Goal: Task Accomplishment & Management: Use online tool/utility

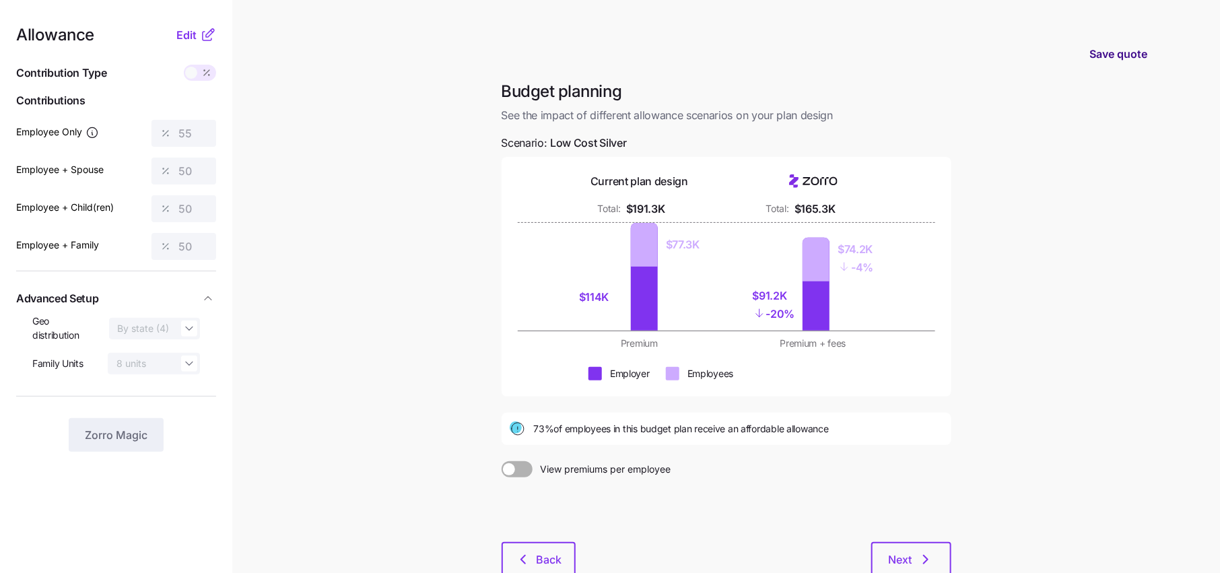
click at [1113, 59] on span "Save quote" at bounding box center [1119, 54] width 58 height 16
click at [1111, 57] on span "Save quote" at bounding box center [1119, 54] width 58 height 16
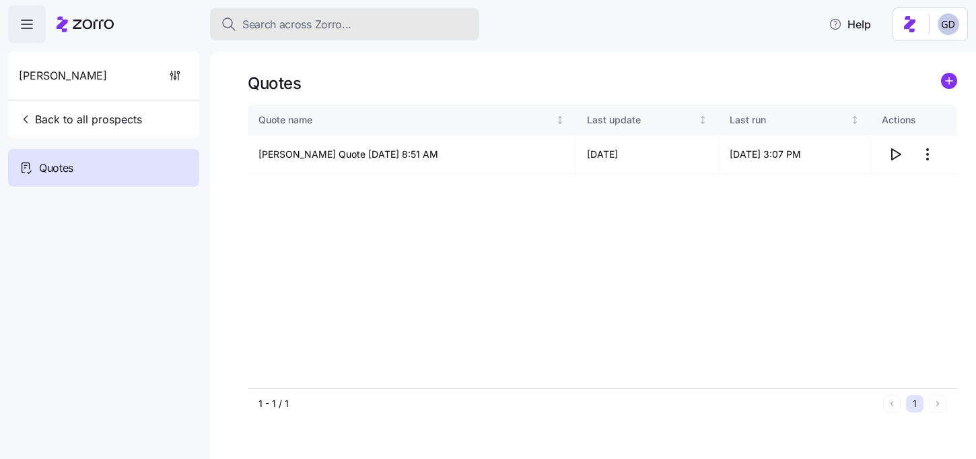
click at [299, 18] on span "Search across Zorro..." at bounding box center [296, 24] width 109 height 17
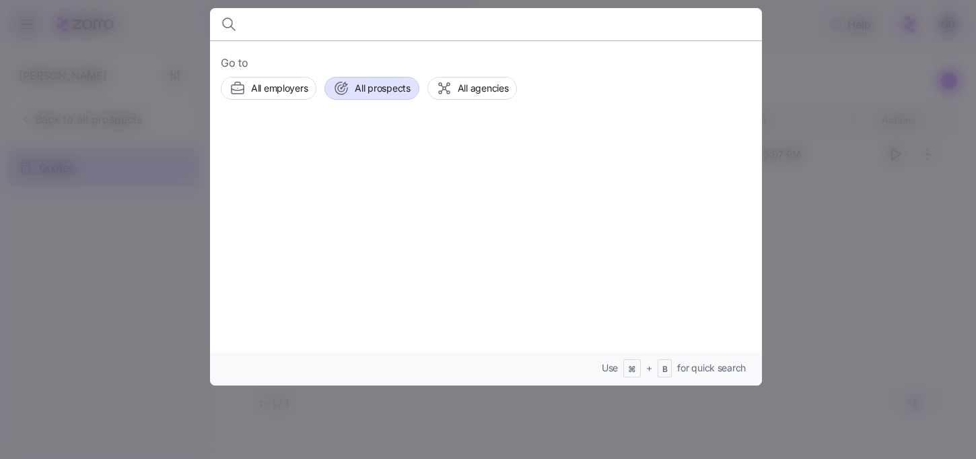
click at [367, 92] on span "All prospects" at bounding box center [382, 87] width 55 height 13
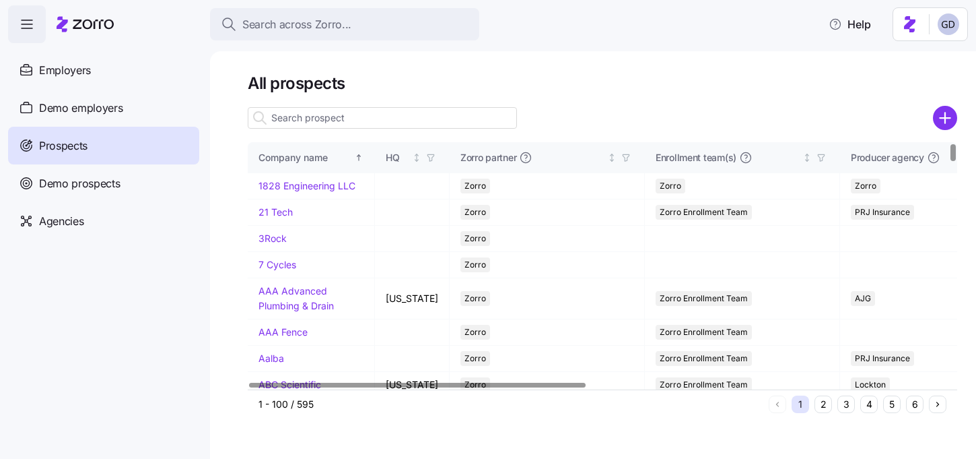
click at [945, 119] on icon "add icon" at bounding box center [945, 118] width 0 height 10
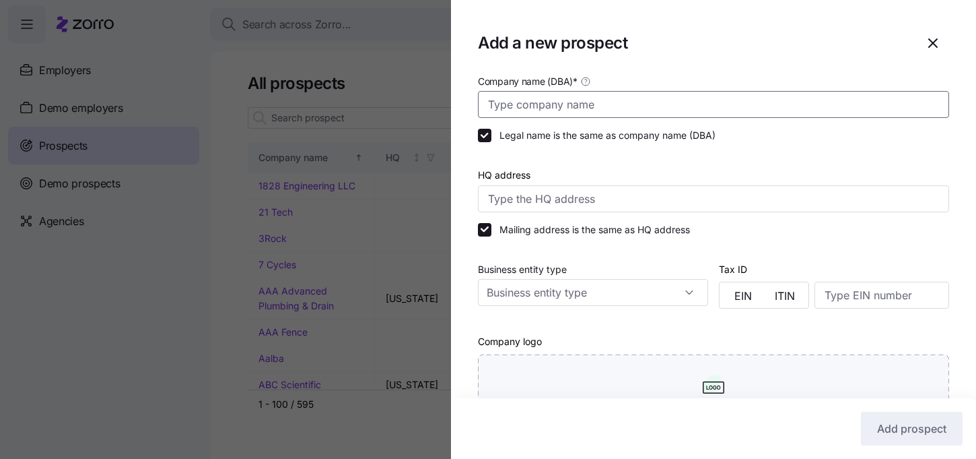
click at [556, 102] on input "Company name (DBA) *" at bounding box center [713, 104] width 471 height 27
click at [593, 111] on input "Company name (DBA) *" at bounding box center [713, 104] width 471 height 27
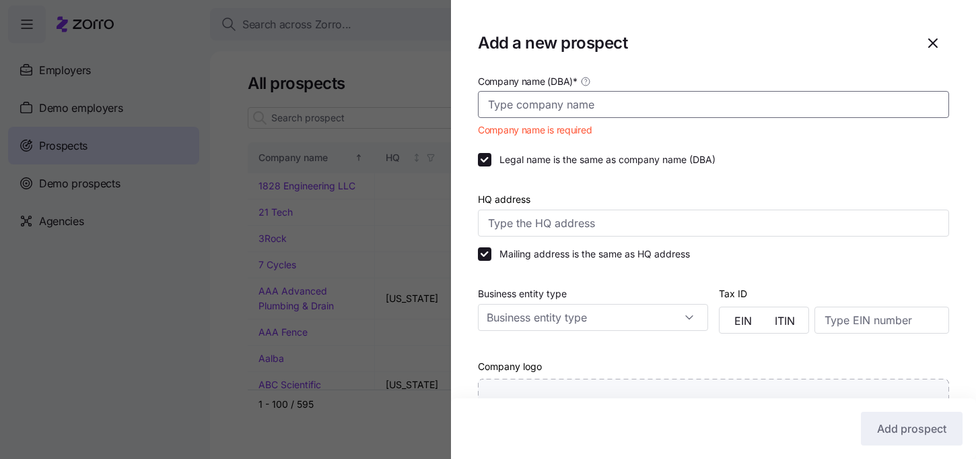
click at [535, 104] on input "Company name (DBA) *" at bounding box center [713, 104] width 471 height 27
click at [588, 107] on input "Company name (DBA) *" at bounding box center [713, 104] width 471 height 27
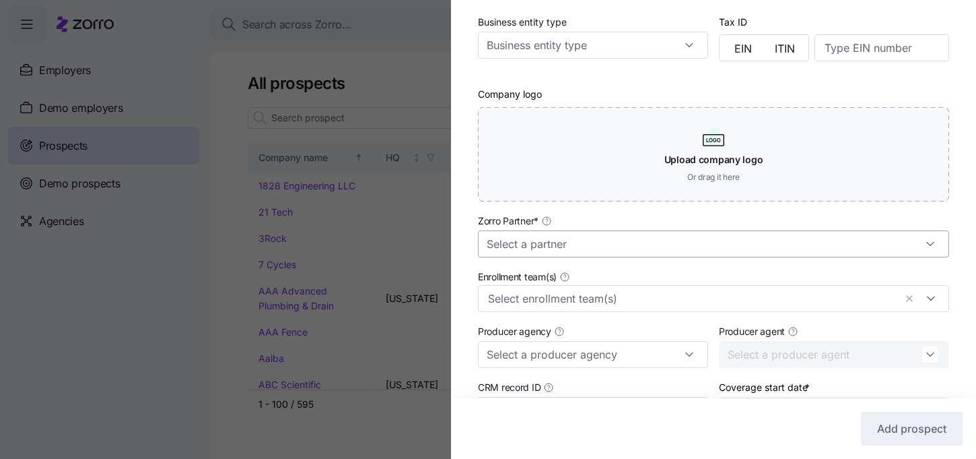
scroll to position [263, 0]
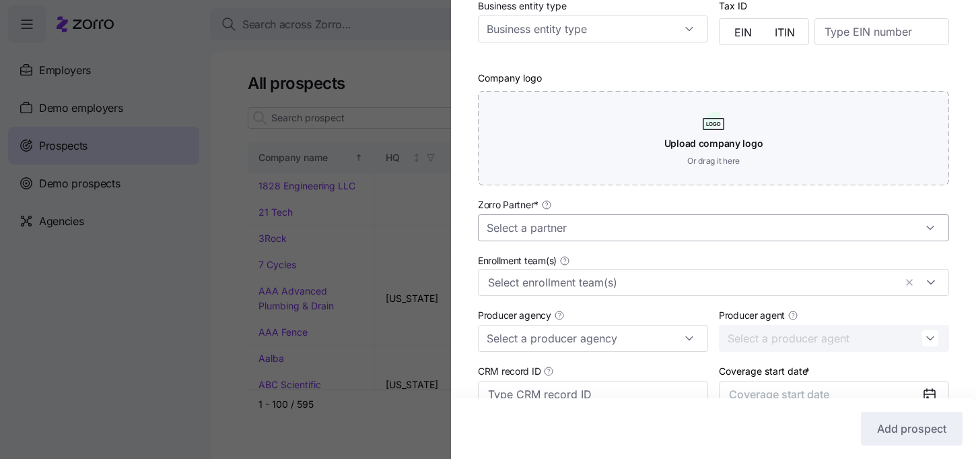
type input "CT Logistics"
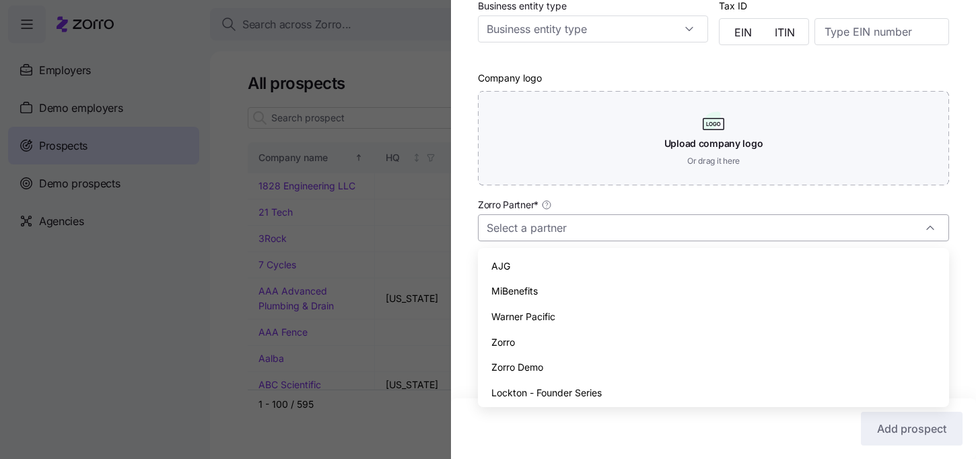
click at [546, 231] on input "Zorro Partner *" at bounding box center [713, 227] width 471 height 27
click at [523, 263] on div "AJG" at bounding box center [714, 266] width 461 height 26
type input "AJG"
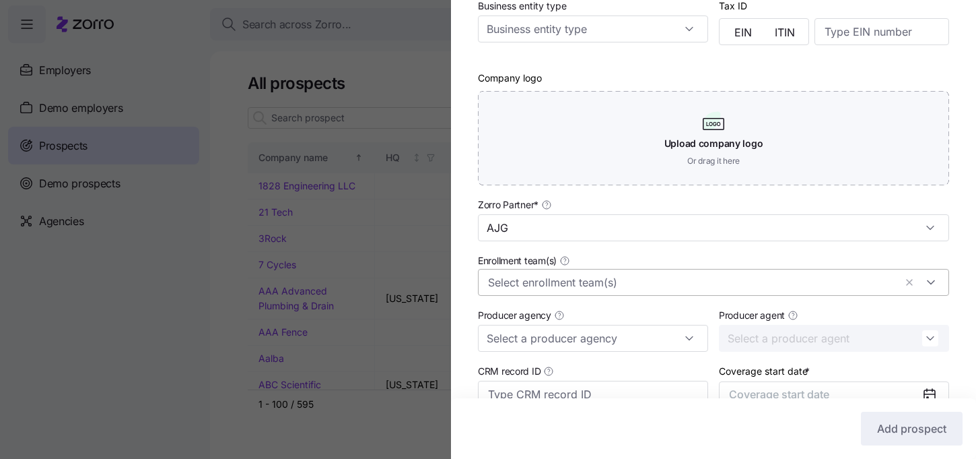
click at [535, 283] on input "Enrollment team(s)" at bounding box center [691, 282] width 407 height 18
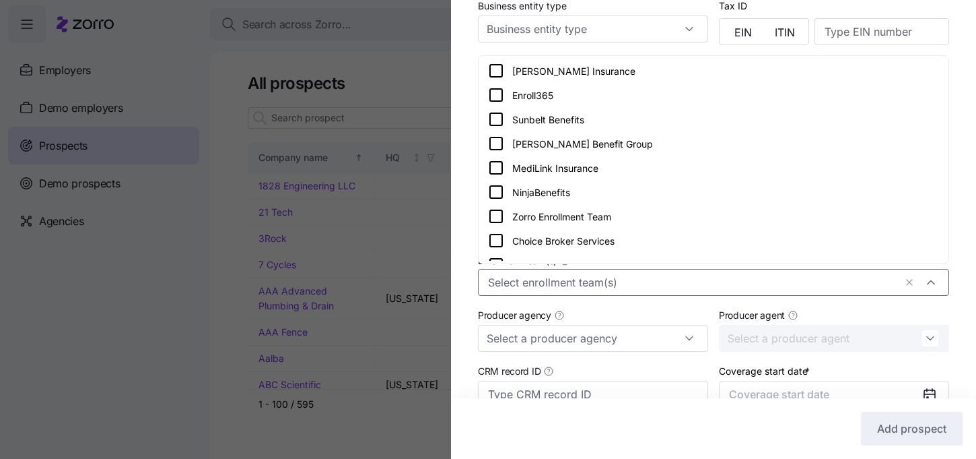
click at [532, 207] on div "Zorro Enrollment Team" at bounding box center [714, 216] width 465 height 24
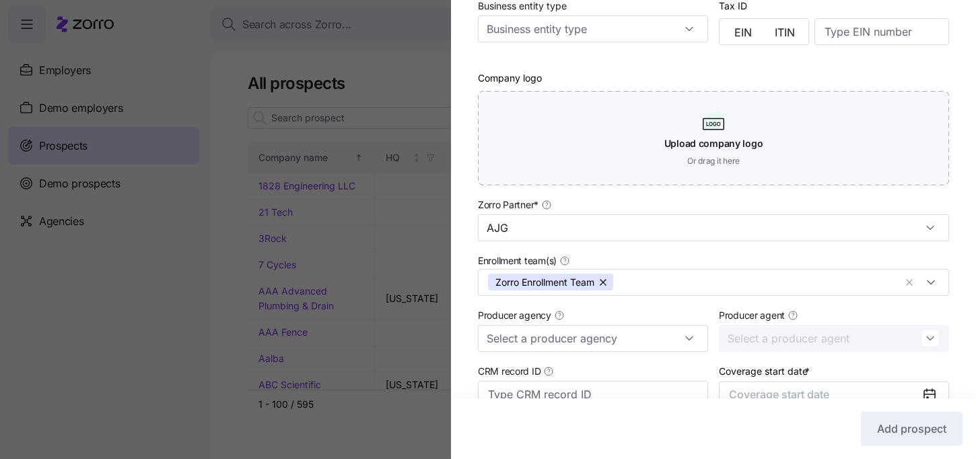
click at [454, 269] on div "Company name (DBA) * CT Logistics Legal name is the same as company name (DBA) …" at bounding box center [713, 150] width 525 height 682
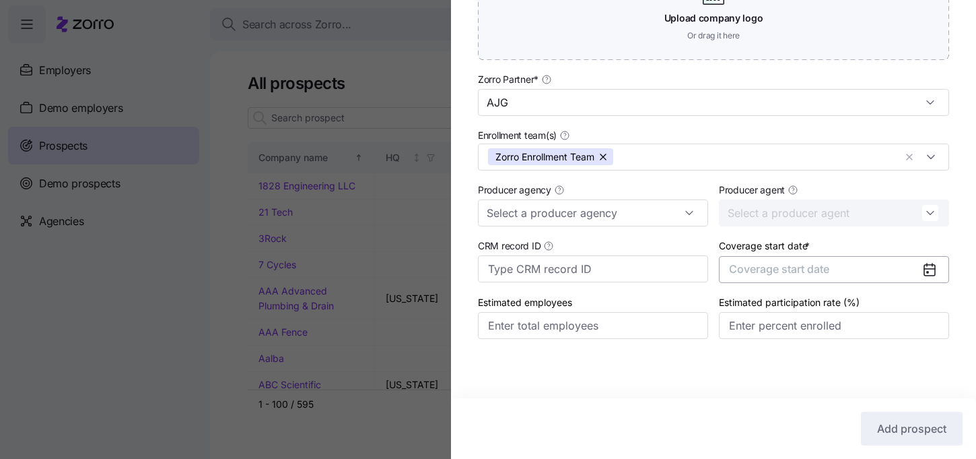
click at [835, 271] on button "Coverage start date" at bounding box center [834, 269] width 230 height 27
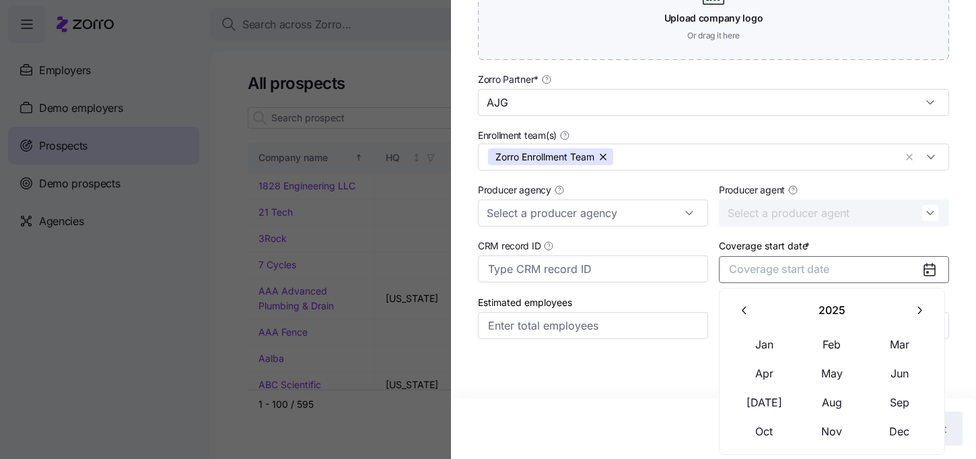
click at [910, 312] on button "button" at bounding box center [920, 310] width 28 height 28
click at [753, 339] on button "Jan" at bounding box center [764, 344] width 67 height 28
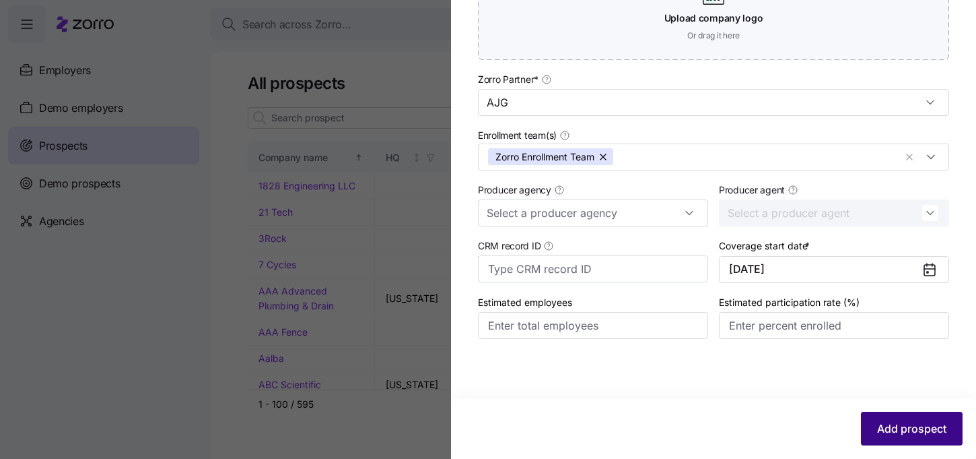
click at [900, 416] on button "Add prospect" at bounding box center [912, 428] width 102 height 34
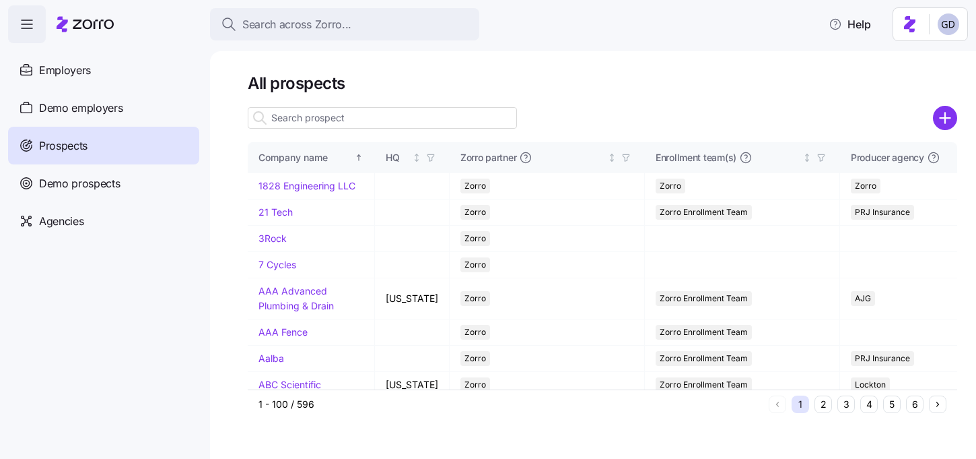
click at [323, 119] on input at bounding box center [382, 118] width 269 height 22
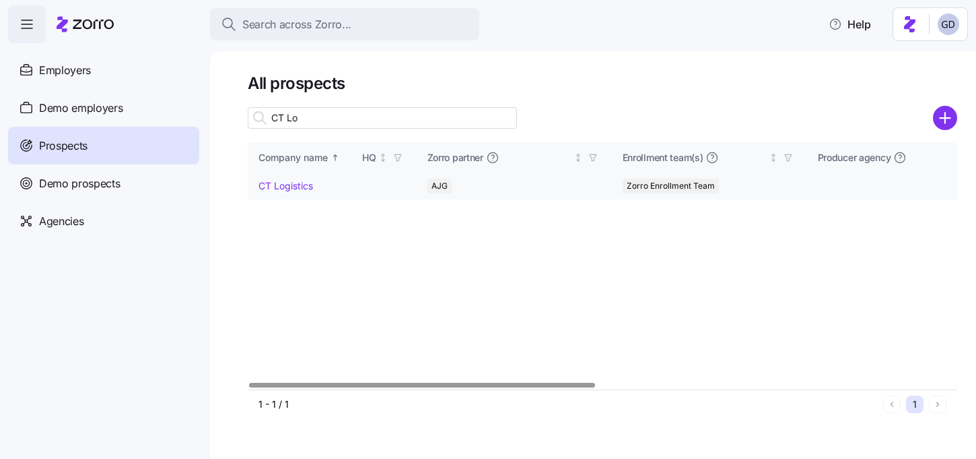
type input "CT Lo"
click at [274, 180] on link "CT Logistics" at bounding box center [286, 185] width 55 height 11
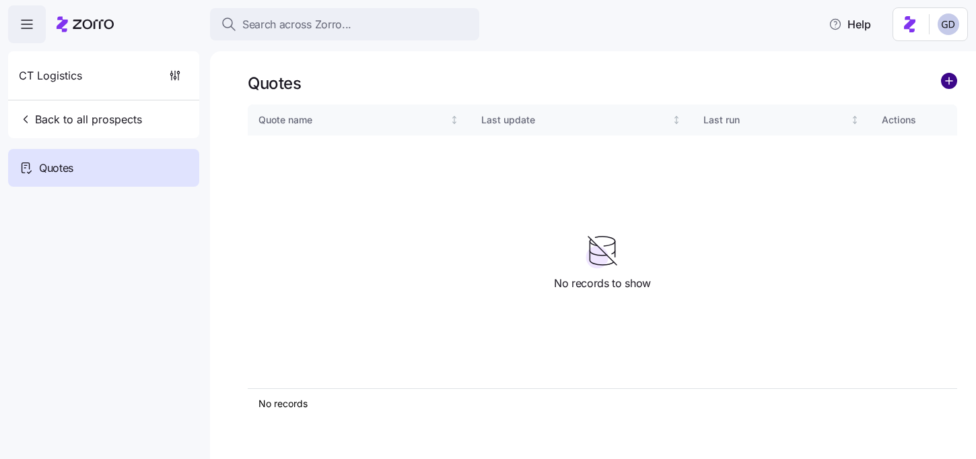
click at [948, 79] on circle "add icon" at bounding box center [949, 80] width 15 height 15
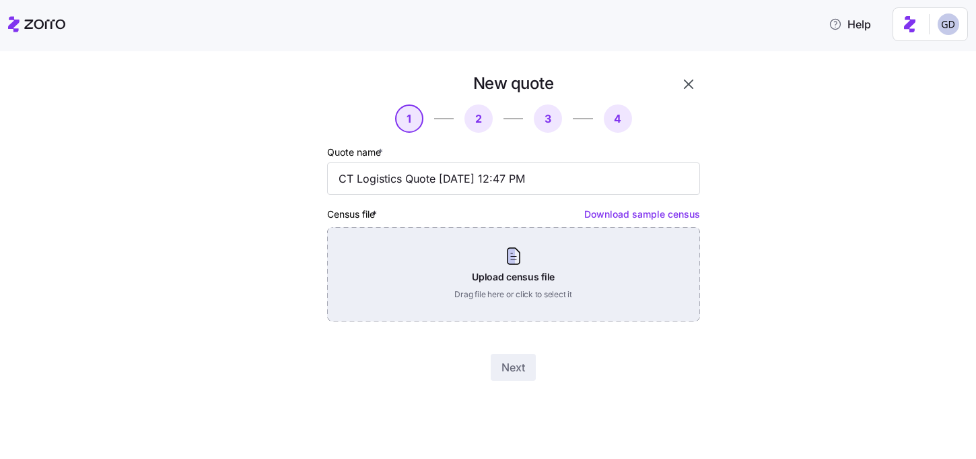
click at [479, 284] on div "Upload census file Drag file here or click to select it" at bounding box center [513, 274] width 373 height 94
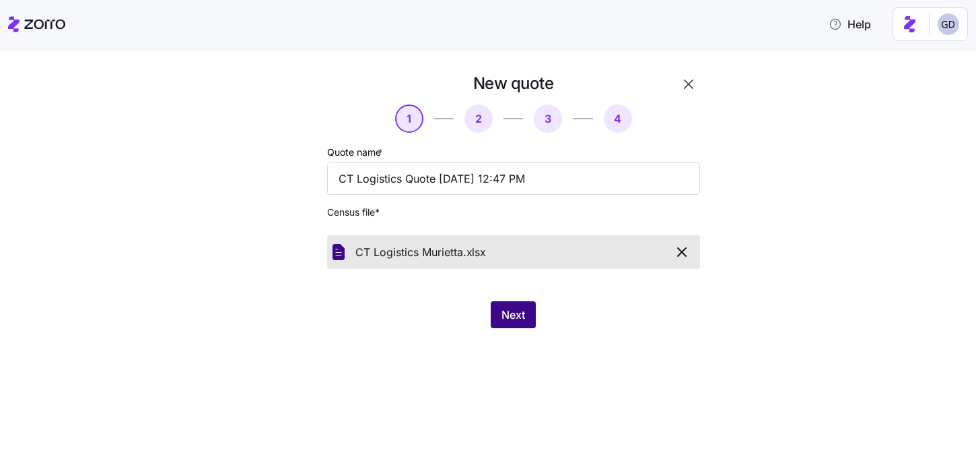
click at [533, 314] on button "Next" at bounding box center [513, 314] width 45 height 27
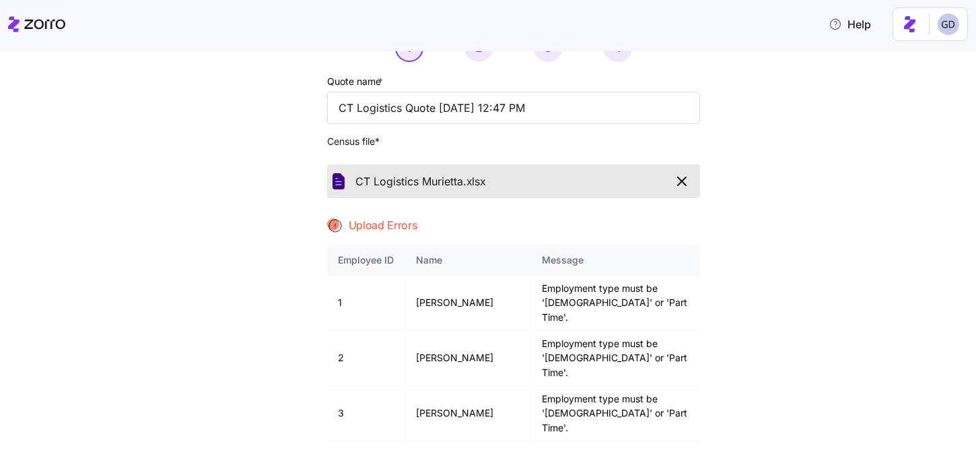
scroll to position [93, 0]
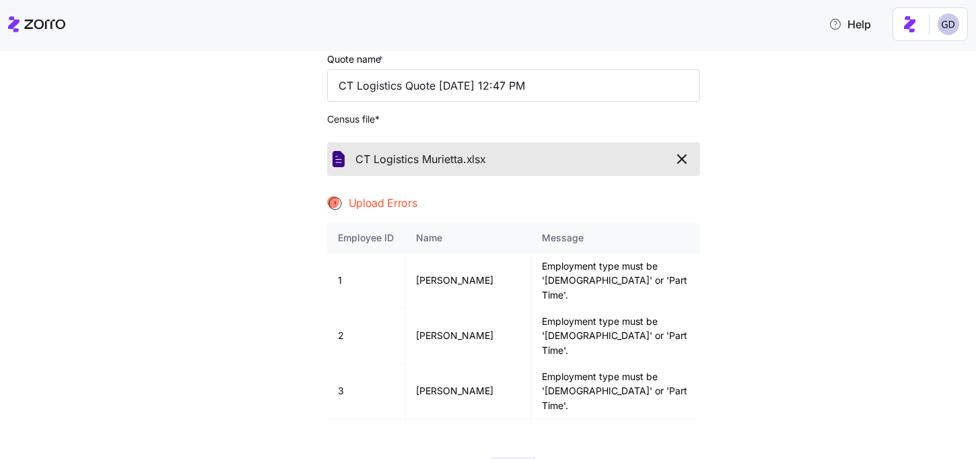
click at [682, 160] on icon "button" at bounding box center [682, 159] width 8 height 8
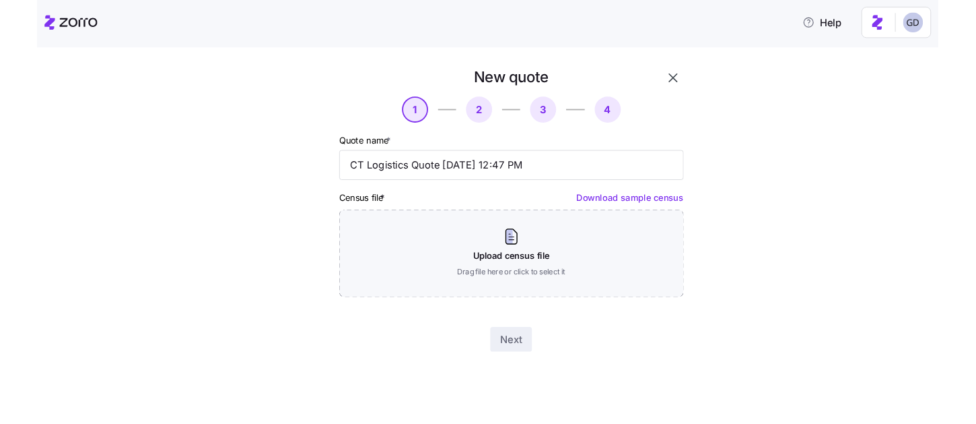
scroll to position [0, 0]
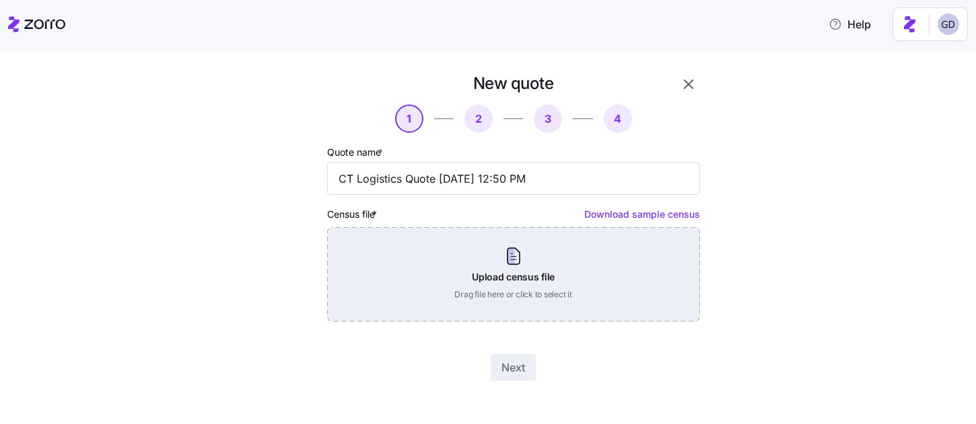
click at [546, 306] on div "Upload census file Drag file here or click to select it" at bounding box center [513, 274] width 373 height 94
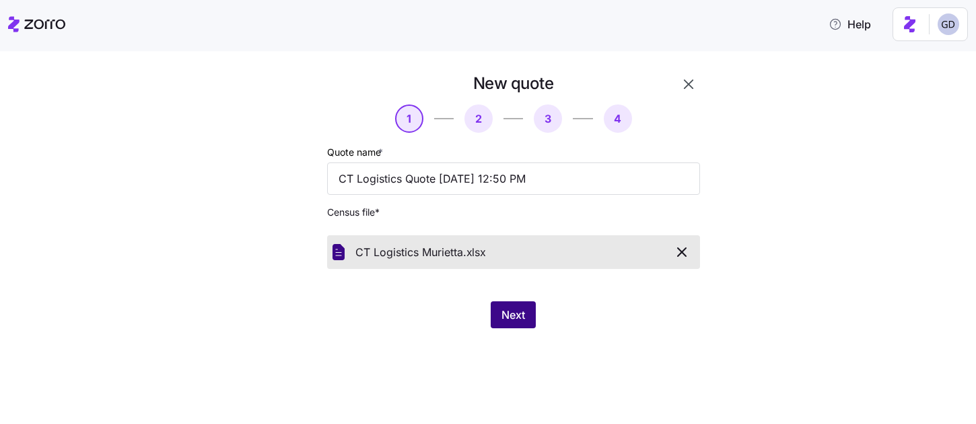
click at [508, 321] on span "Next" at bounding box center [514, 314] width 24 height 16
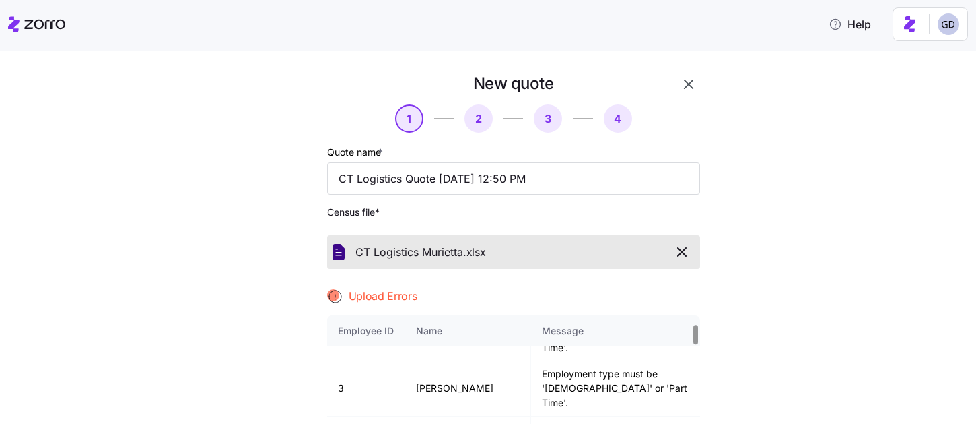
scroll to position [95, 0]
click at [680, 257] on icon "button" at bounding box center [682, 252] width 16 height 16
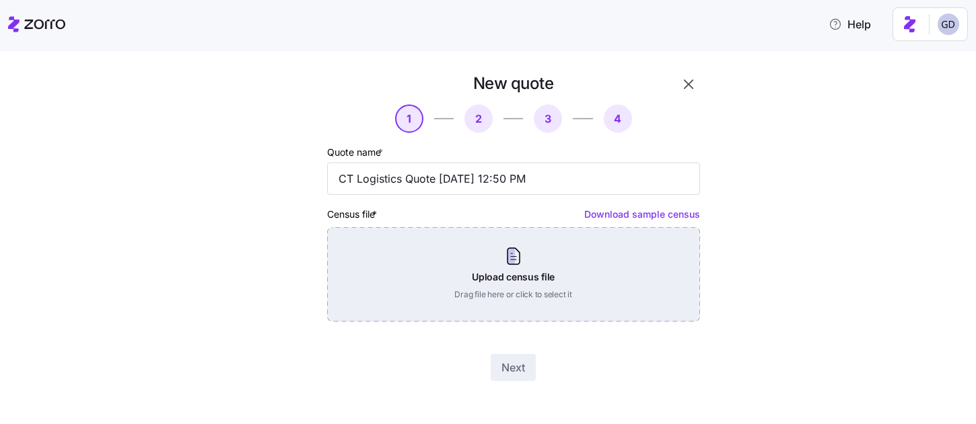
click at [633, 266] on div "Upload census file Drag file here or click to select it" at bounding box center [513, 274] width 373 height 94
click at [558, 316] on div "Upload census file Drag file here or click to select it" at bounding box center [513, 274] width 373 height 94
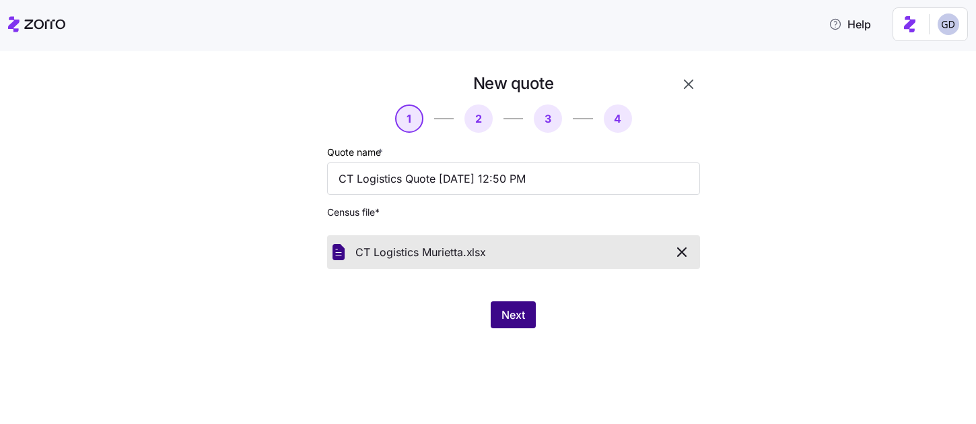
click at [509, 312] on span "Next" at bounding box center [514, 314] width 24 height 16
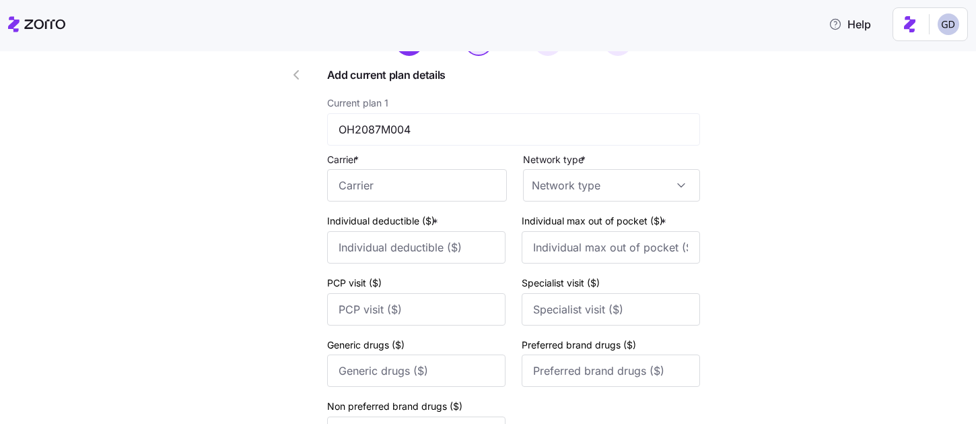
scroll to position [78, 0]
click at [428, 191] on input "Carrier *" at bounding box center [417, 184] width 180 height 32
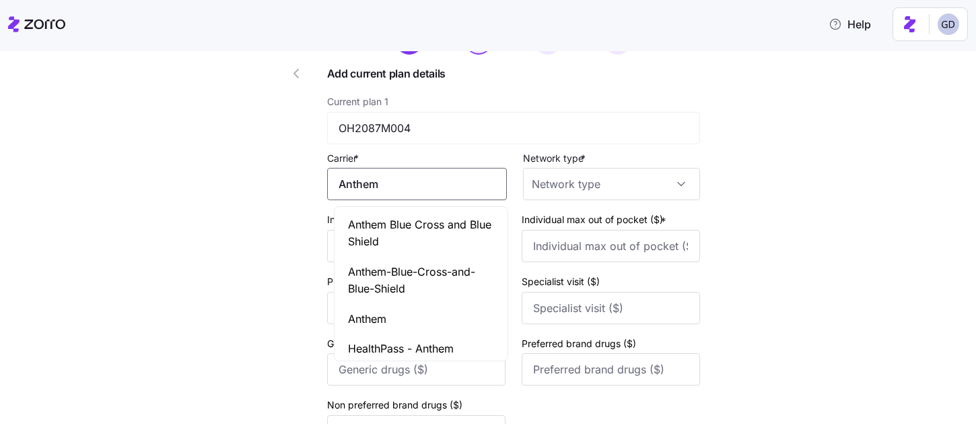
click at [426, 213] on div "Anthem Blue Cross and Blue Shield" at bounding box center [421, 232] width 168 height 47
type input "Anthem Blue Cross and Blue Shield"
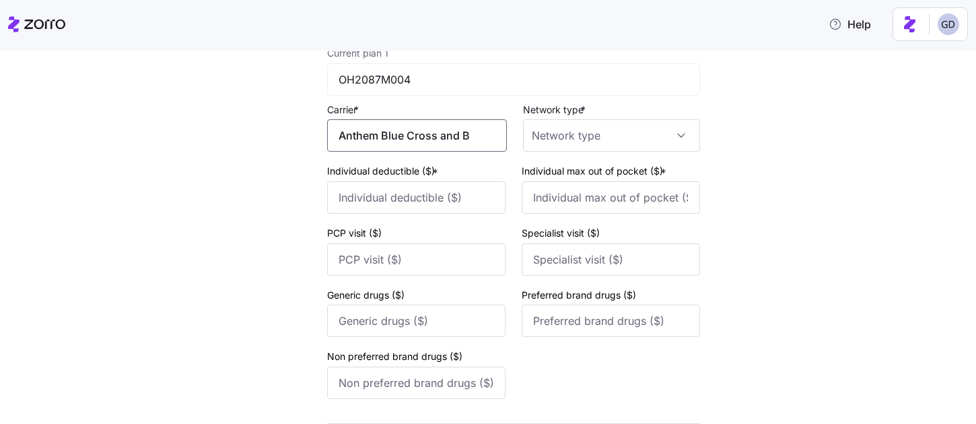
scroll to position [137, 0]
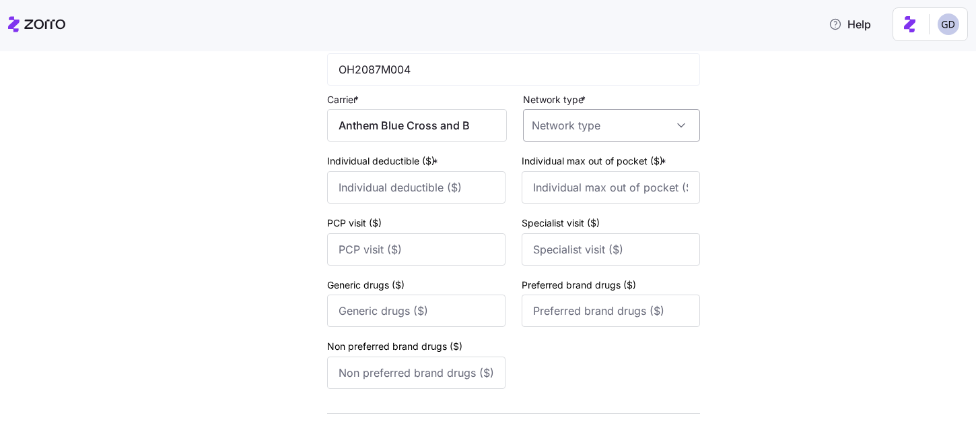
click at [580, 138] on input "Network type *" at bounding box center [611, 125] width 177 height 32
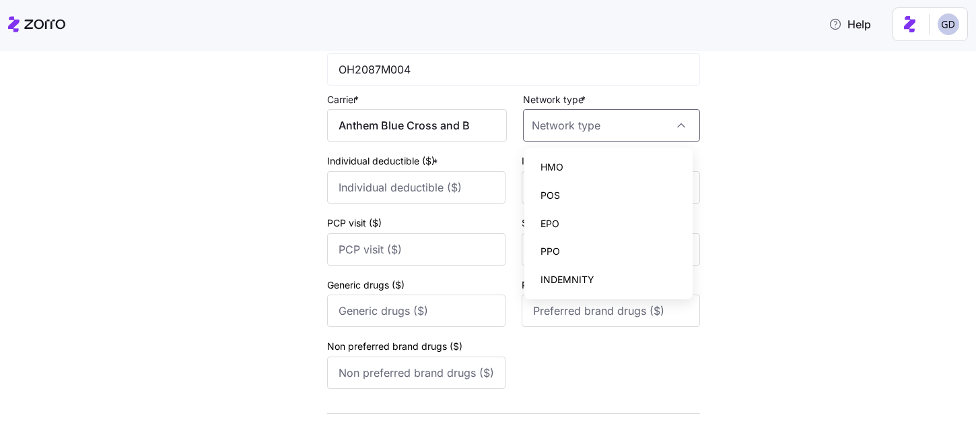
click at [570, 172] on div "HMO" at bounding box center [609, 167] width 158 height 28
type input "HMO"
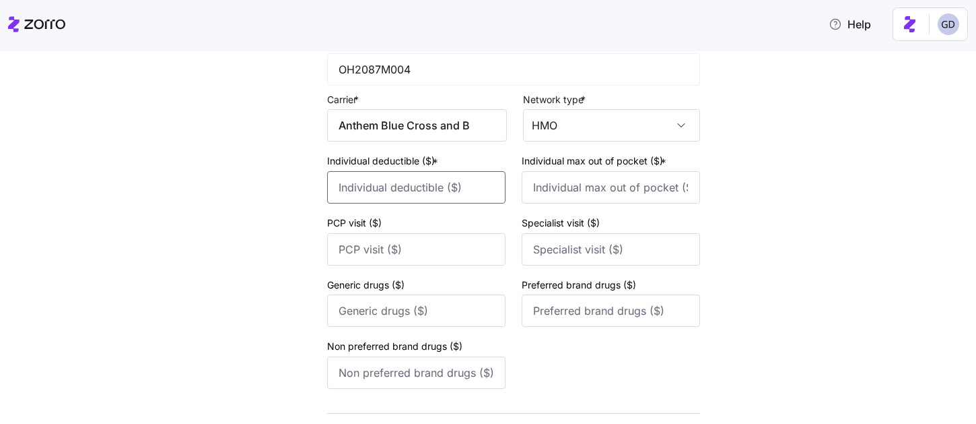
click at [402, 180] on input "Individual deductible ($) *" at bounding box center [416, 187] width 178 height 32
type input "5000"
click at [618, 194] on input "Individual max out of pocket ($) *" at bounding box center [611, 187] width 178 height 32
type input "1"
type input "10000"
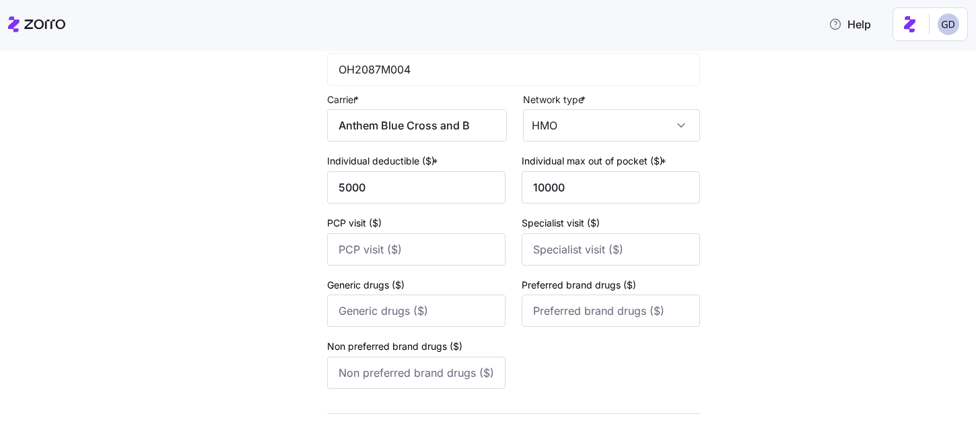
click at [565, 375] on div "Non preferred brand drugs ($)" at bounding box center [505, 362] width 357 height 51
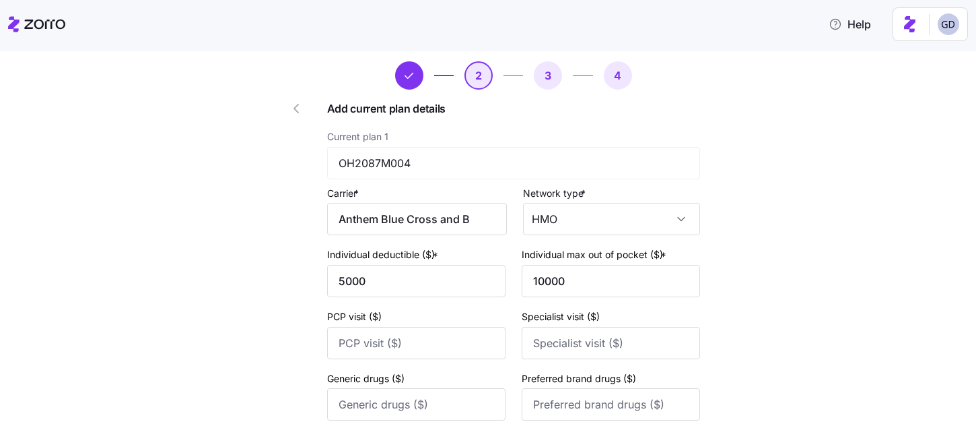
scroll to position [236, 0]
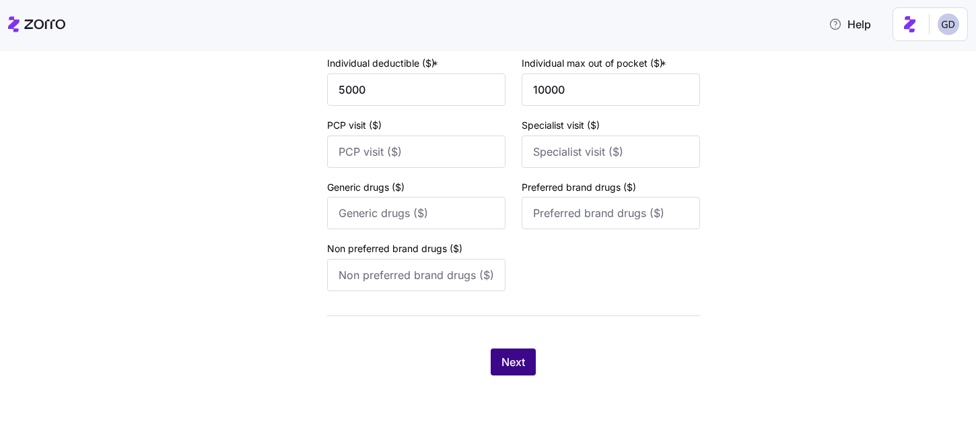
click at [526, 370] on button "Next" at bounding box center [513, 361] width 45 height 27
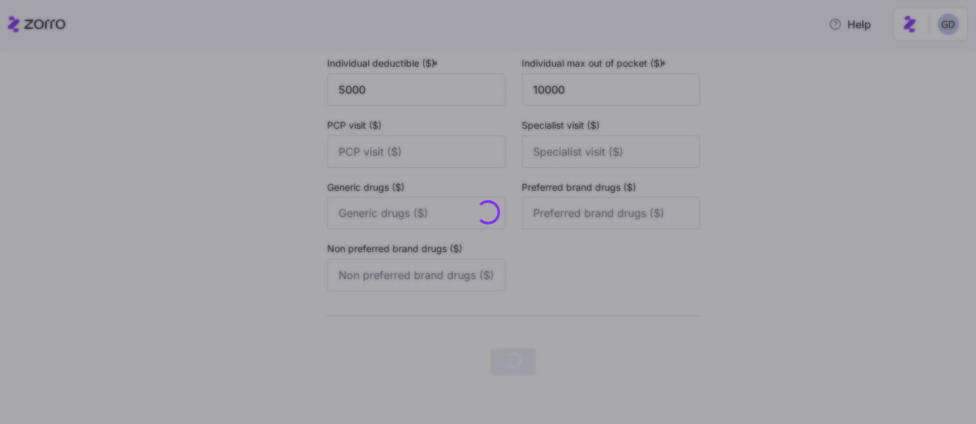
scroll to position [0, 0]
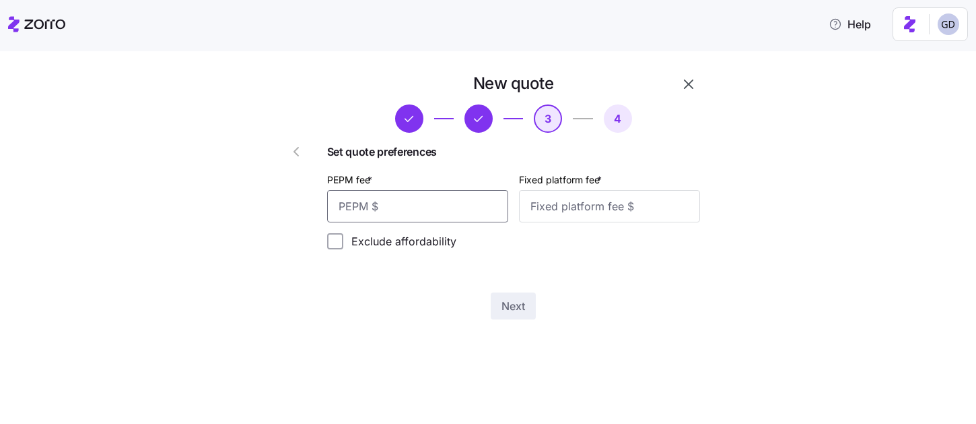
click at [430, 197] on input "PEPM fee *" at bounding box center [417, 206] width 181 height 32
type input "60"
click at [574, 215] on input "Fixed platform fee *" at bounding box center [609, 206] width 181 height 32
type input "100"
click at [517, 313] on span "Next" at bounding box center [514, 306] width 24 height 16
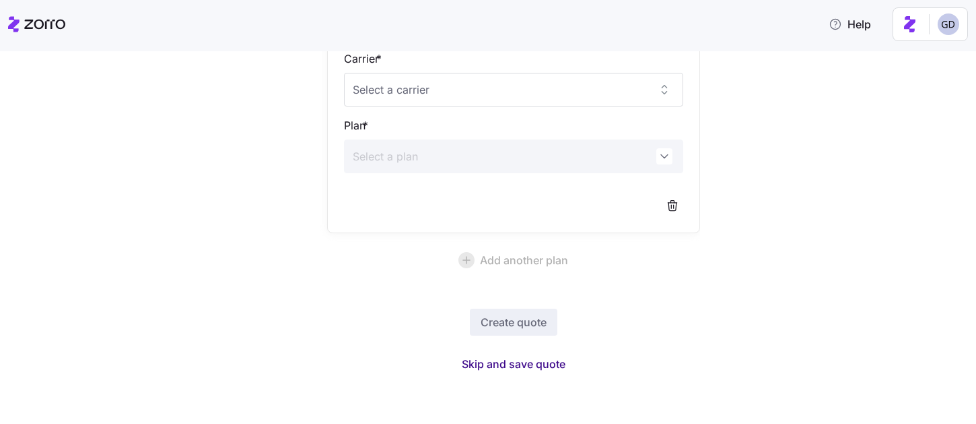
click at [529, 366] on span "Skip and save quote" at bounding box center [514, 364] width 104 height 16
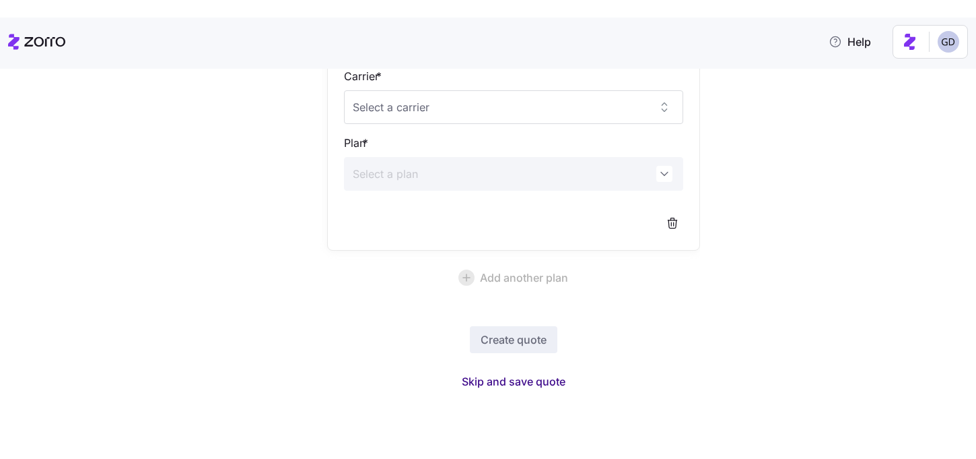
scroll to position [116, 0]
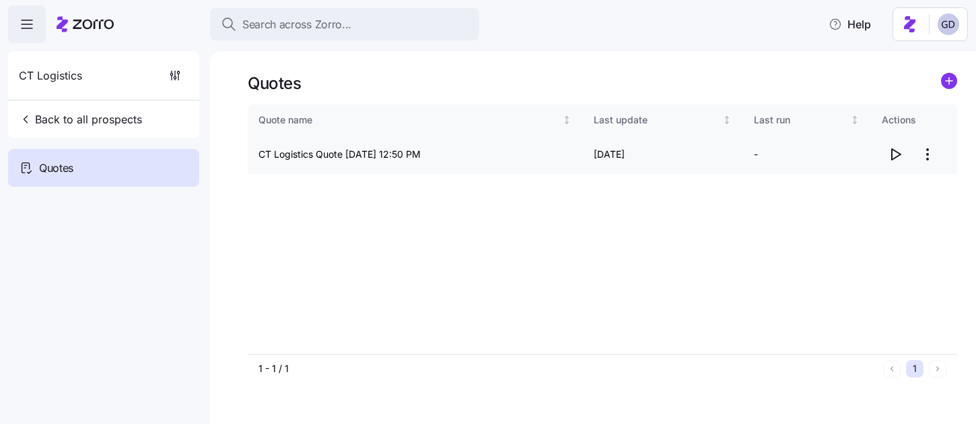
click at [895, 156] on icon "button" at bounding box center [896, 154] width 16 height 16
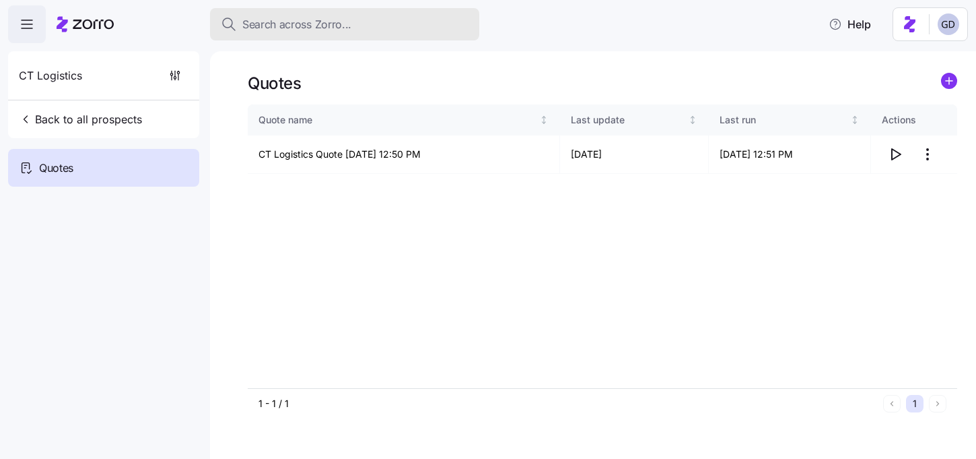
click at [313, 28] on span "Search across Zorro..." at bounding box center [296, 24] width 109 height 17
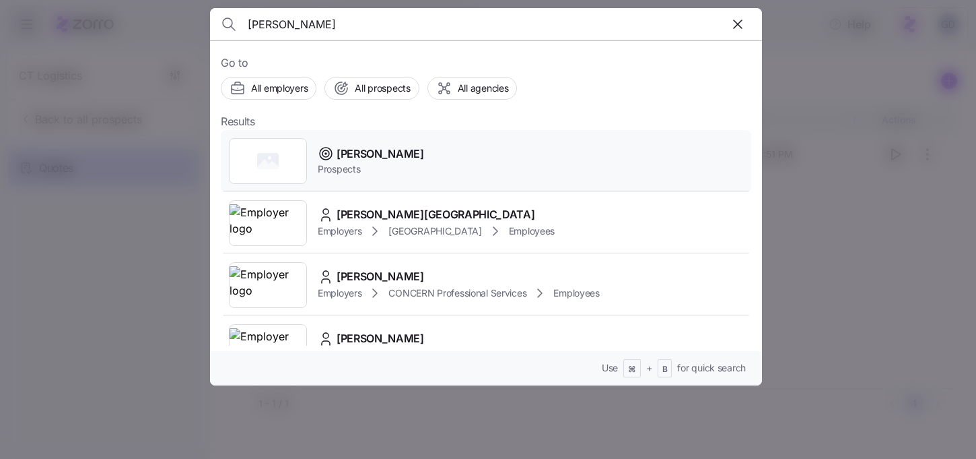
type input "[PERSON_NAME]"
click at [345, 164] on span "Prospects" at bounding box center [371, 168] width 106 height 13
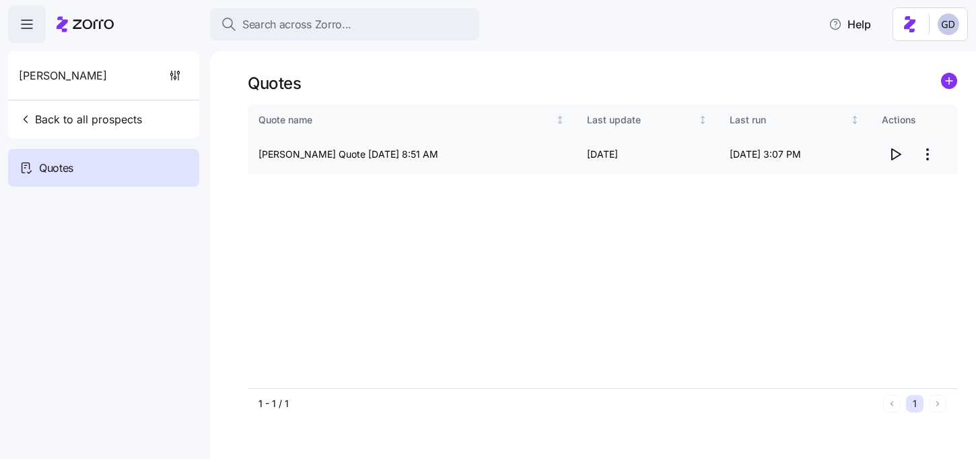
click at [895, 152] on icon "button" at bounding box center [896, 154] width 16 height 16
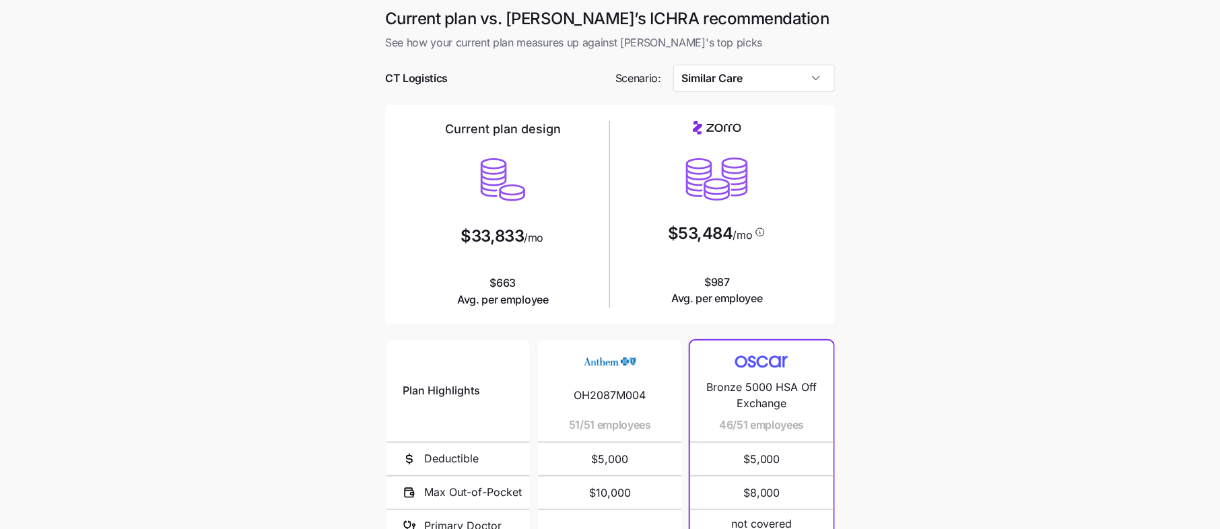
click at [723, 52] on div at bounding box center [610, 57] width 450 height 13
click at [723, 73] on input "Similar Care" at bounding box center [754, 78] width 162 height 27
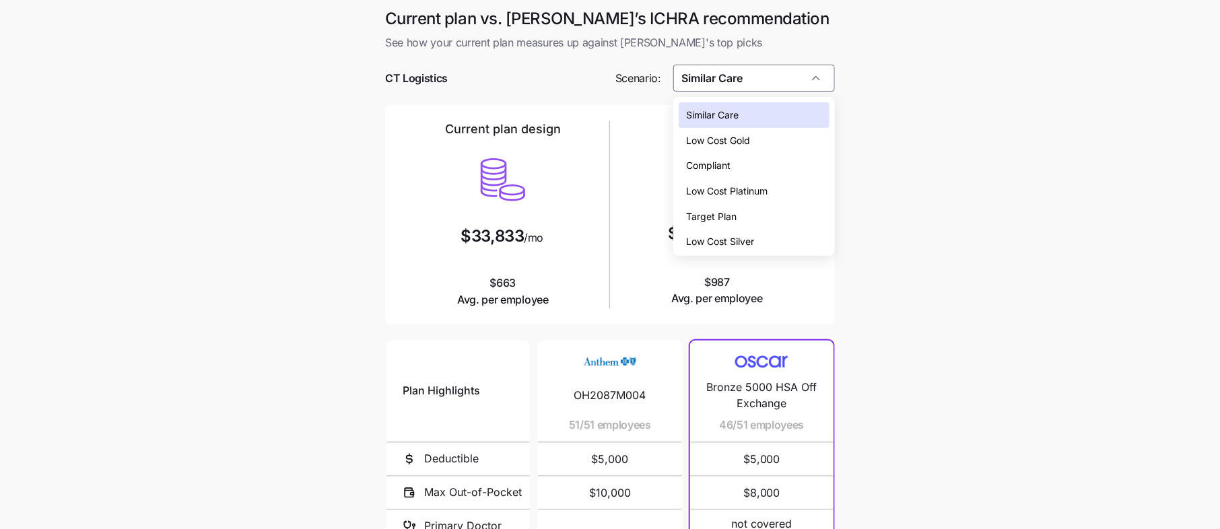
click at [719, 242] on span "Low Cost Silver" at bounding box center [721, 241] width 68 height 15
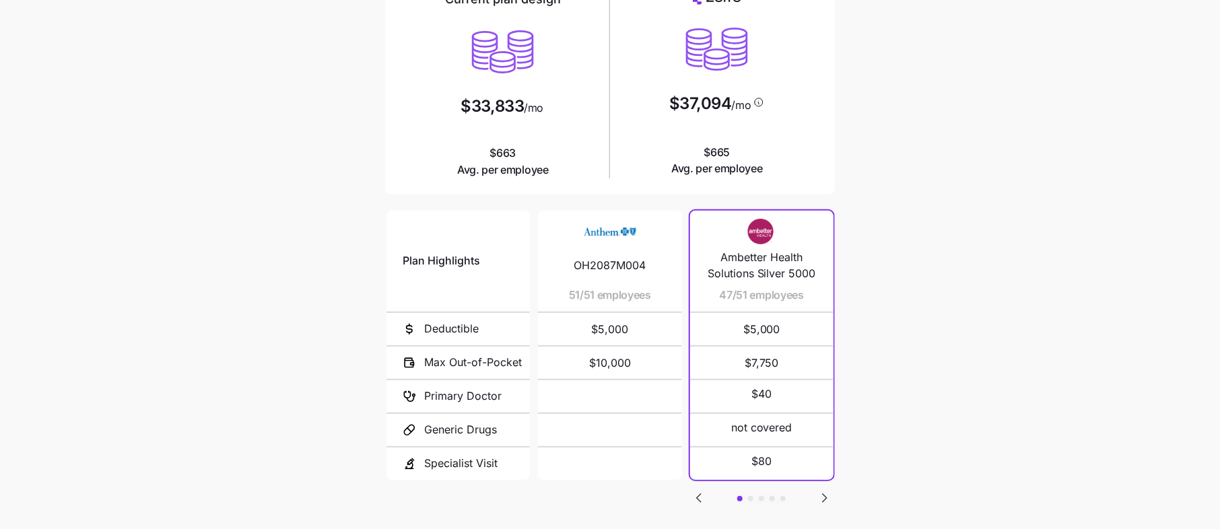
scroll to position [155, 0]
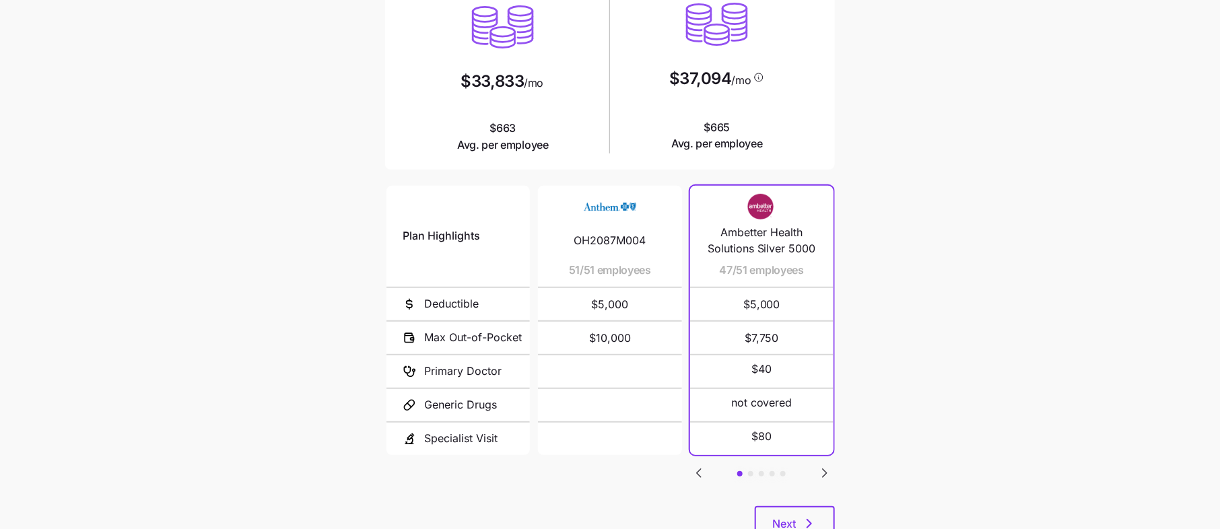
click at [824, 469] on icon "Go to next slide" at bounding box center [825, 473] width 4 height 8
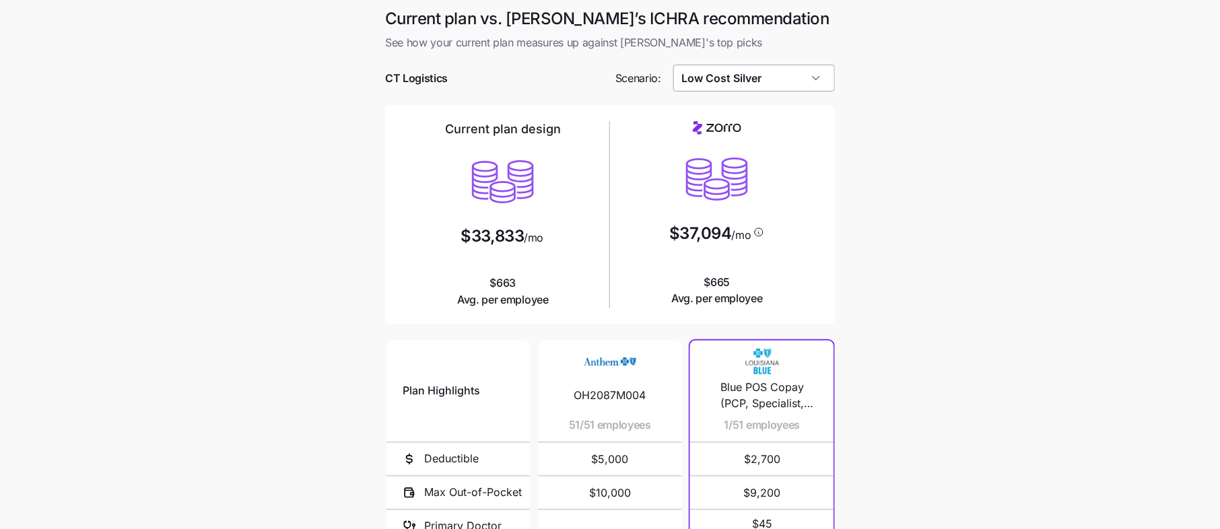
click at [724, 73] on input "Low Cost Silver" at bounding box center [754, 78] width 162 height 27
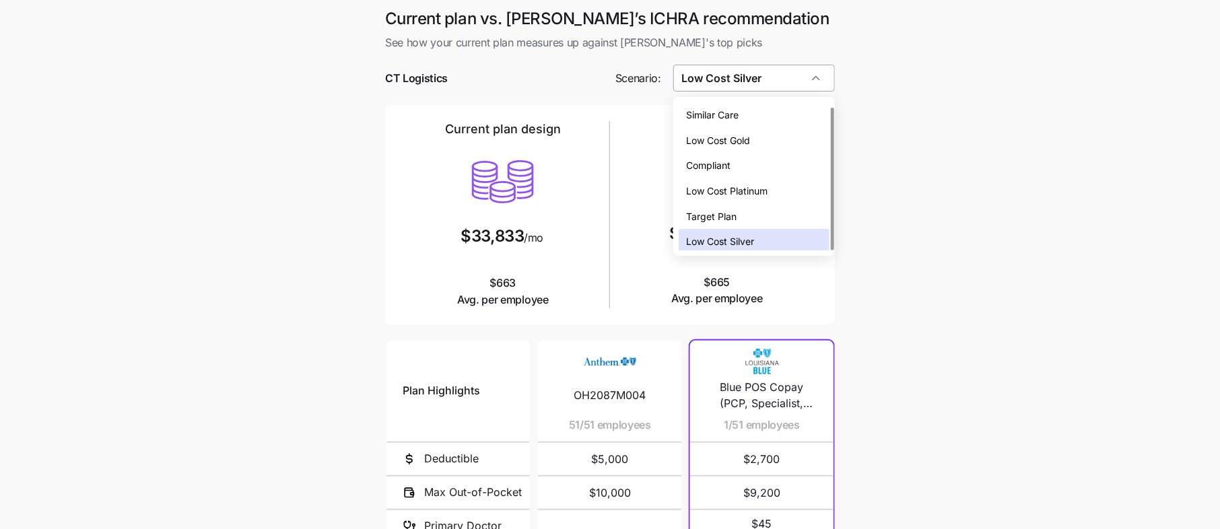
scroll to position [4, 0]
click at [732, 139] on span "Low Cost Gold" at bounding box center [719, 136] width 64 height 15
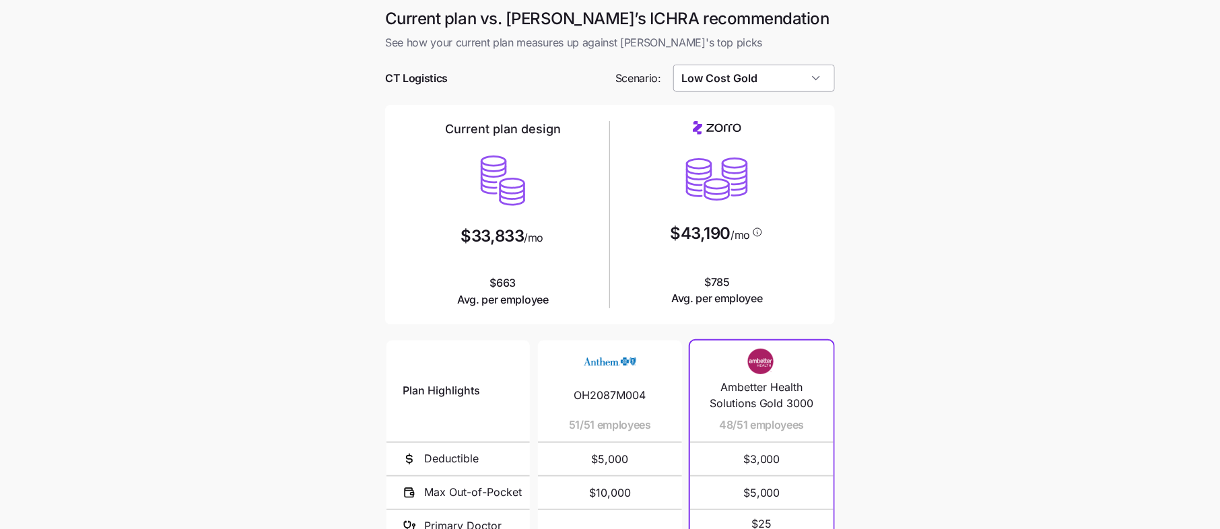
click at [772, 84] on input "Low Cost Gold" at bounding box center [754, 78] width 162 height 27
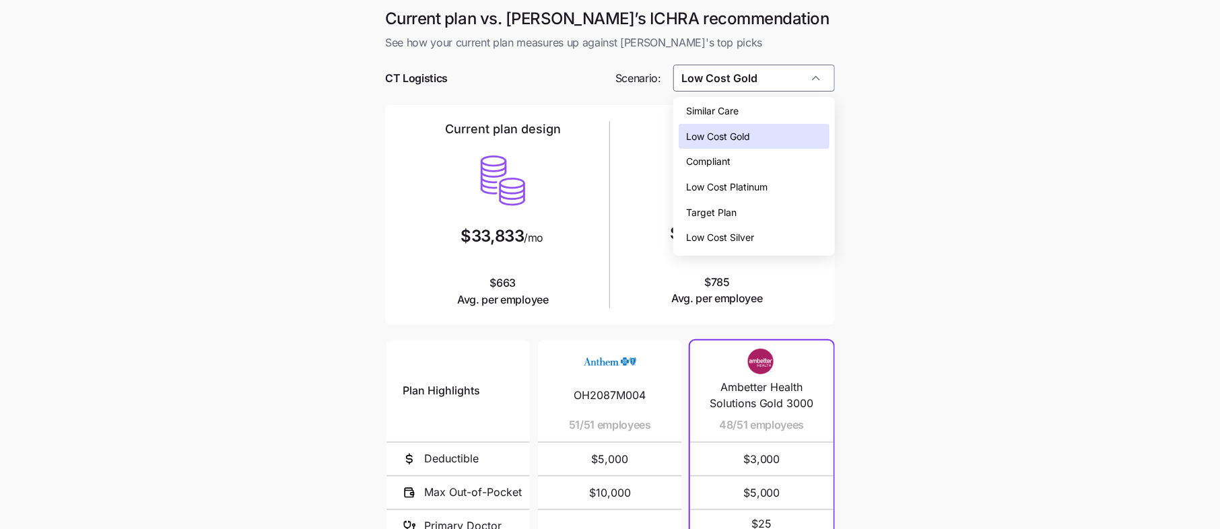
click at [710, 228] on div "Low Cost Silver" at bounding box center [754, 238] width 151 height 26
type input "Low Cost Silver"
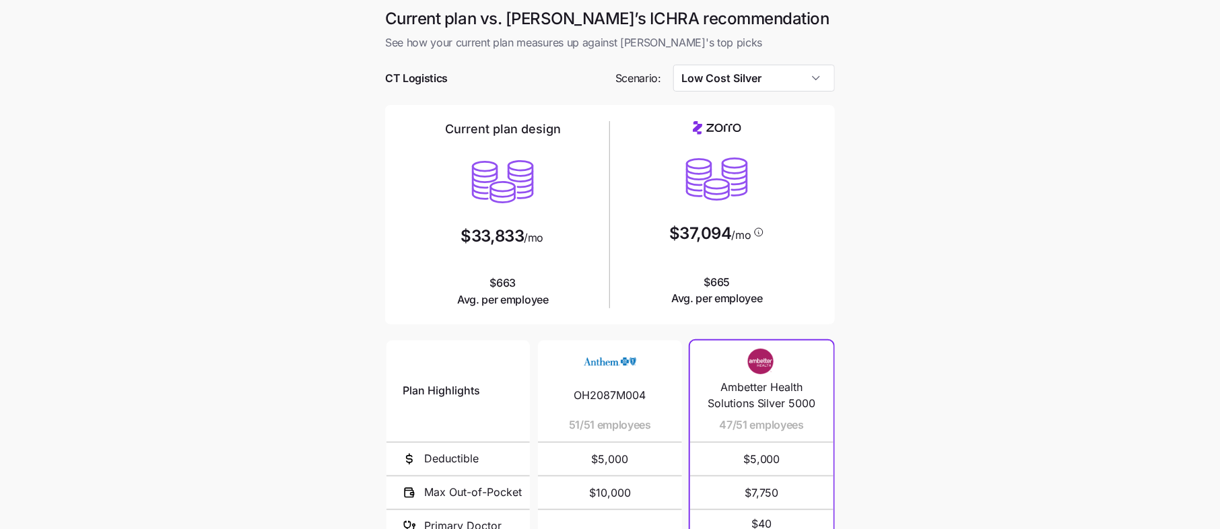
scroll to position [205, 0]
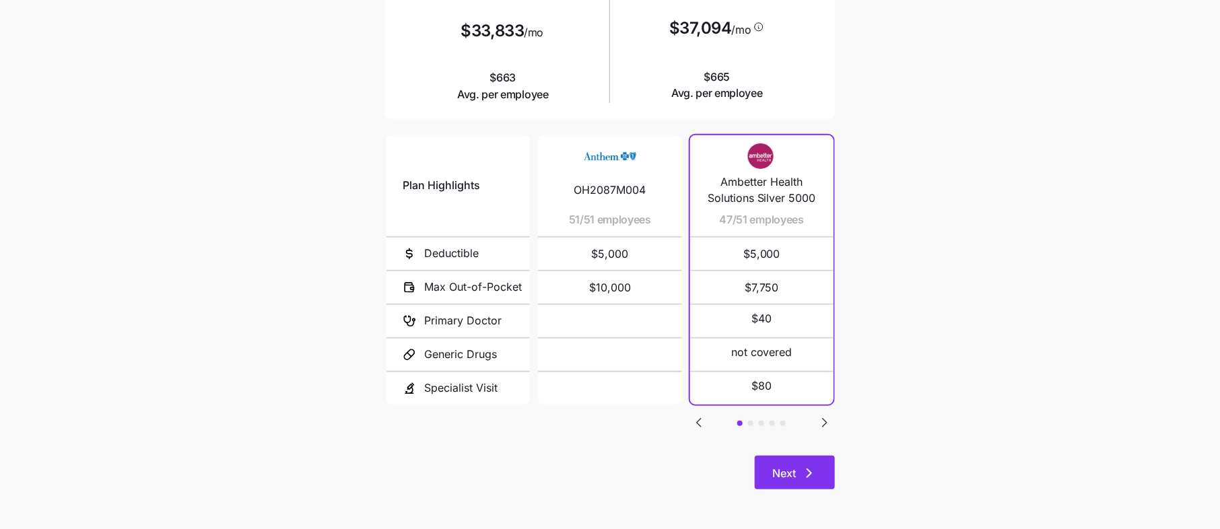
click at [808, 476] on icon "button" at bounding box center [809, 473] width 4 height 8
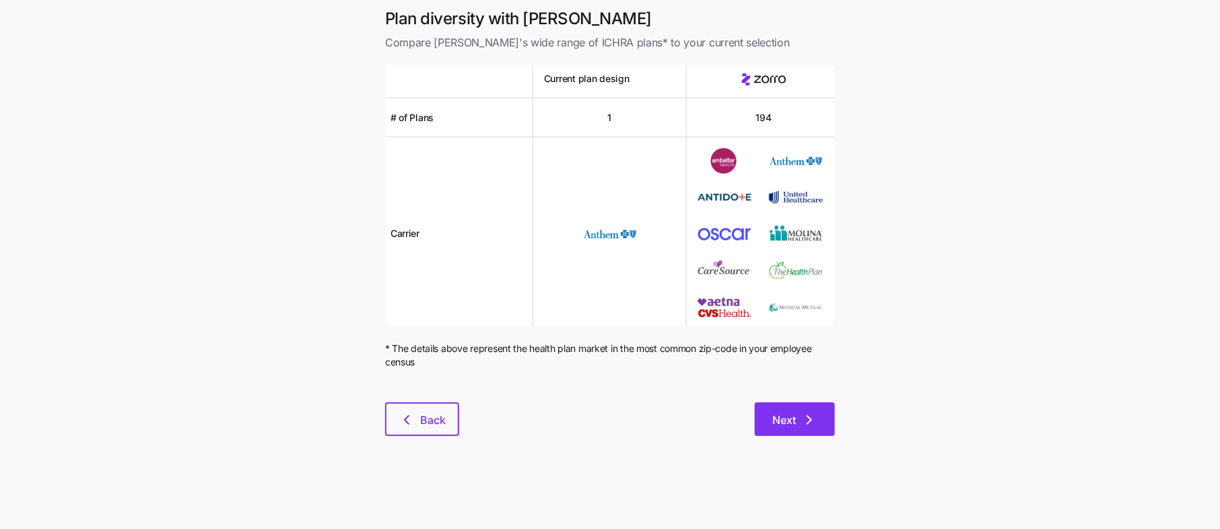
click at [805, 409] on button "Next" at bounding box center [795, 420] width 80 height 34
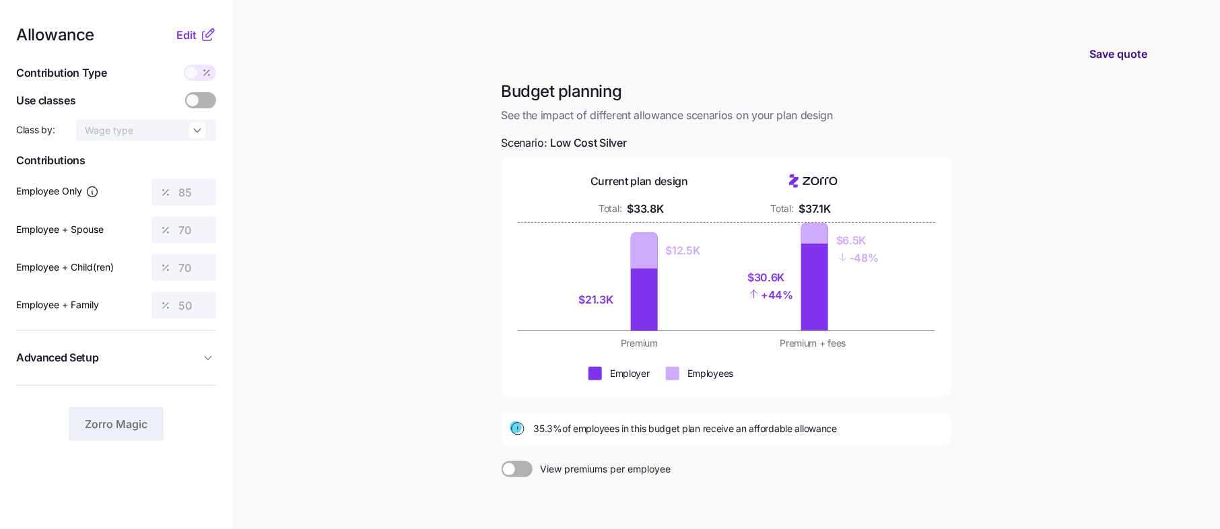
click at [1139, 48] on span "Save quote" at bounding box center [1119, 54] width 58 height 16
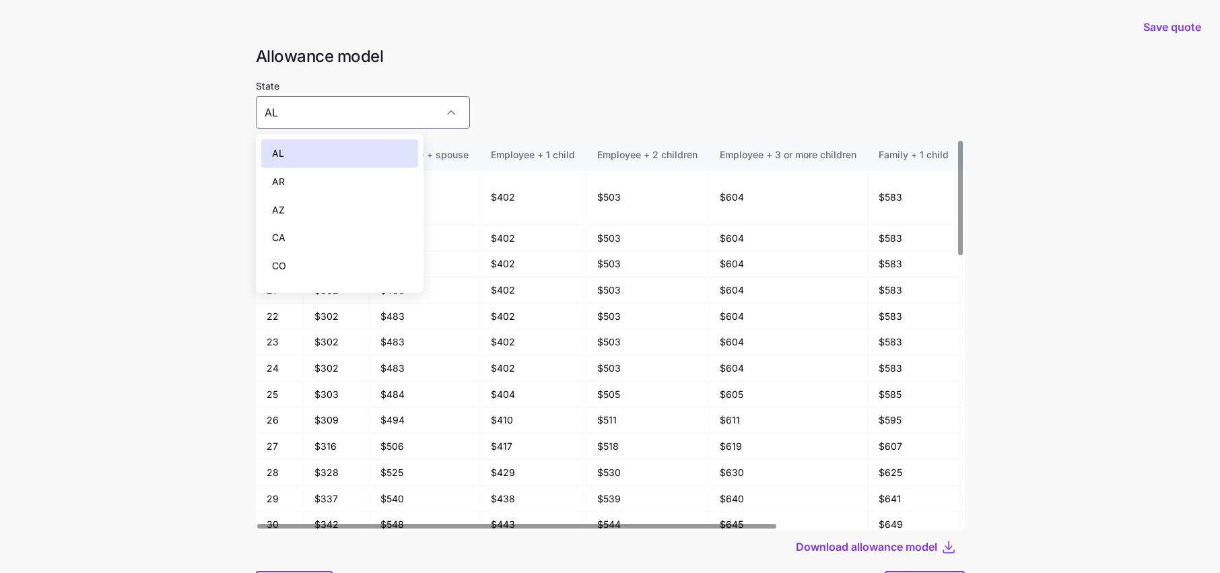
scroll to position [71, 0]
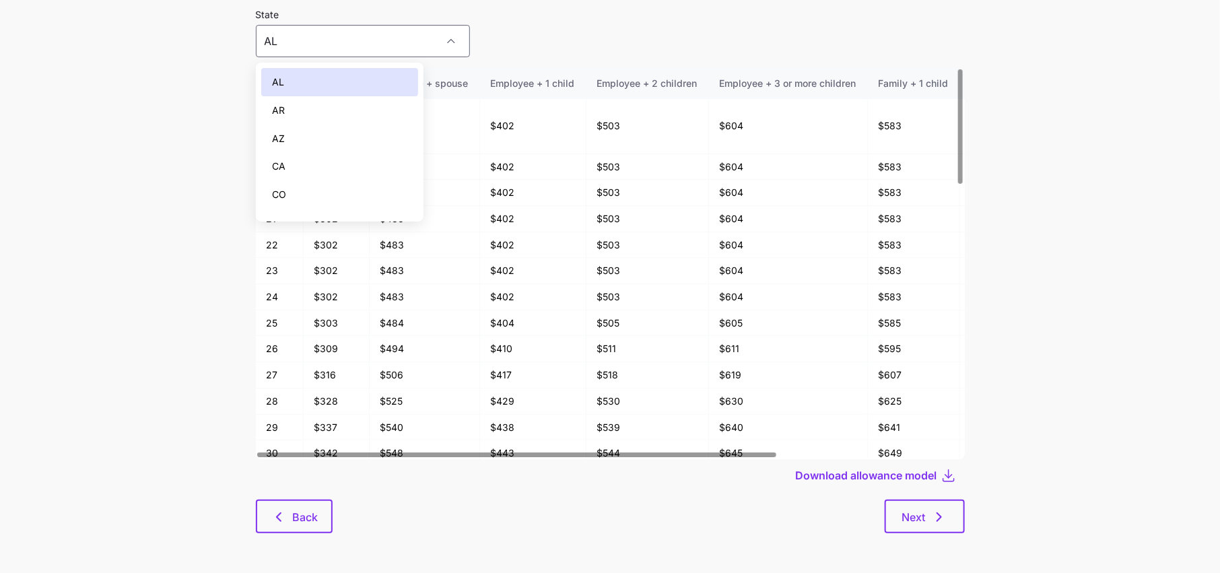
click at [154, 211] on main "Save quote Allowance model State [US_STATE] Age Employee Employee + spouse Empl…" at bounding box center [610, 251] width 1220 height 645
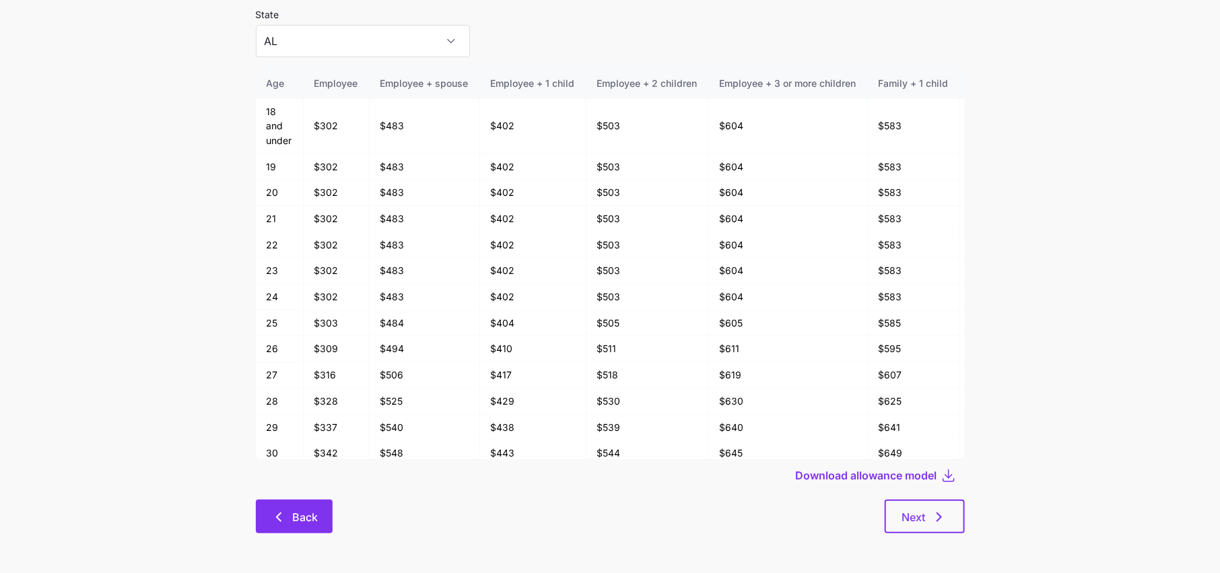
click at [294, 504] on button "Back" at bounding box center [294, 517] width 77 height 34
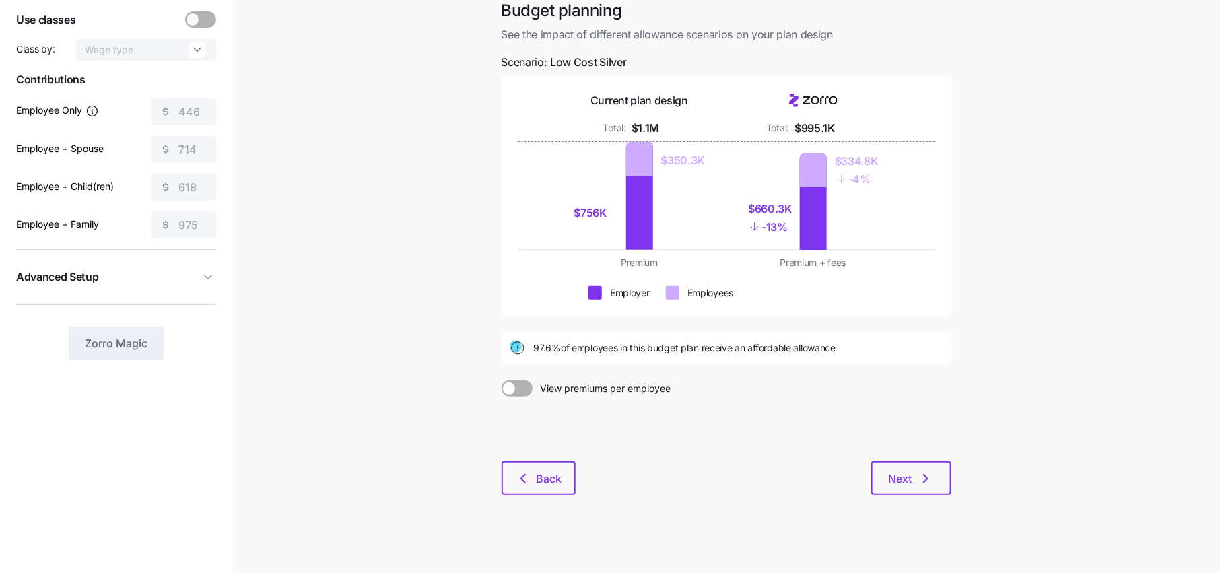
scroll to position [88, 0]
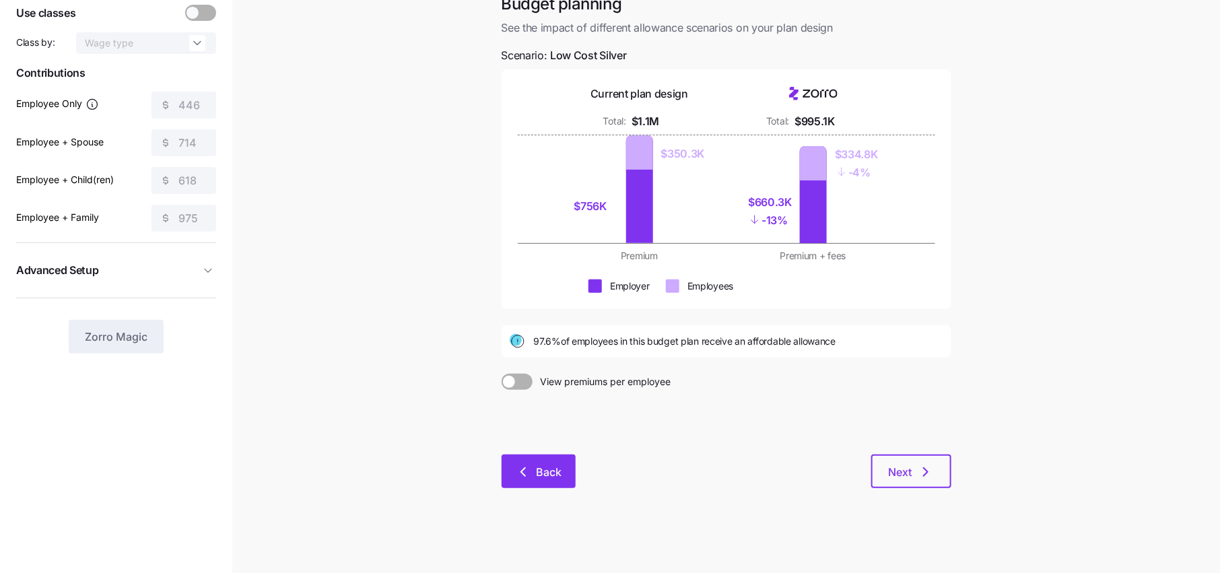
click at [533, 468] on span "Back" at bounding box center [538, 472] width 39 height 16
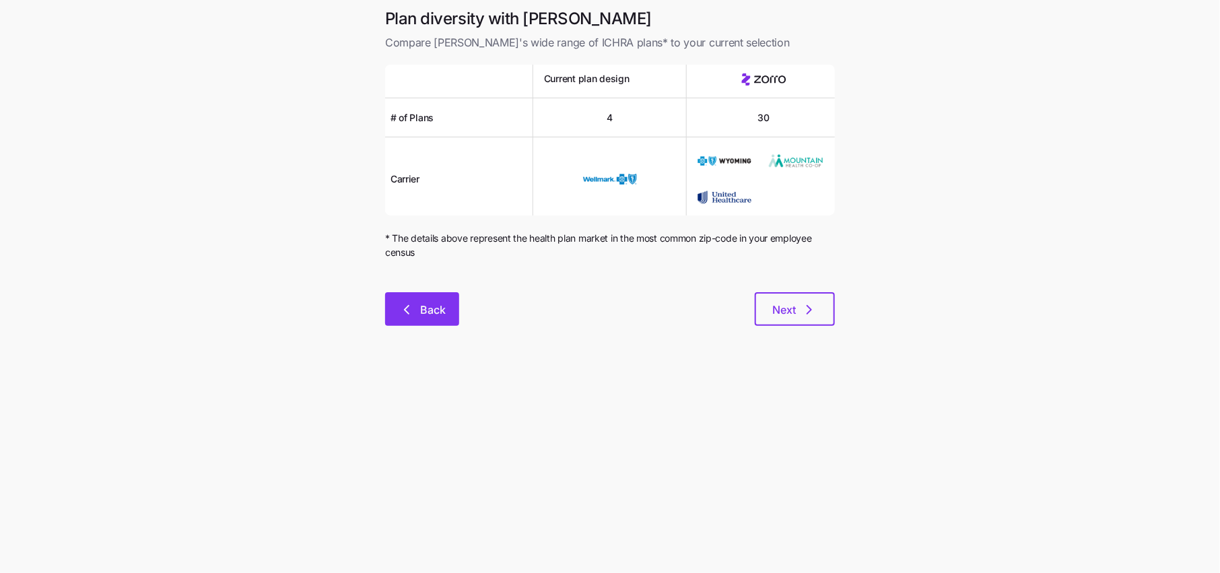
click at [429, 310] on span "Back" at bounding box center [433, 310] width 26 height 16
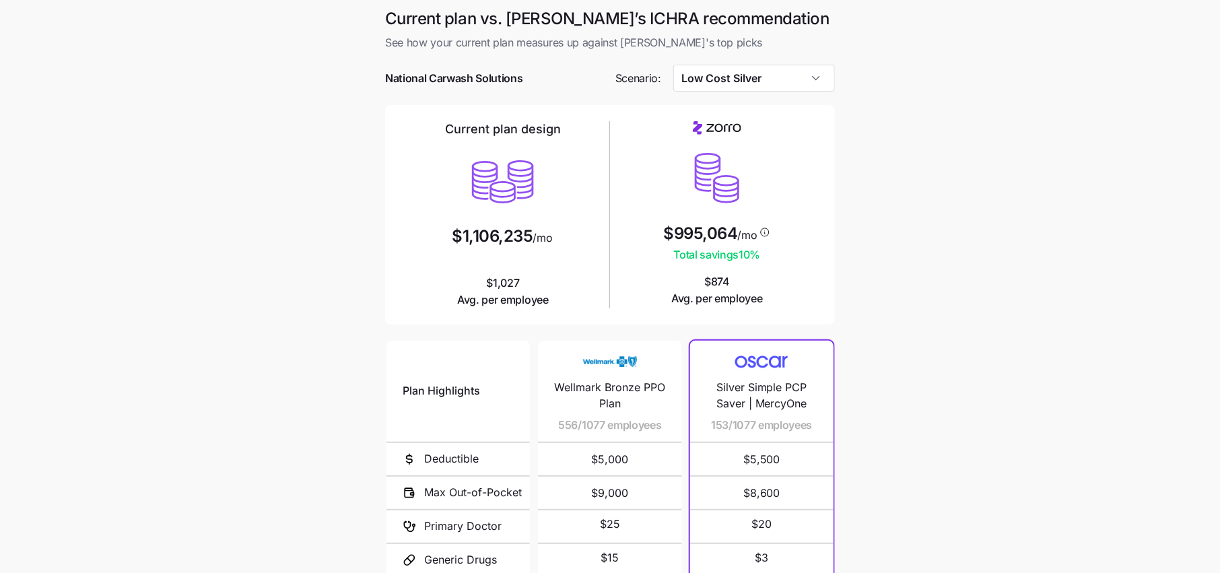
scroll to position [59, 0]
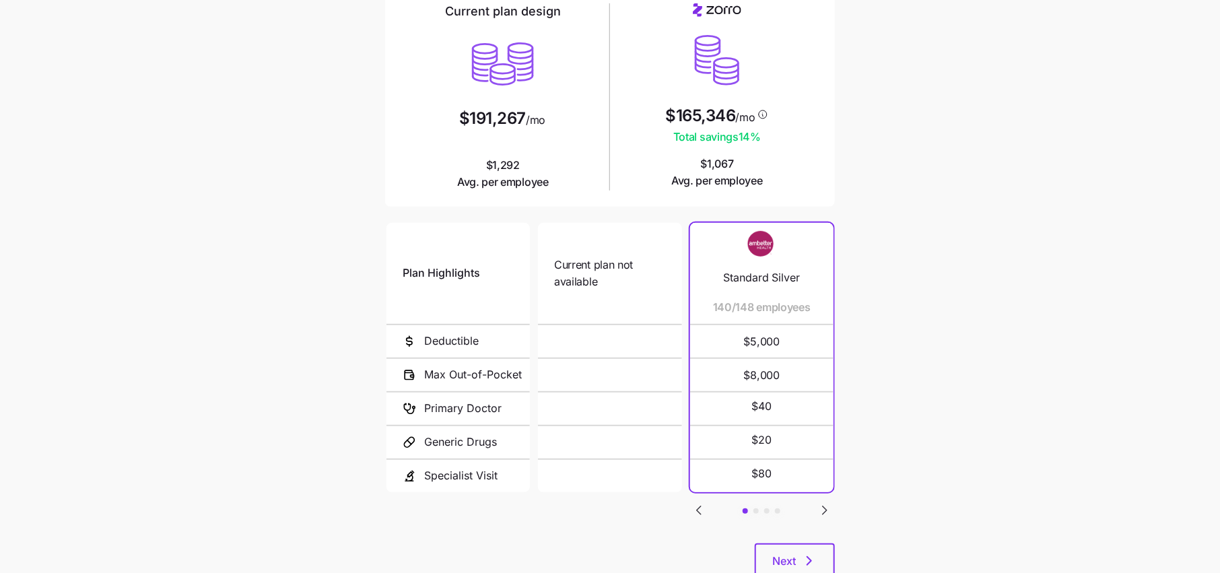
scroll to position [119, 0]
click at [809, 552] on icon "button" at bounding box center [809, 560] width 16 height 16
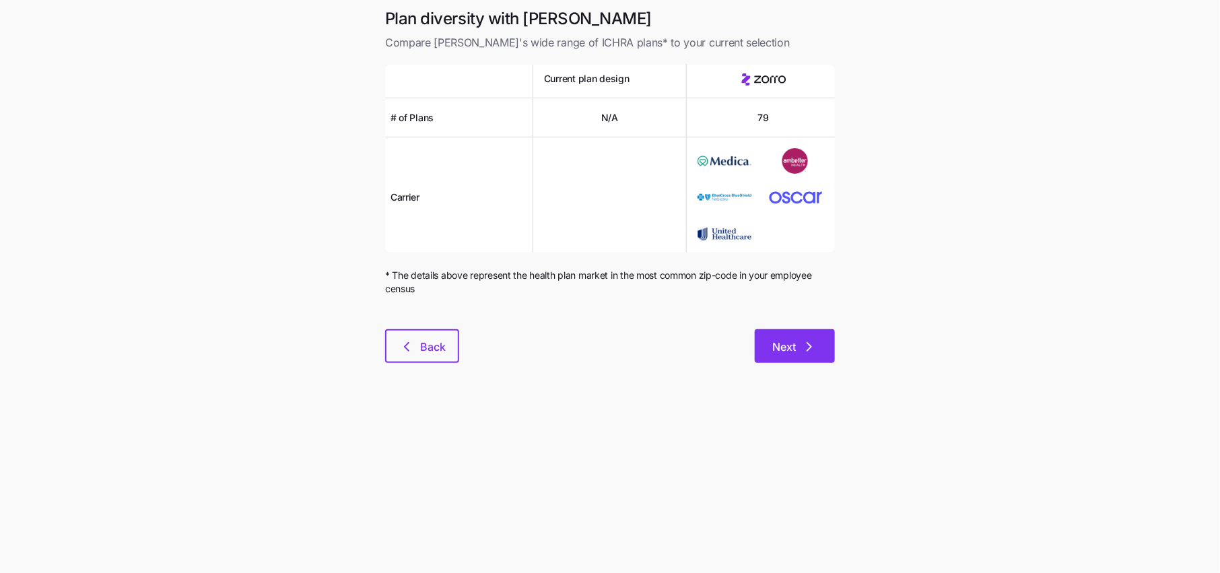
click at [801, 343] on span "Next" at bounding box center [794, 347] width 45 height 16
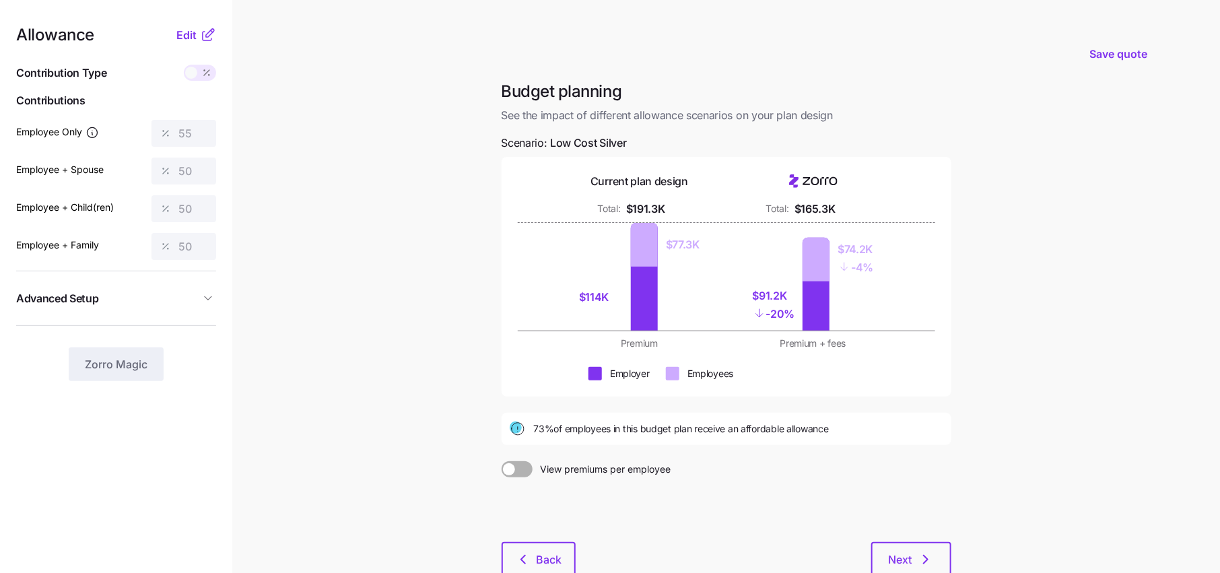
click at [215, 38] on icon at bounding box center [208, 35] width 16 height 16
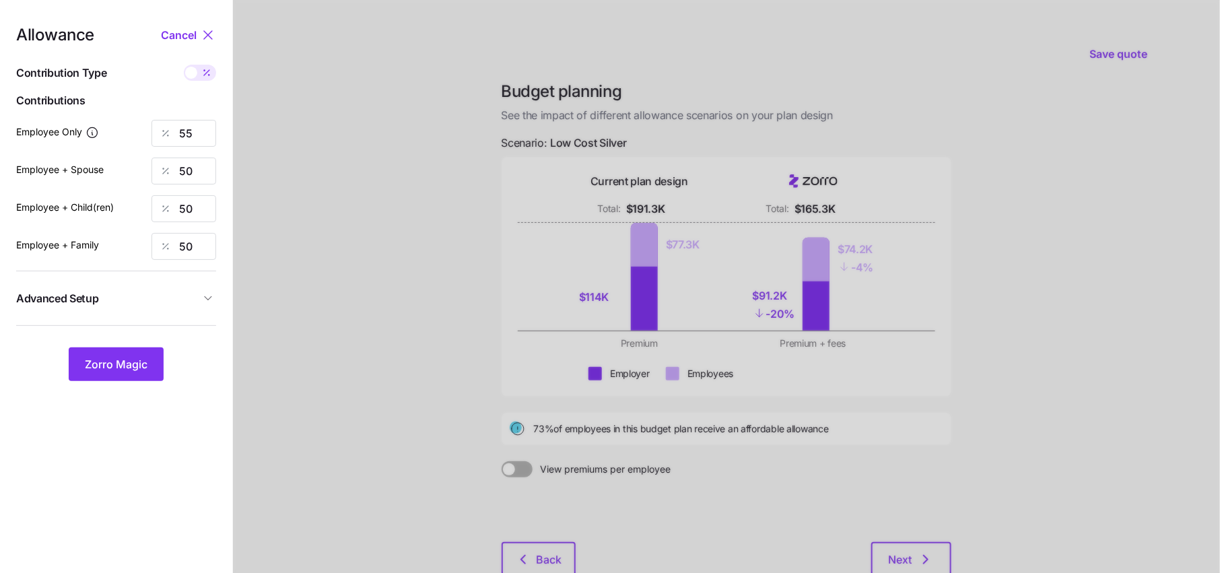
click at [199, 77] on span at bounding box center [206, 73] width 19 height 16
click at [184, 65] on input "checkbox" at bounding box center [184, 65] width 0 height 0
type input "446"
type input "811"
type input "703"
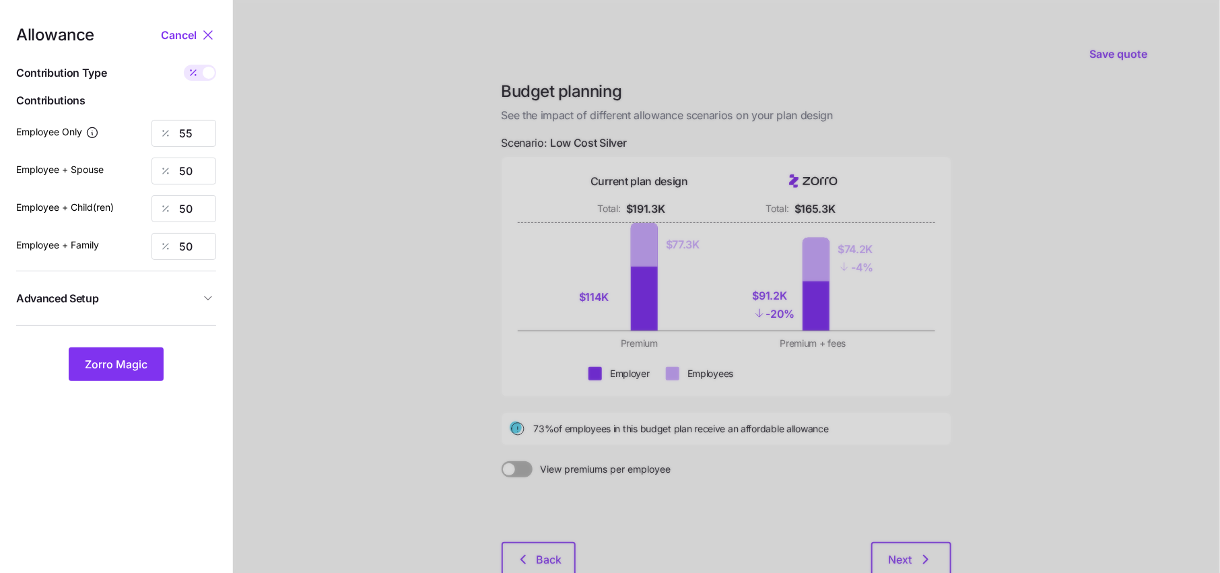
type input "1108"
drag, startPoint x: 198, startPoint y: 168, endPoint x: 175, endPoint y: 168, distance: 22.9
click at [175, 168] on div "811" at bounding box center [184, 171] width 65 height 27
type input "446"
type input "5"
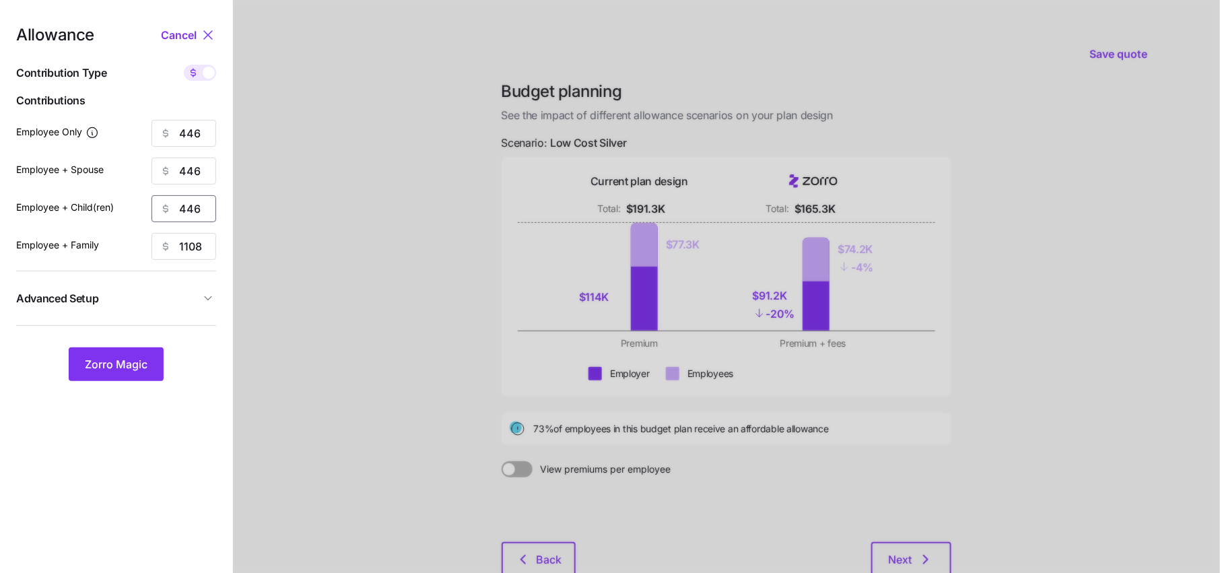
type input "446"
click at [197, 291] on span "Advanced Setup" at bounding box center [108, 298] width 184 height 17
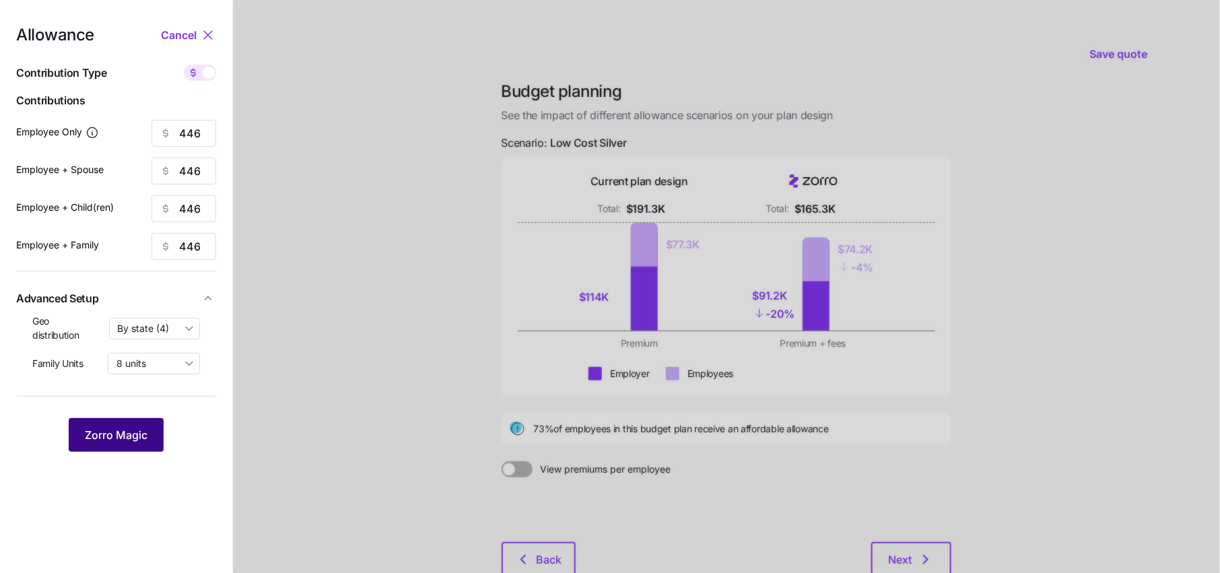
click at [131, 435] on span "Zorro Magic" at bounding box center [116, 435] width 63 height 16
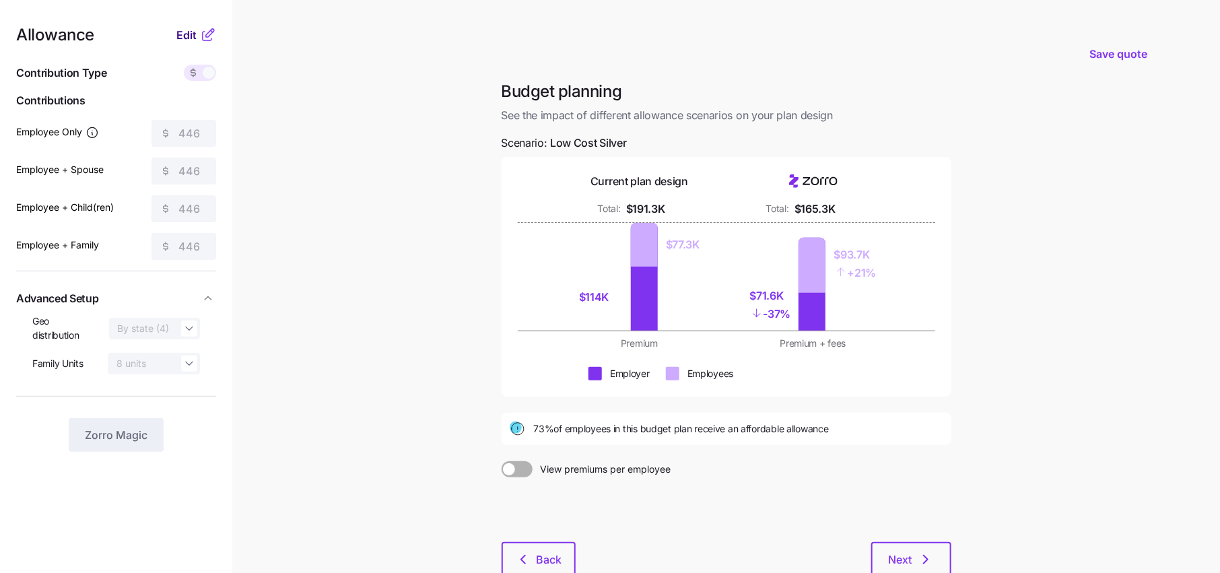
click at [189, 30] on span "Edit" at bounding box center [186, 35] width 20 height 16
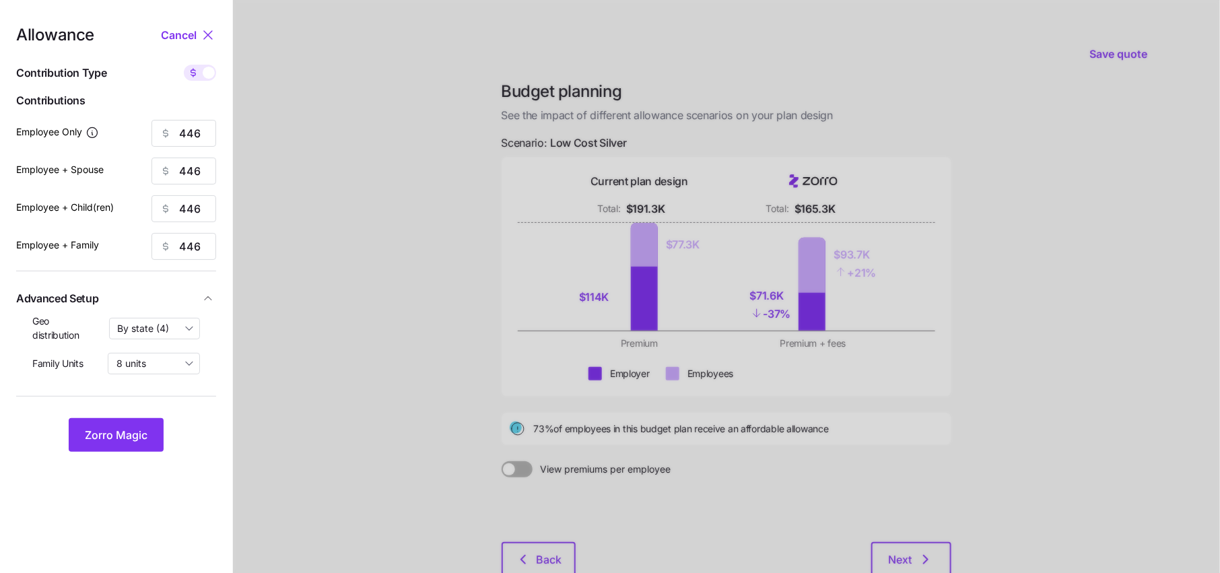
click at [205, 68] on span at bounding box center [209, 73] width 12 height 12
click at [184, 65] on input "checkbox" at bounding box center [184, 65] width 0 height 0
type input "55"
type input "28"
type input "32"
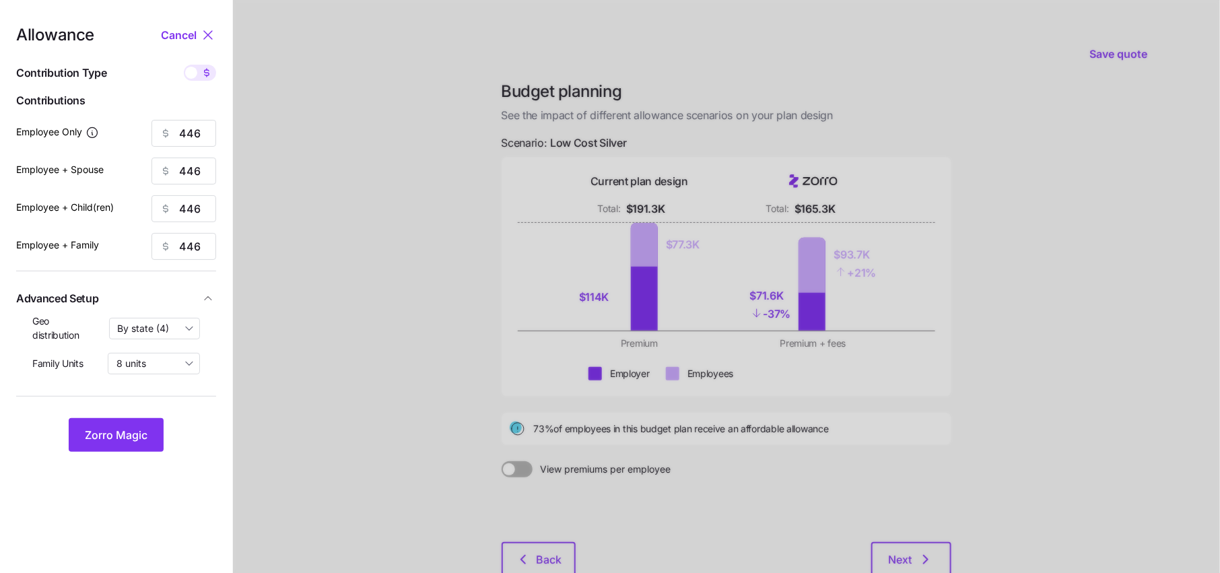
type input "20"
drag, startPoint x: 203, startPoint y: 170, endPoint x: 145, endPoint y: 170, distance: 57.9
click at [148, 170] on div "Employee + Spouse 28" at bounding box center [116, 171] width 200 height 27
type input "50"
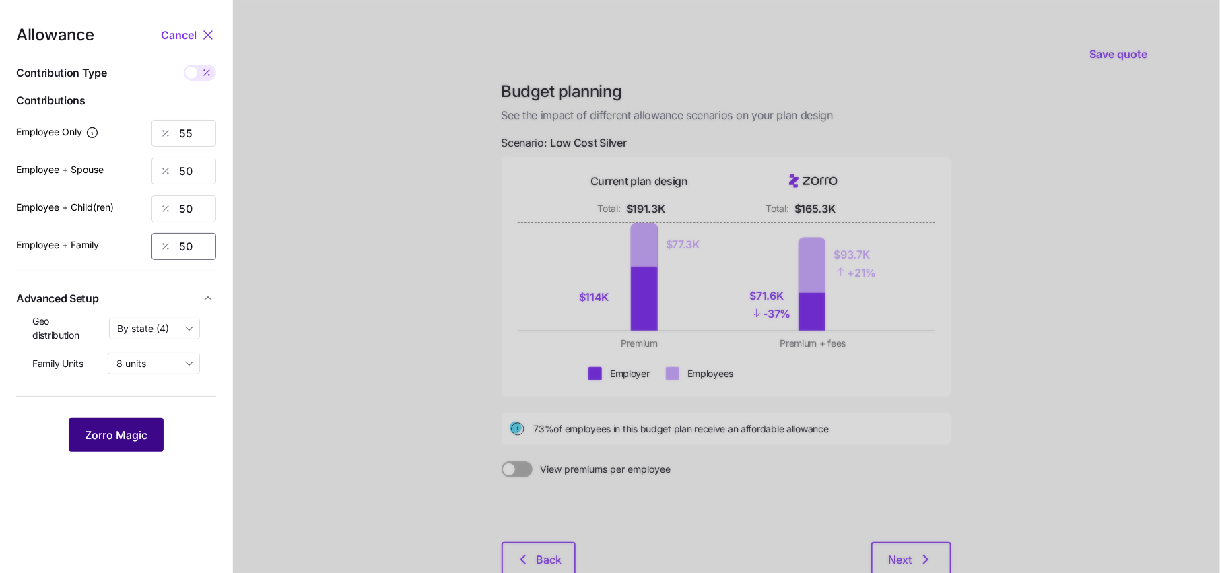
type input "50"
click at [143, 436] on span "Zorro Magic" at bounding box center [116, 435] width 63 height 16
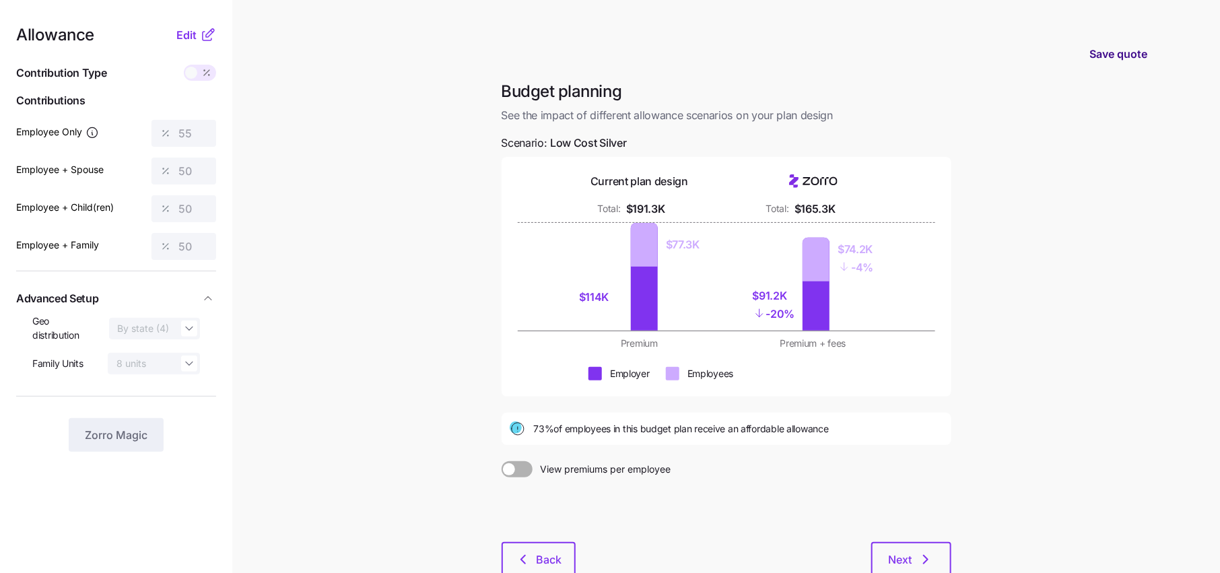
click at [1116, 57] on span "Save quote" at bounding box center [1119, 54] width 58 height 16
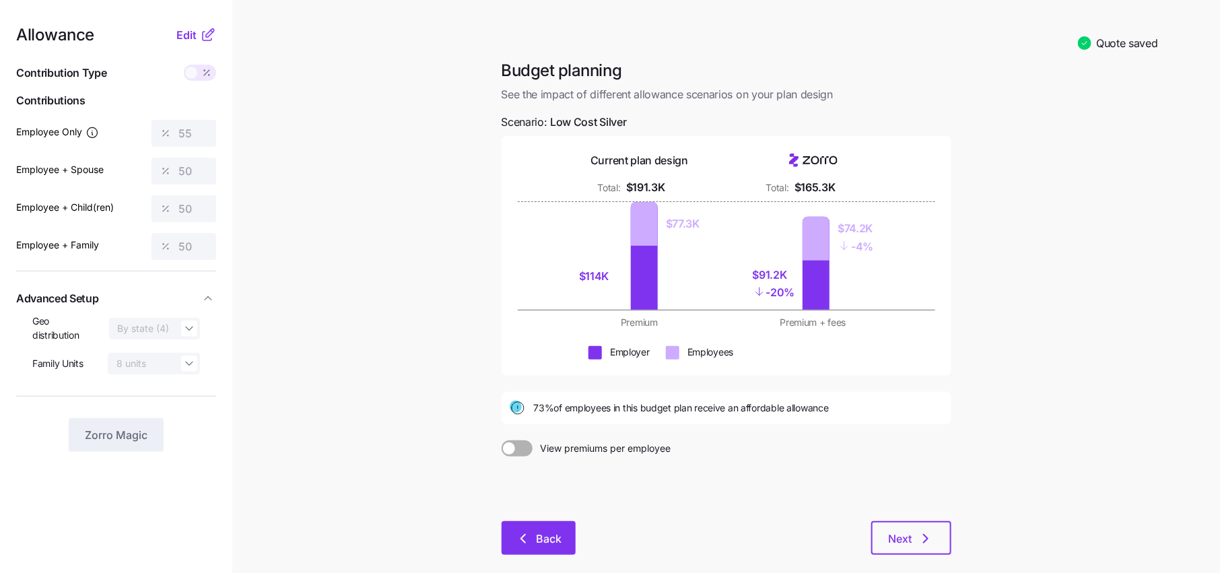
click at [542, 524] on button "Back" at bounding box center [539, 538] width 74 height 34
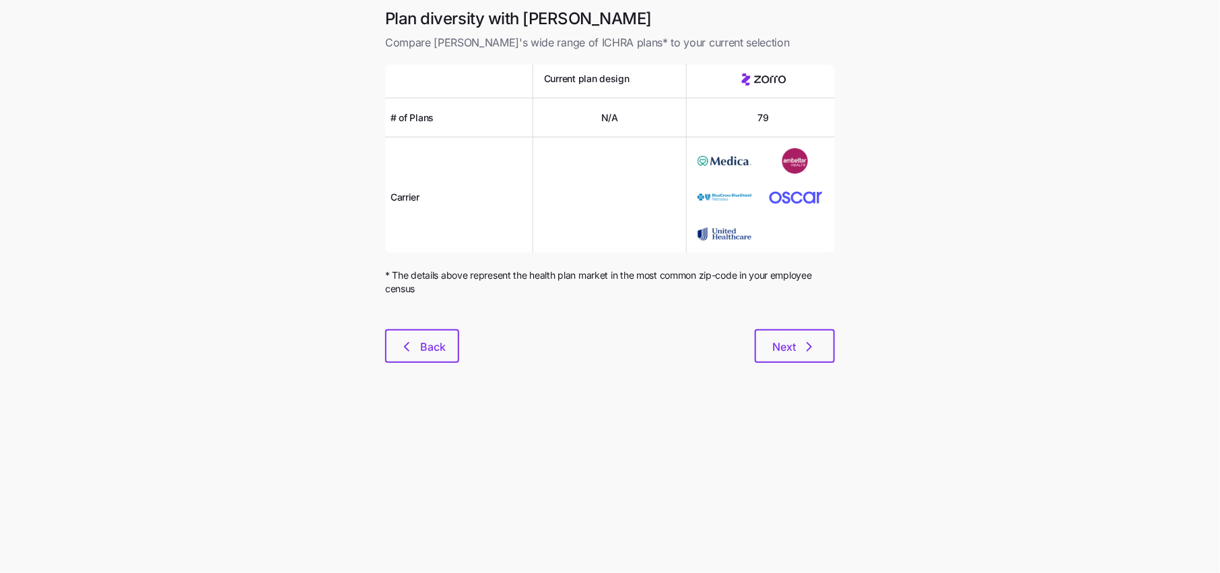
click at [422, 362] on div "Plan diversity with Zorro Compare Zorro's wide range of ICHRA plans* to your cu…" at bounding box center [609, 193] width 471 height 371
click at [430, 350] on span "Back" at bounding box center [433, 347] width 26 height 16
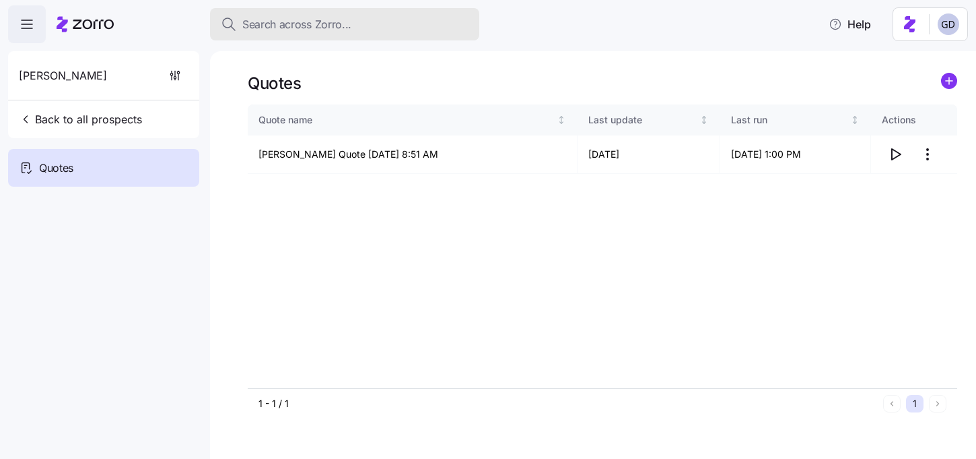
click at [323, 8] on button "Search across Zorro..." at bounding box center [344, 24] width 269 height 32
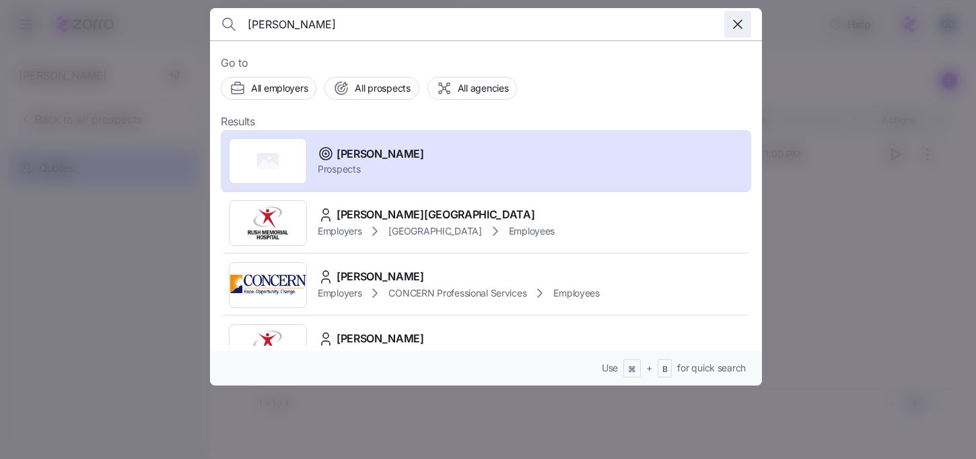
click at [741, 25] on icon "button" at bounding box center [738, 24] width 16 height 16
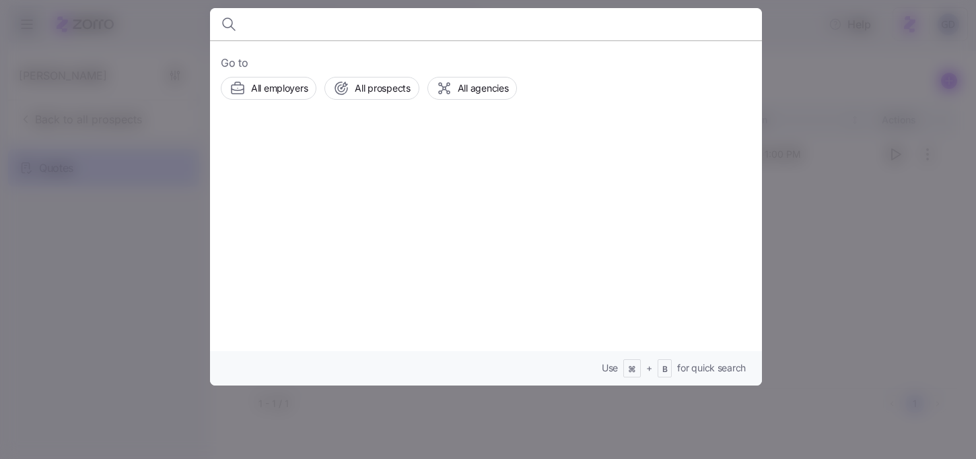
click at [277, 30] on input at bounding box center [420, 24] width 345 height 32
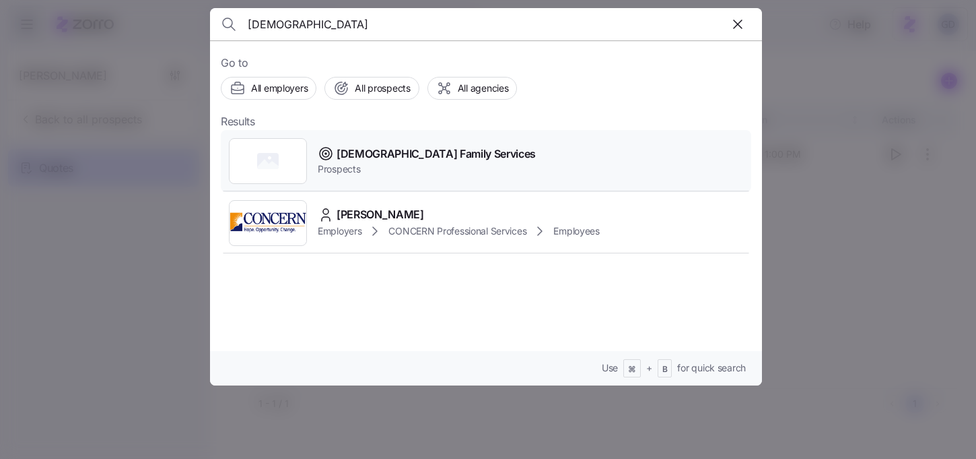
type input "[DEMOGRAPHIC_DATA]"
click at [420, 157] on span "[DEMOGRAPHIC_DATA] Family Services" at bounding box center [436, 153] width 199 height 17
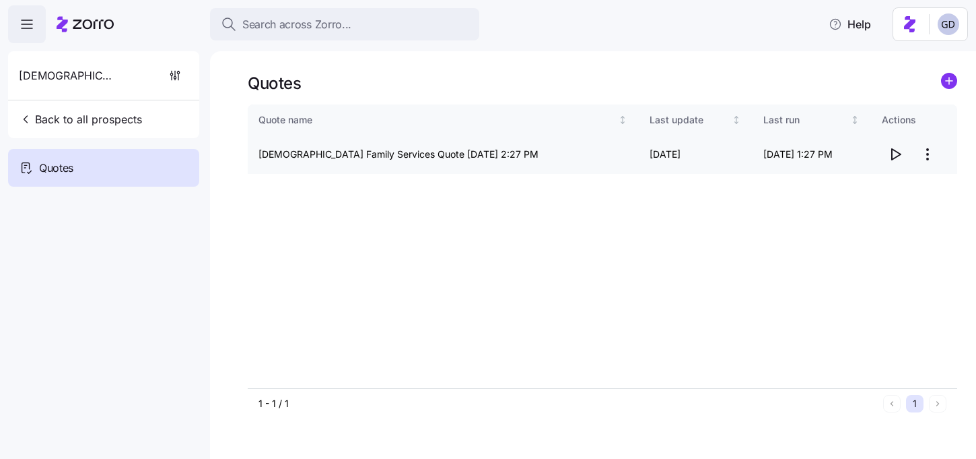
click at [896, 157] on icon "button" at bounding box center [896, 154] width 16 height 16
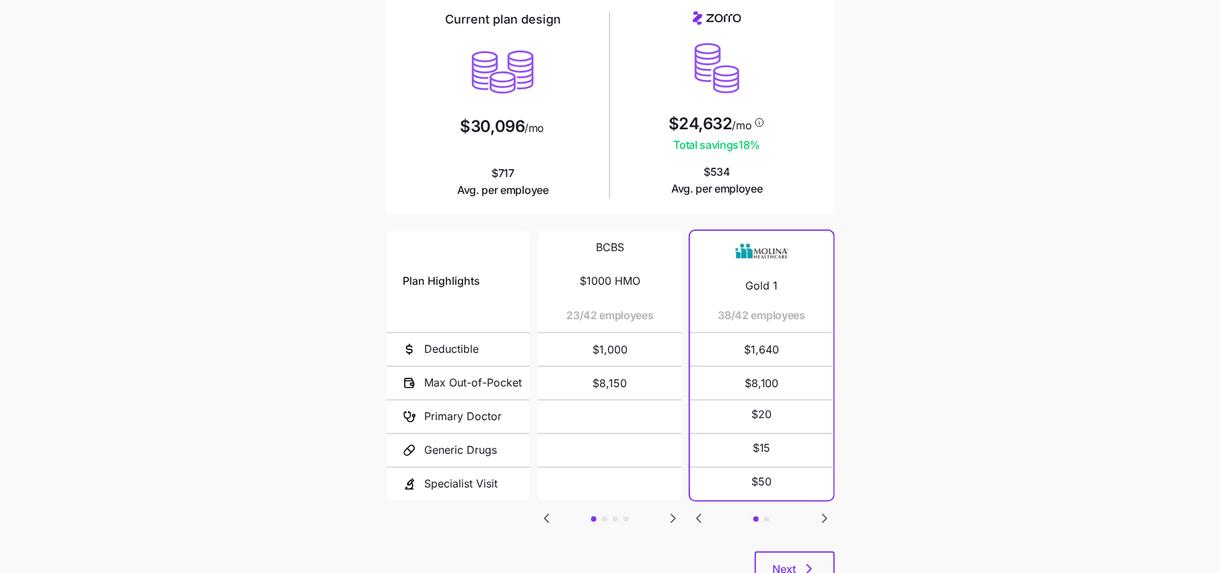
scroll to position [98, 0]
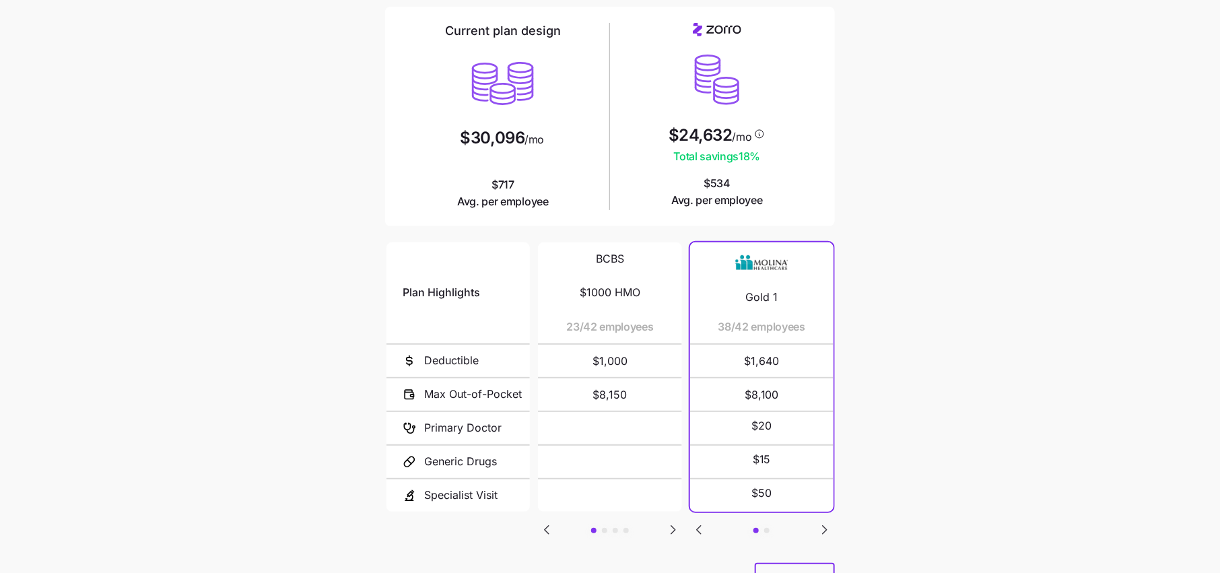
click at [669, 524] on icon "Go to next slide" at bounding box center [673, 530] width 16 height 16
click at [819, 522] on icon "Go to next slide" at bounding box center [825, 530] width 16 height 16
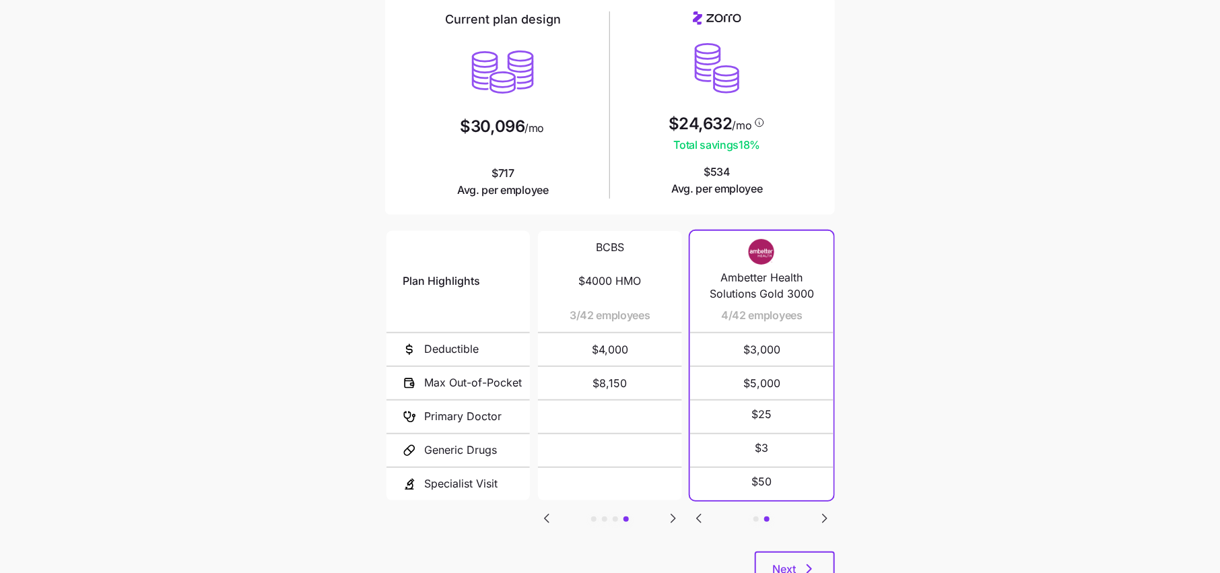
scroll to position [135, 0]
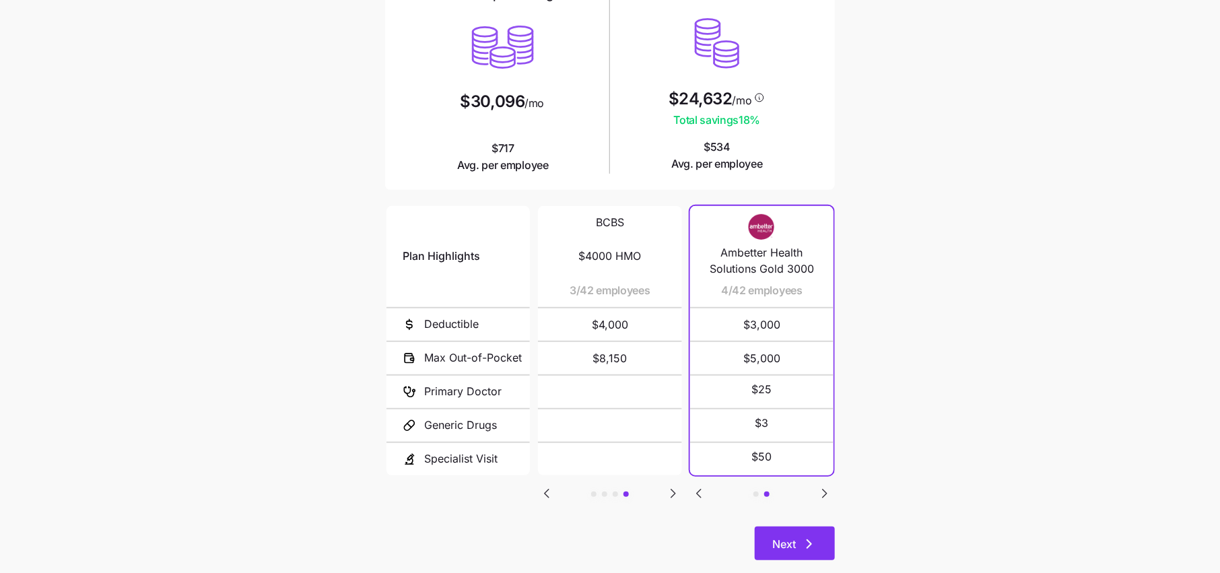
click at [818, 543] on button "Next" at bounding box center [795, 544] width 80 height 34
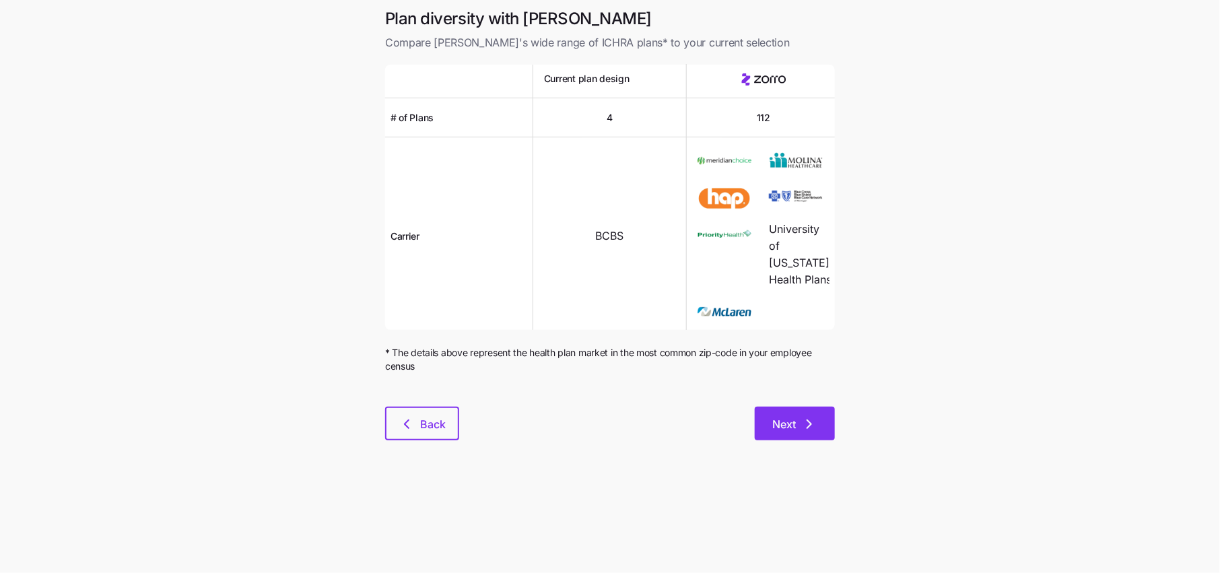
click at [776, 432] on span "Next" at bounding box center [784, 424] width 24 height 16
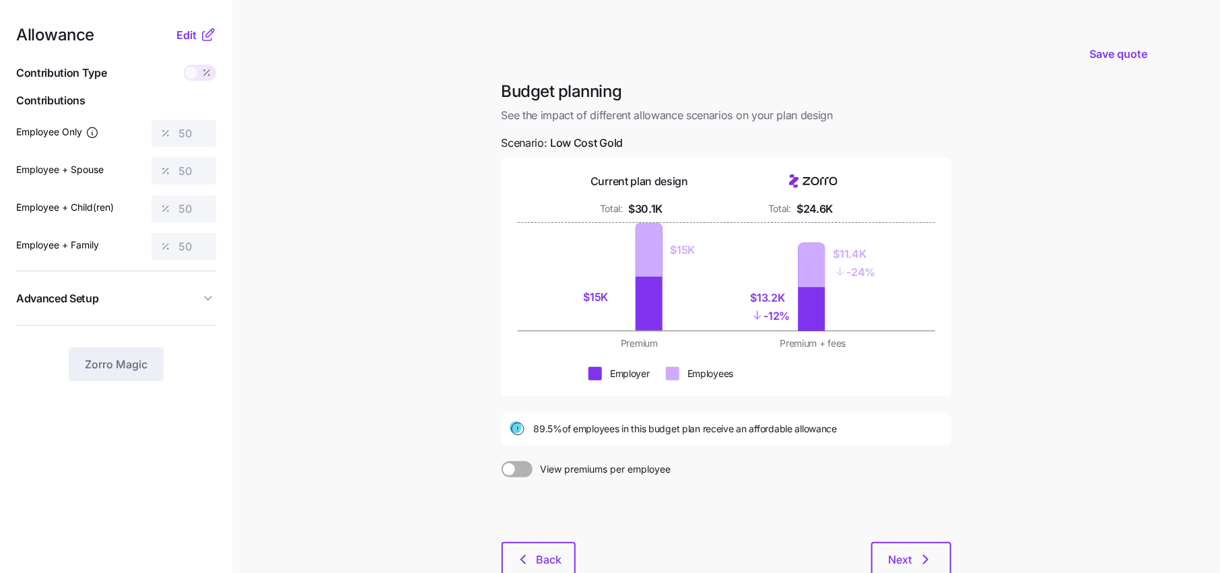
click at [211, 38] on icon at bounding box center [207, 36] width 9 height 9
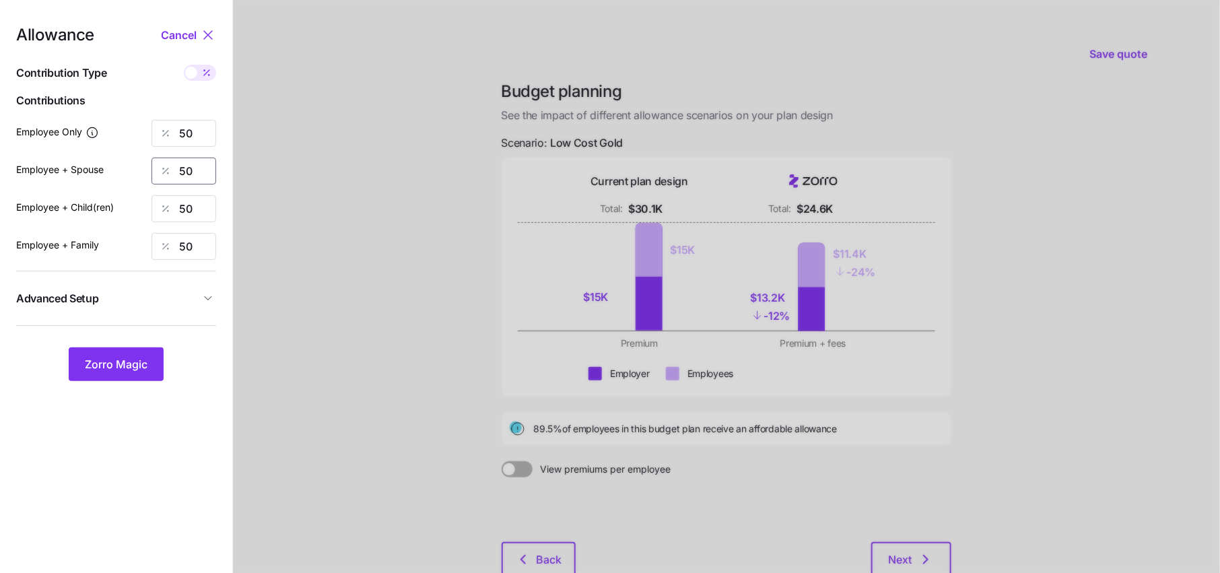
drag, startPoint x: 189, startPoint y: 174, endPoint x: 149, endPoint y: 174, distance: 40.4
click at [149, 174] on div "Employee + Spouse 50" at bounding box center [116, 171] width 200 height 27
click at [207, 67] on span at bounding box center [206, 73] width 19 height 16
click at [184, 65] on input "checkbox" at bounding box center [184, 65] width 0 height 0
type input "232"
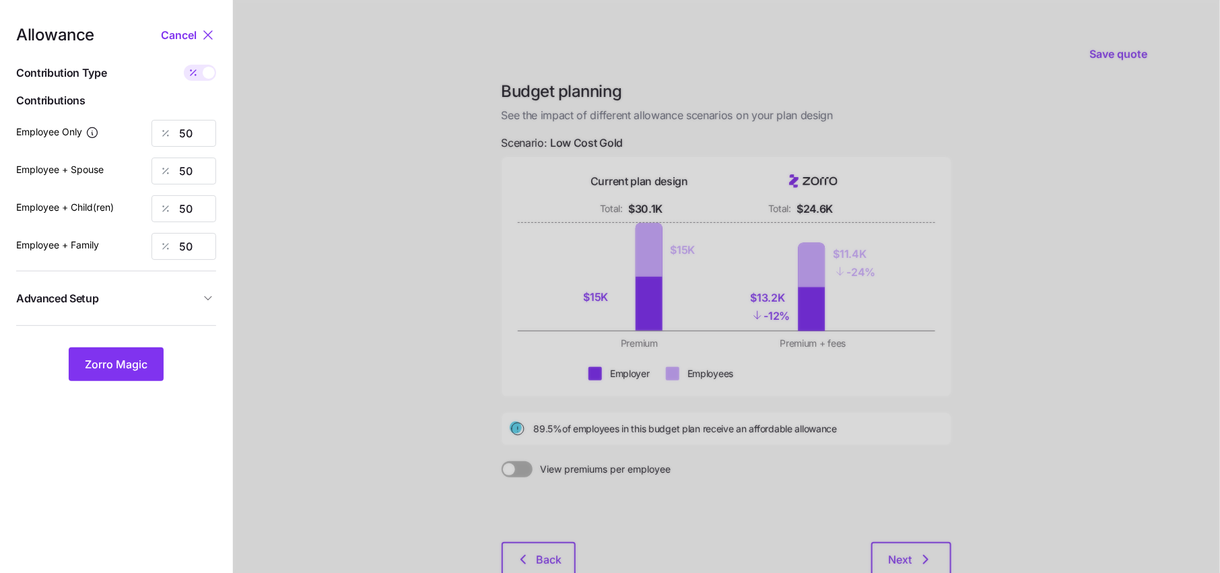
type input "465"
type input "398"
type input "630"
drag, startPoint x: 207, startPoint y: 168, endPoint x: 180, endPoint y: 172, distance: 26.6
click at [187, 172] on input "465" at bounding box center [184, 171] width 65 height 27
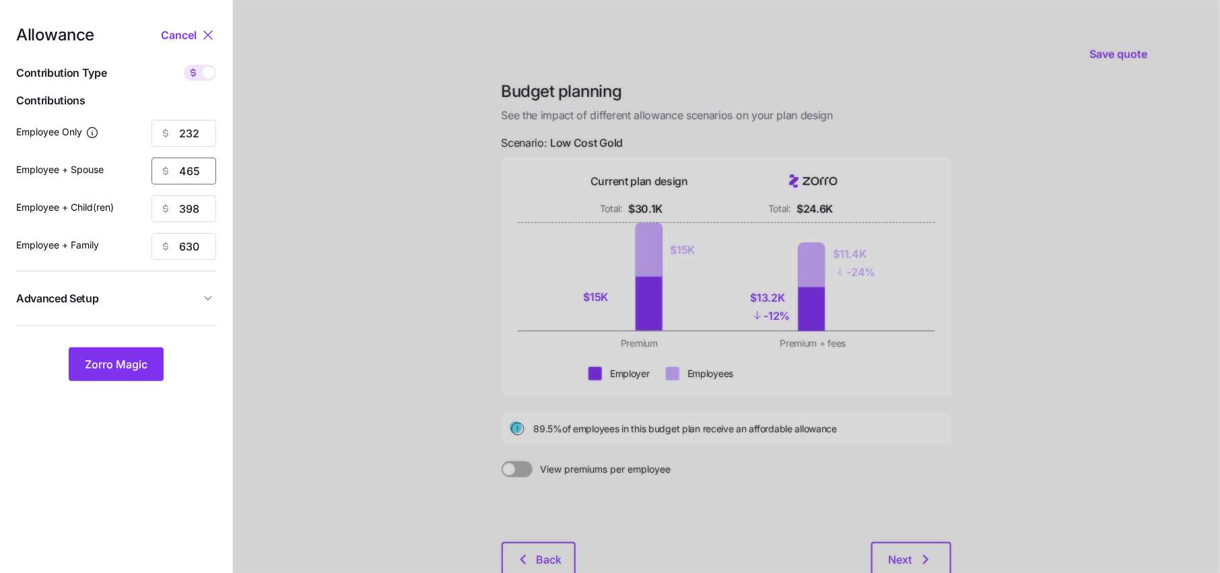
type input "4"
type input "232"
drag, startPoint x: 199, startPoint y: 215, endPoint x: 171, endPoint y: 215, distance: 28.3
click at [171, 215] on div "398" at bounding box center [184, 208] width 65 height 27
type input "232"
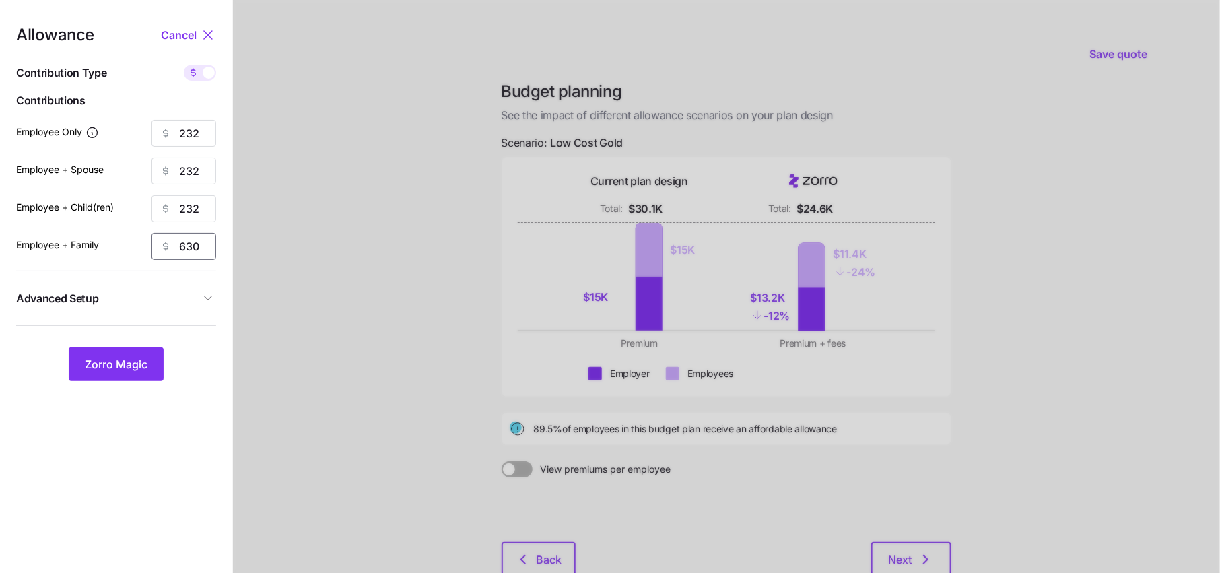
drag, startPoint x: 204, startPoint y: 246, endPoint x: 155, endPoint y: 246, distance: 49.2
click at [155, 246] on div "630" at bounding box center [184, 246] width 65 height 27
type input "232"
click at [137, 355] on button "Zorro Magic" at bounding box center [116, 364] width 95 height 34
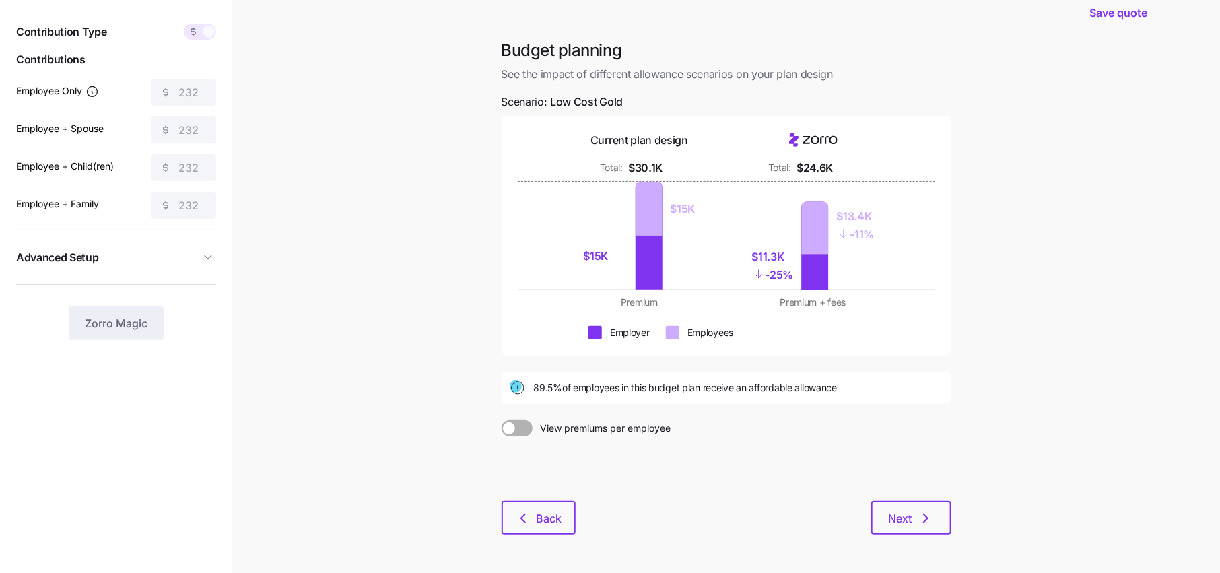
scroll to position [39, 0]
drag, startPoint x: 885, startPoint y: 238, endPoint x: 830, endPoint y: 211, distance: 60.5
click at [830, 211] on div "$11.3K - 25% $13.4K - 11%" at bounding box center [814, 238] width 158 height 108
click at [881, 361] on div at bounding box center [727, 366] width 450 height 16
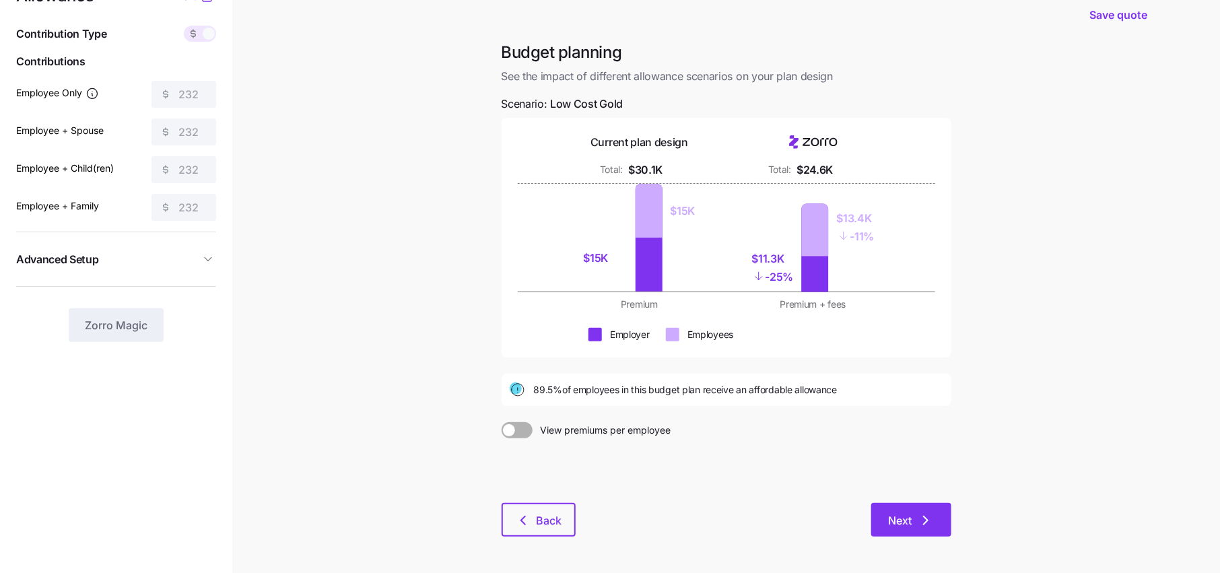
click at [908, 519] on span "Next" at bounding box center [901, 520] width 24 height 16
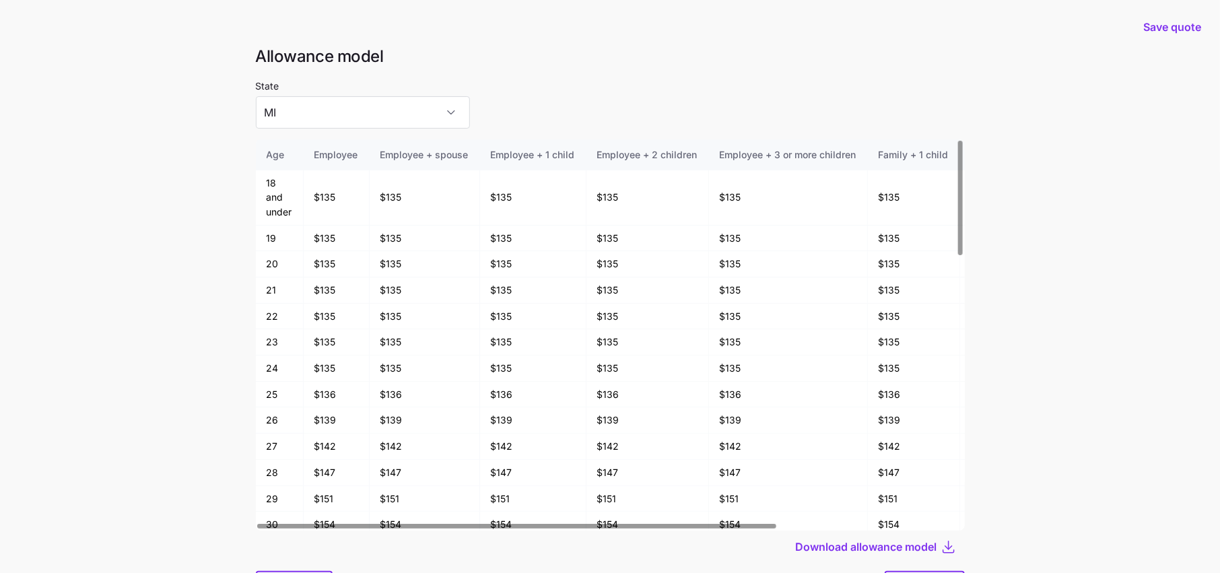
scroll to position [71, 0]
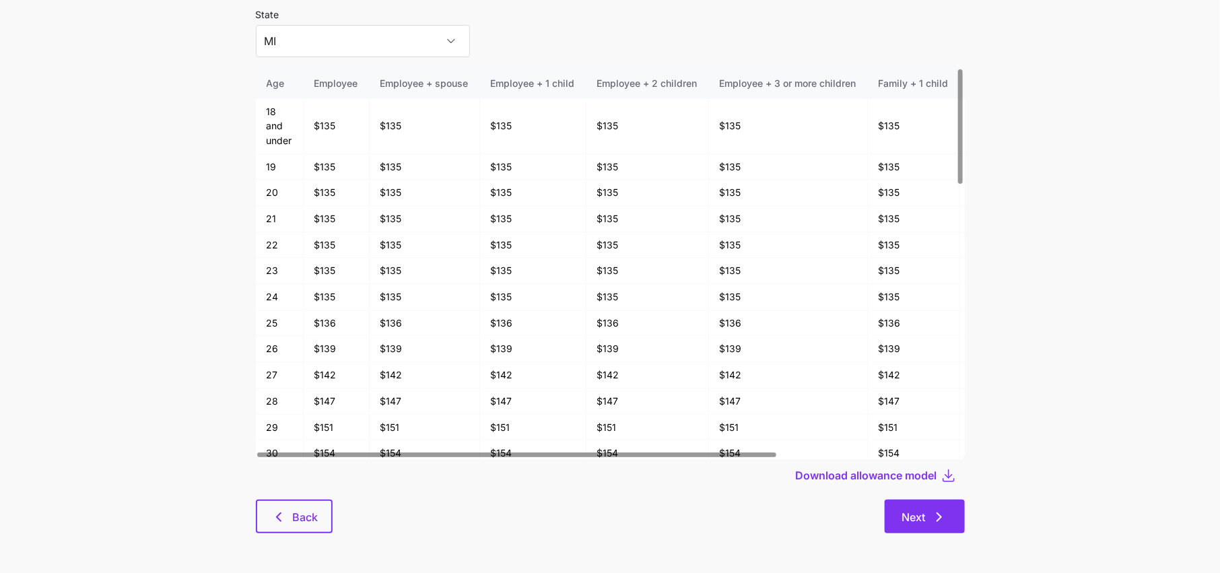
click at [912, 519] on span "Next" at bounding box center [914, 517] width 24 height 16
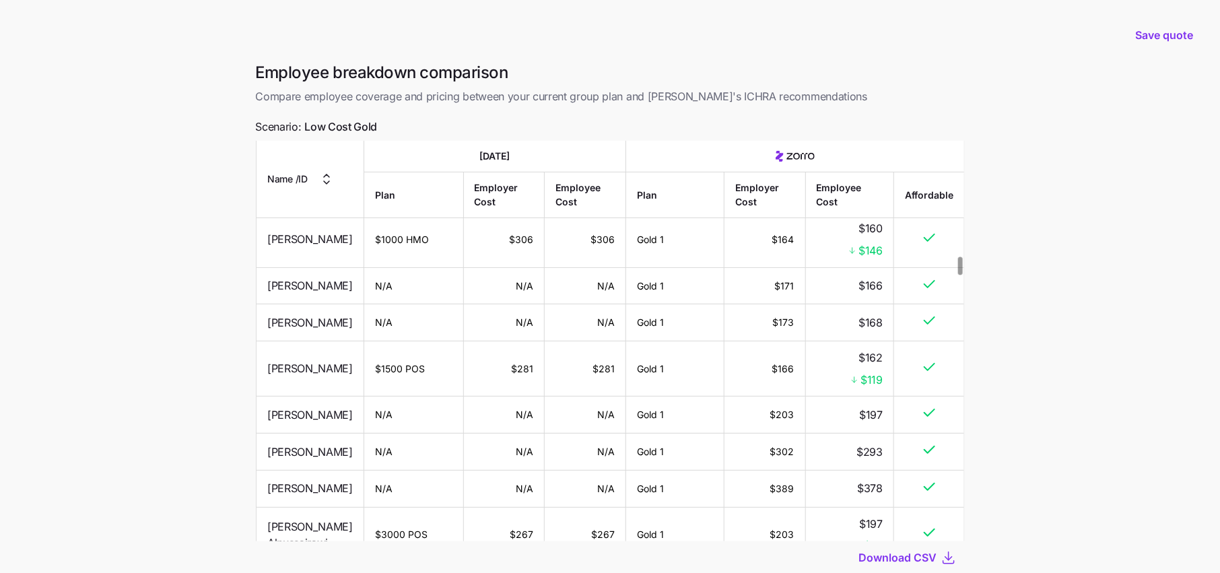
scroll to position [91, 0]
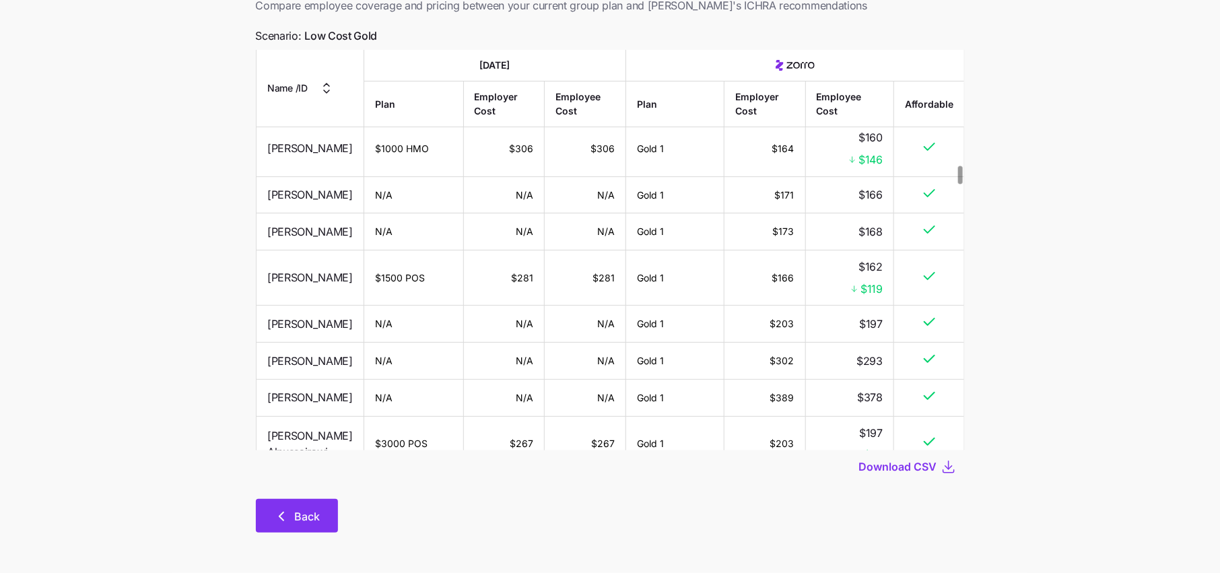
click at [296, 517] on span "Back" at bounding box center [308, 516] width 26 height 16
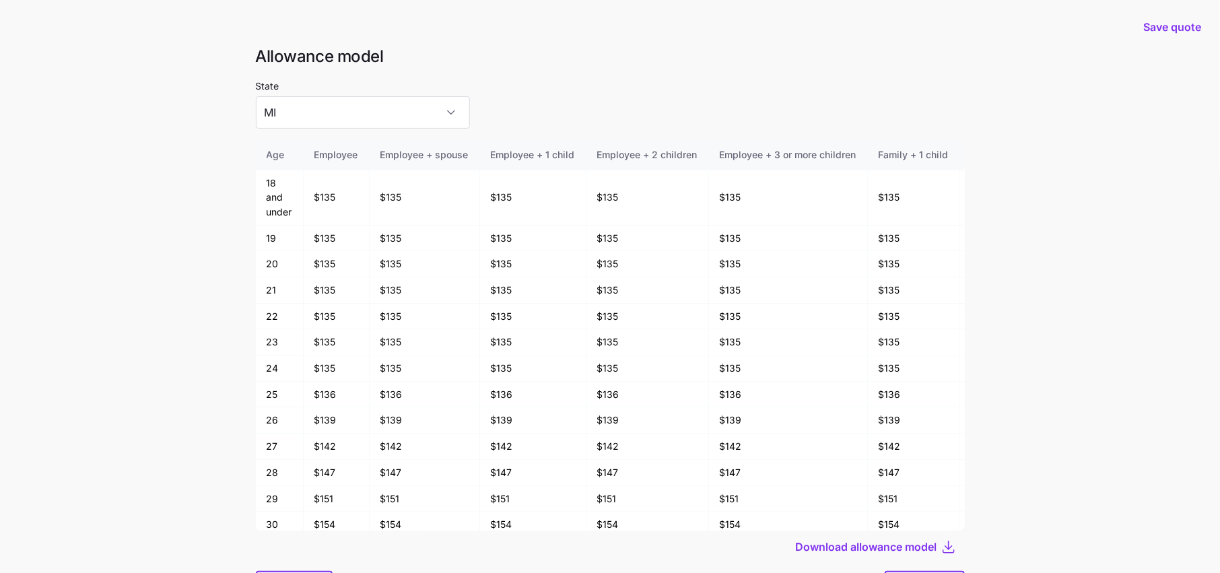
scroll to position [71, 0]
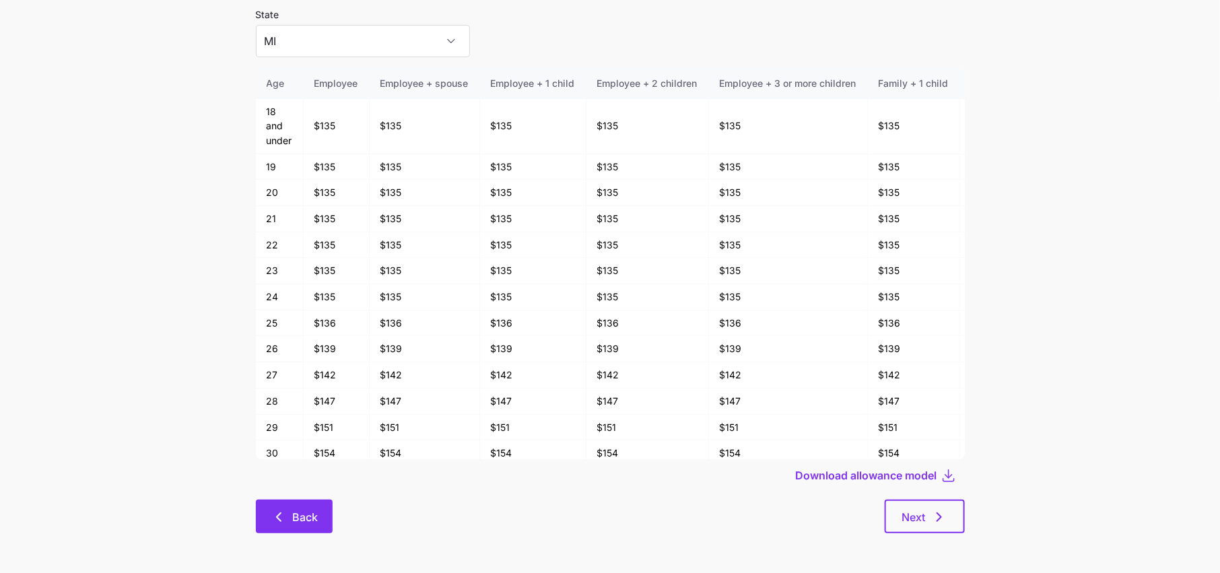
click at [307, 525] on button "Back" at bounding box center [294, 517] width 77 height 34
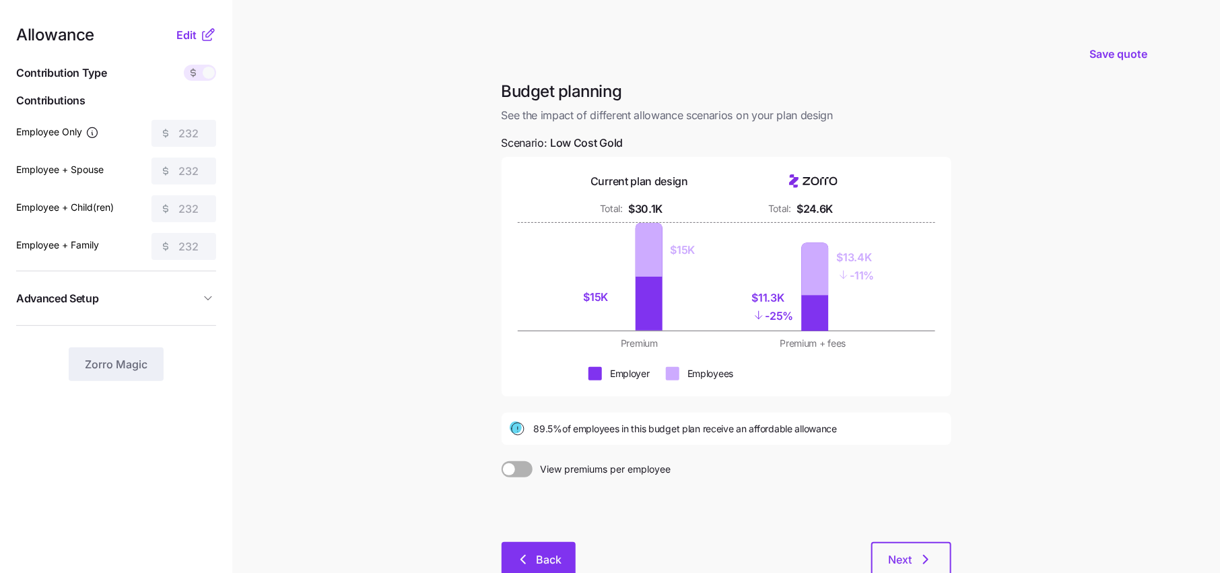
click at [537, 555] on span "Back" at bounding box center [550, 560] width 26 height 16
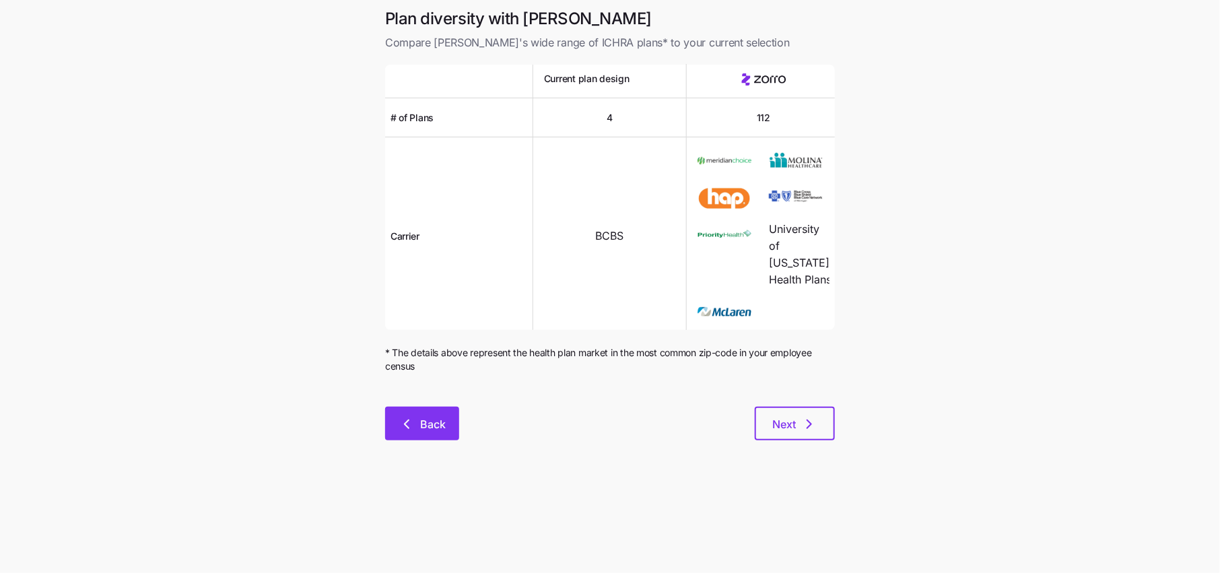
click at [431, 440] on button "Back" at bounding box center [422, 424] width 74 height 34
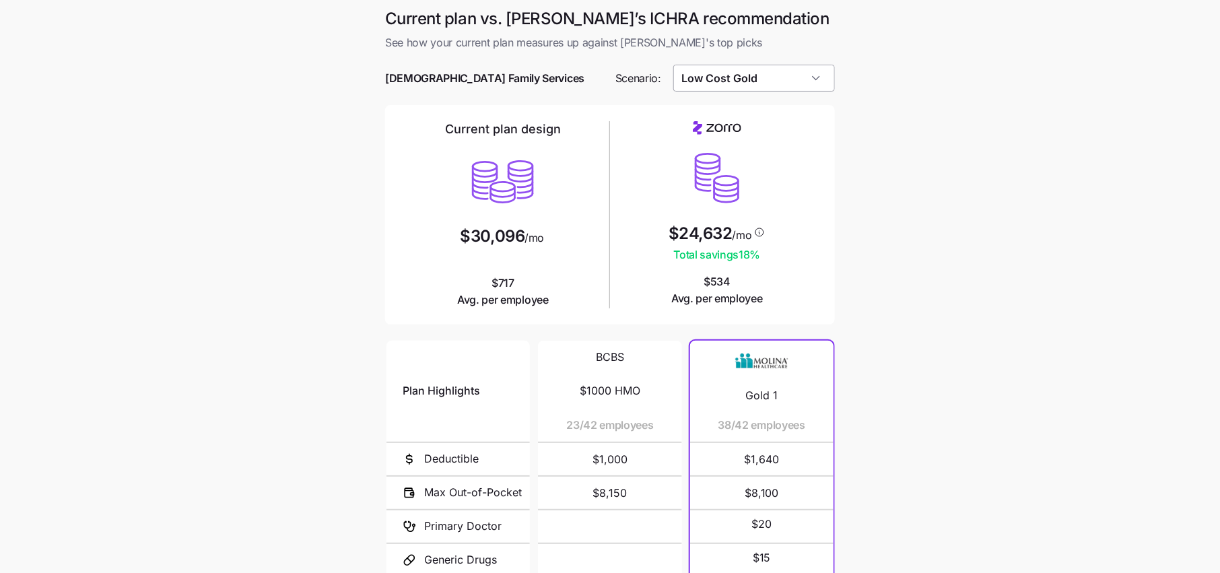
click at [769, 77] on input "Low Cost Gold" at bounding box center [754, 78] width 162 height 27
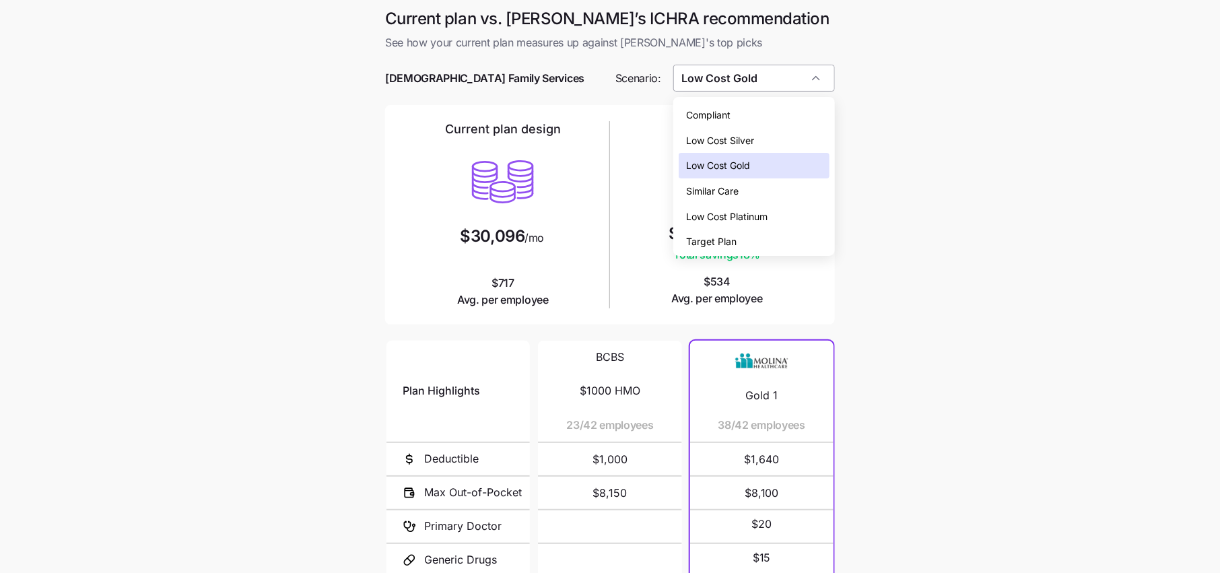
click at [769, 77] on input "Low Cost Gold" at bounding box center [754, 78] width 162 height 27
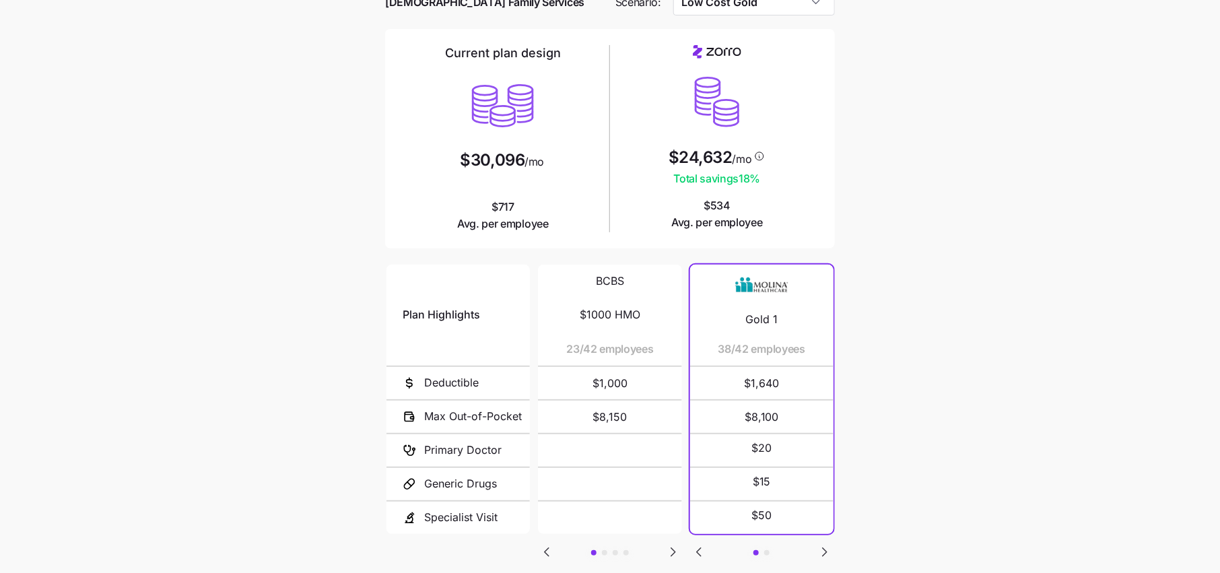
scroll to position [81, 0]
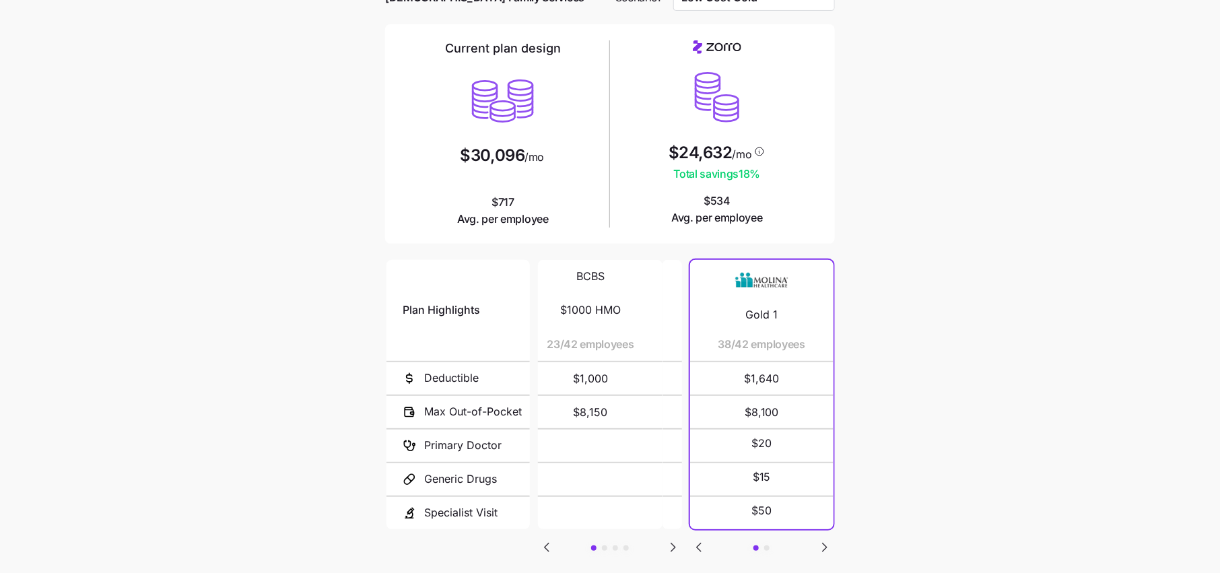
drag, startPoint x: 577, startPoint y: 343, endPoint x: 557, endPoint y: 343, distance: 20.2
click at [557, 343] on span "23/42 employees" at bounding box center [590, 344] width 87 height 17
drag, startPoint x: 564, startPoint y: 345, endPoint x: 583, endPoint y: 347, distance: 19.6
click at [583, 347] on div "BCBS $1000 HMO 23/42 employees" at bounding box center [621, 310] width 111 height 101
click at [667, 551] on icon "Go to next slide" at bounding box center [673, 547] width 16 height 16
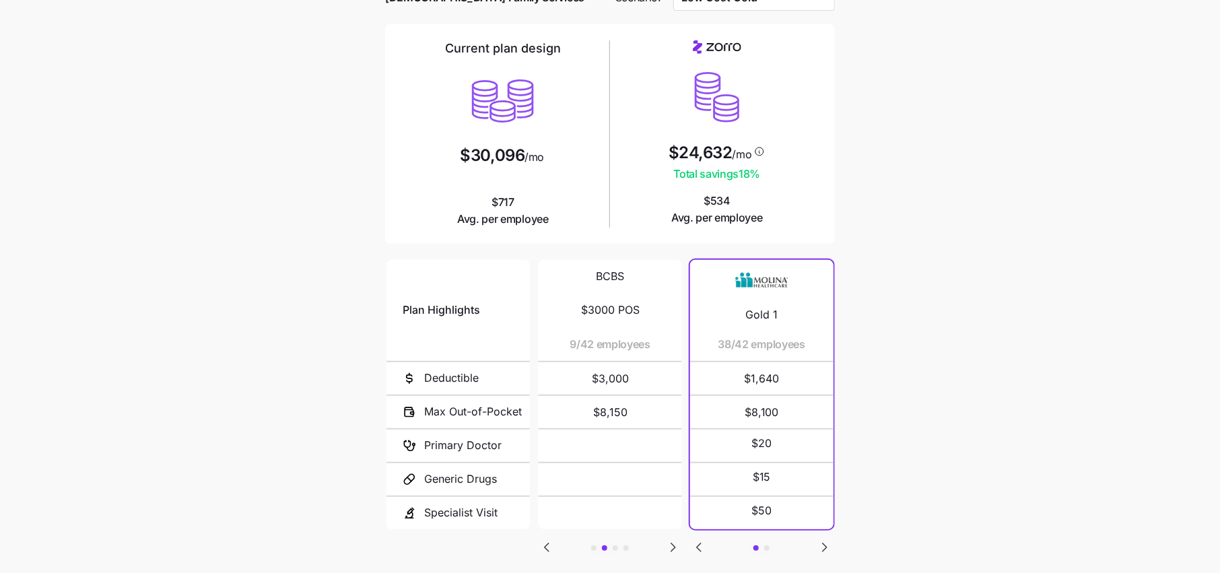
click at [669, 543] on icon "Go to next slide" at bounding box center [673, 547] width 16 height 16
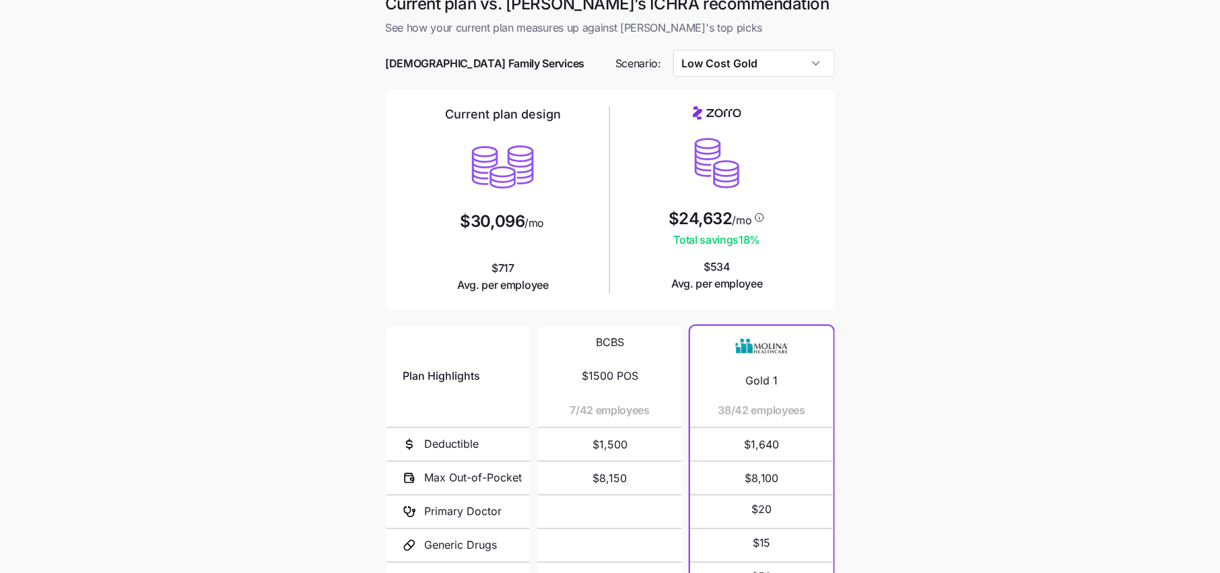
scroll to position [0, 0]
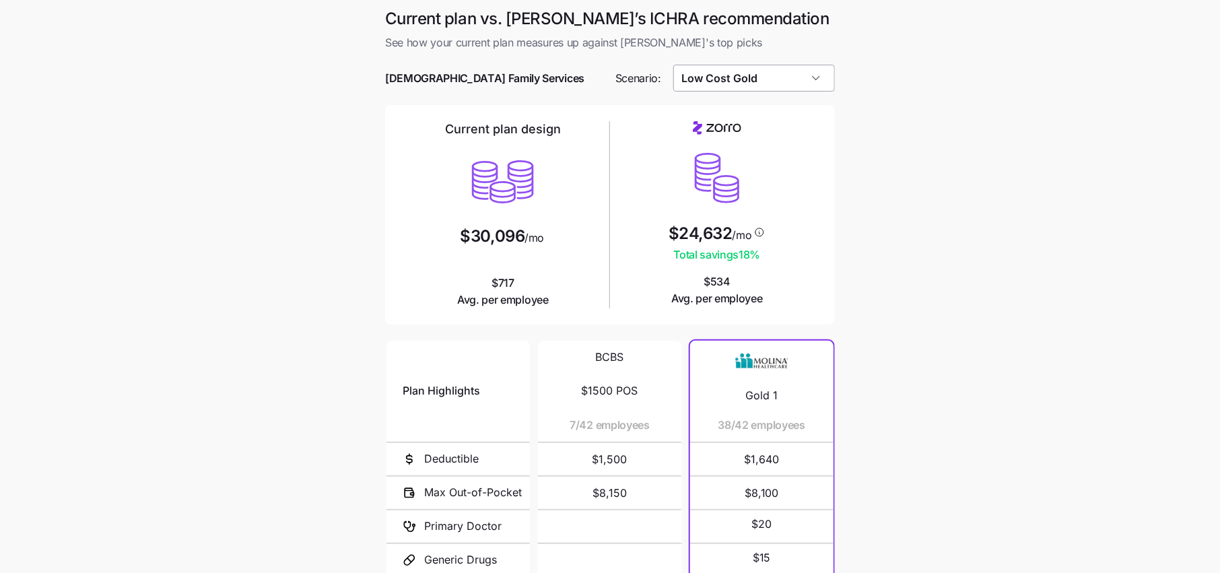
click at [757, 84] on input "Low Cost Gold" at bounding box center [754, 78] width 162 height 27
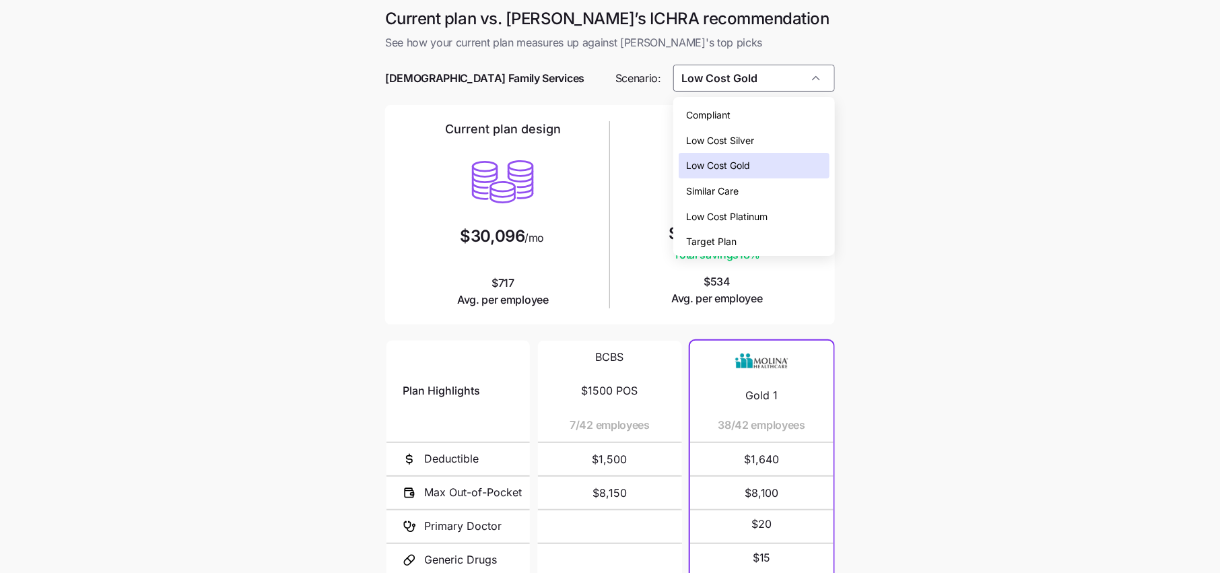
click at [732, 140] on span "Low Cost Silver" at bounding box center [721, 140] width 68 height 15
type input "Low Cost Silver"
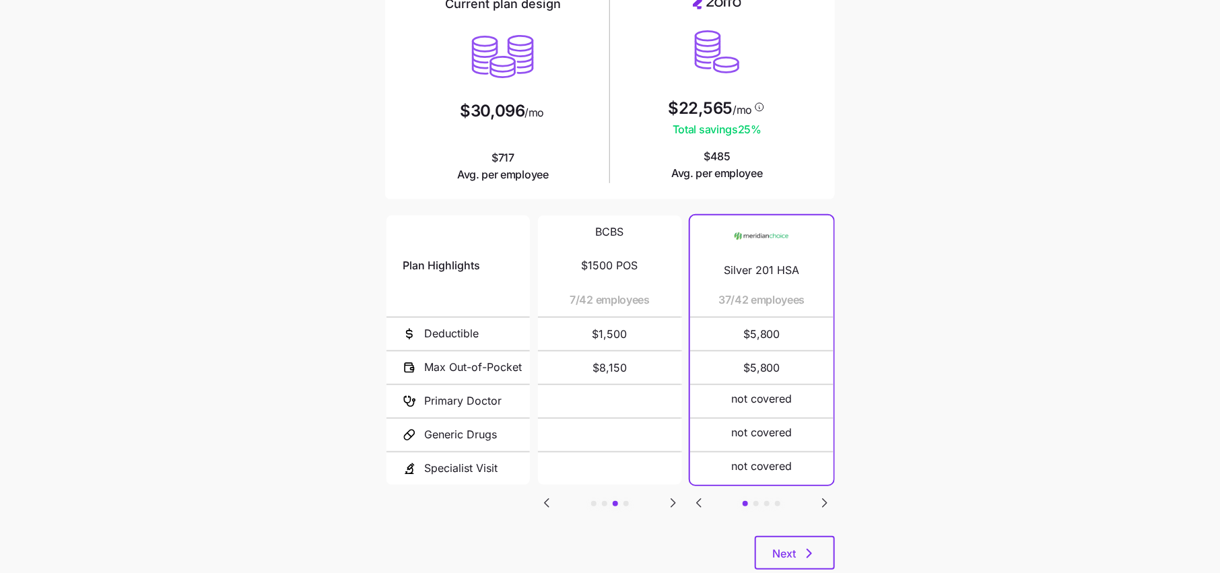
scroll to position [155, 0]
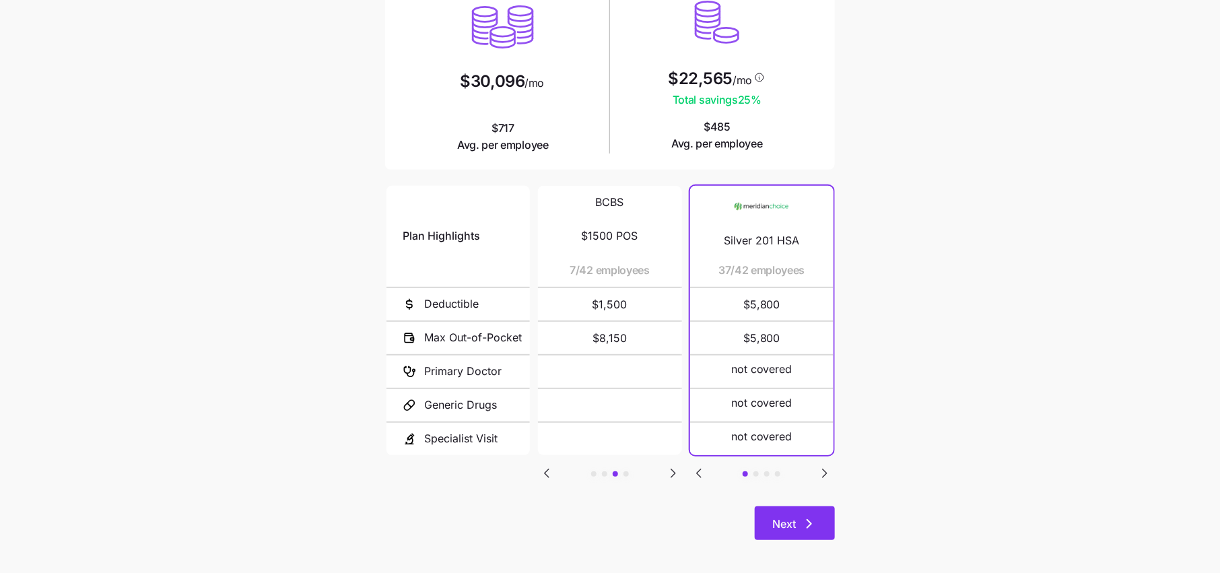
click at [799, 531] on span "Next" at bounding box center [794, 524] width 45 height 16
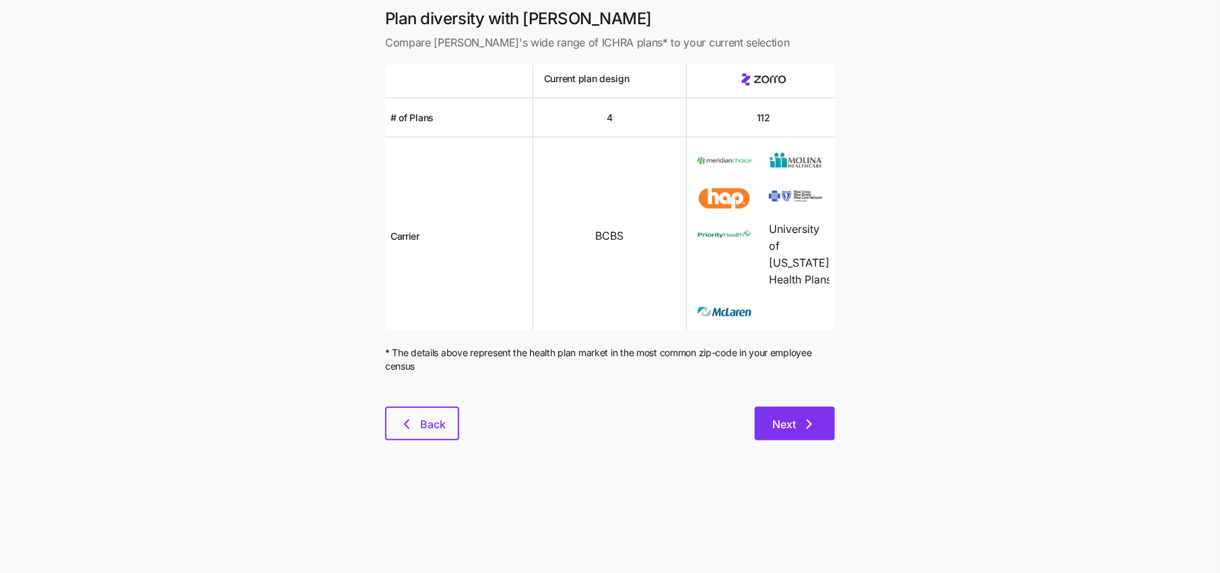
click at [796, 432] on span "Next" at bounding box center [794, 424] width 45 height 16
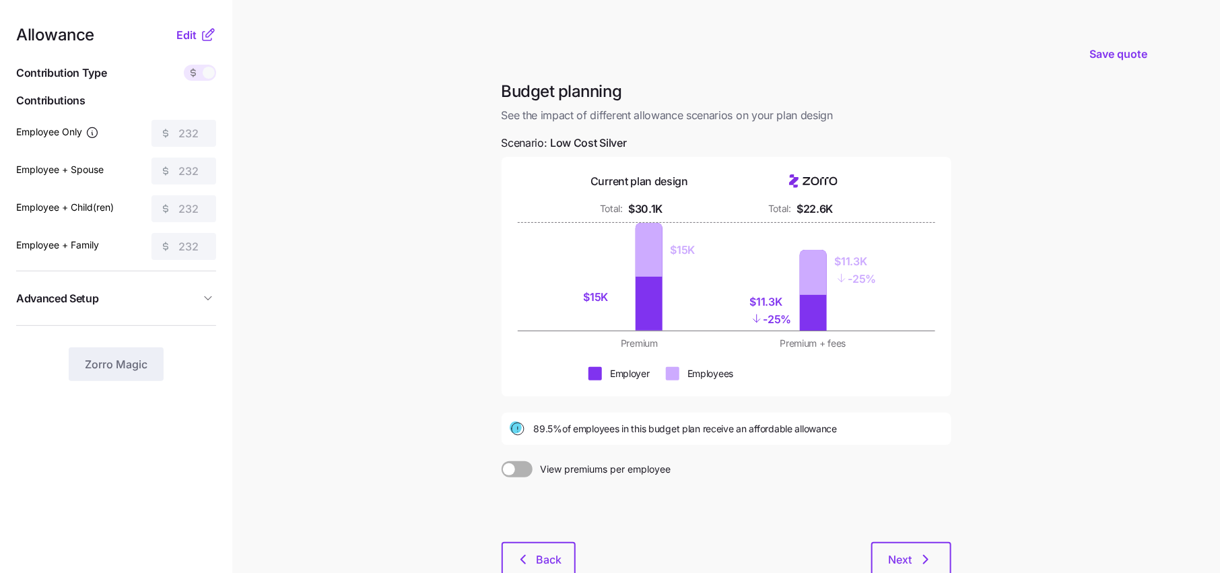
scroll to position [88, 0]
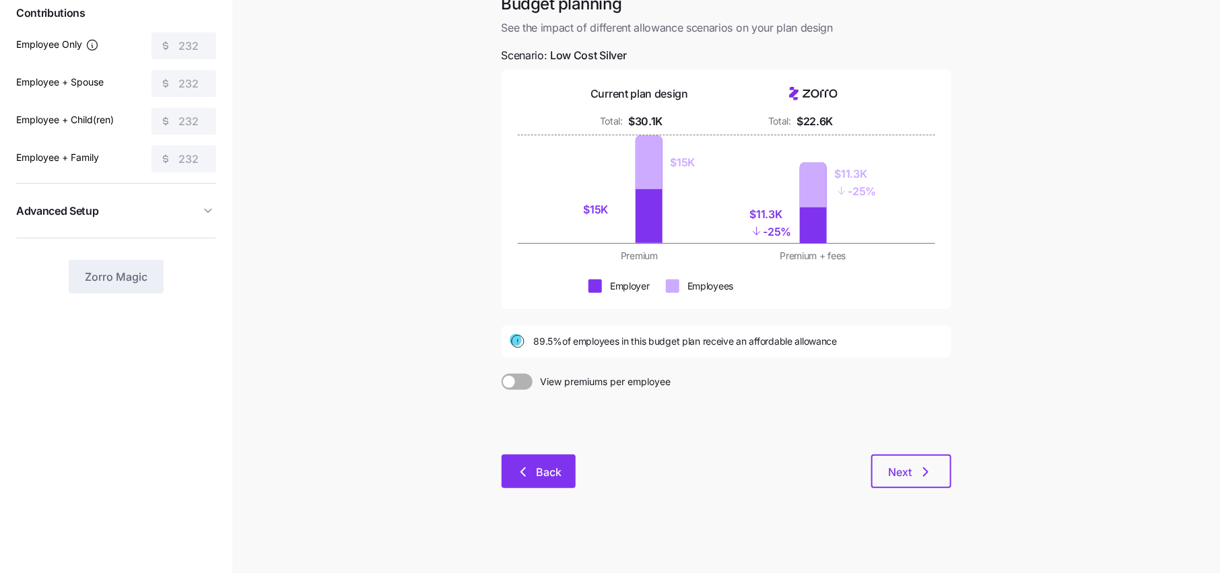
click at [568, 469] on button "Back" at bounding box center [539, 472] width 74 height 34
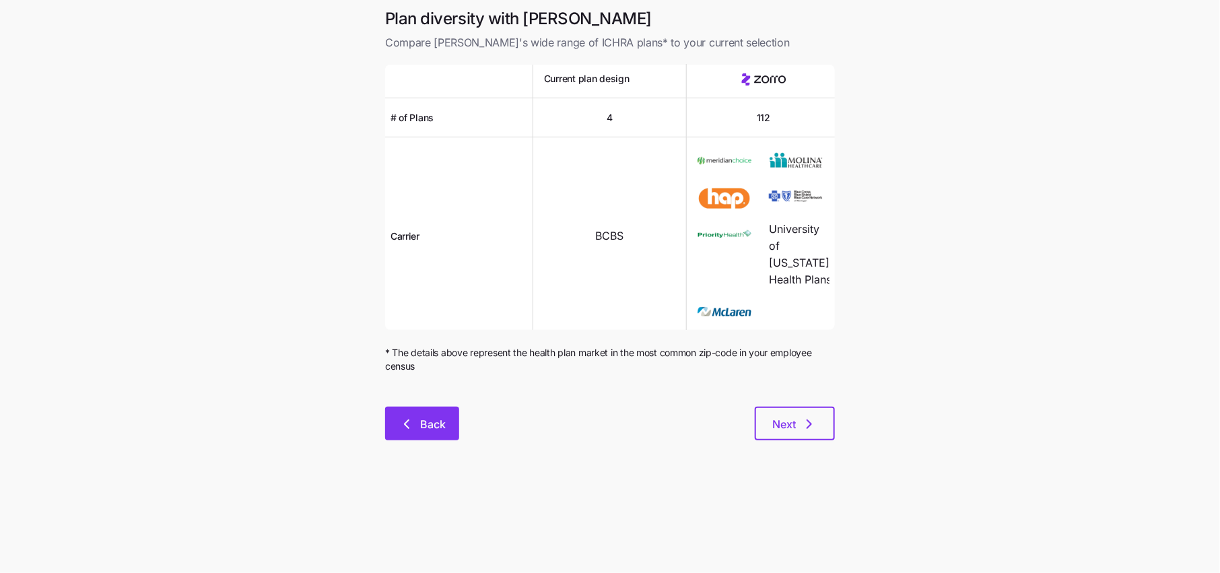
click at [395, 440] on button "Back" at bounding box center [422, 424] width 74 height 34
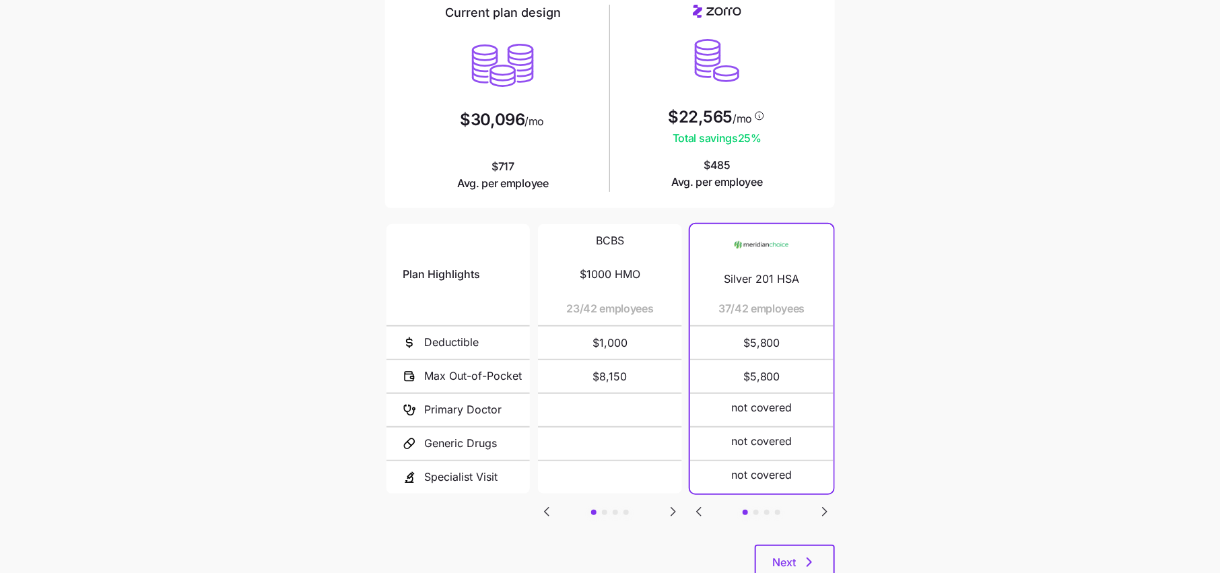
scroll to position [162, 0]
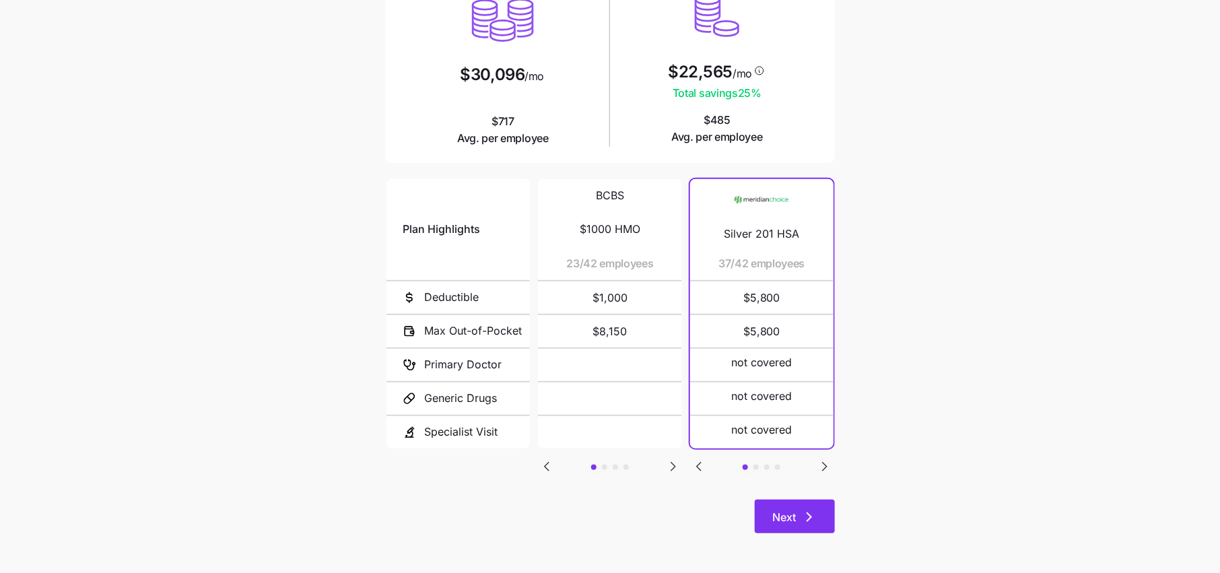
click at [786, 508] on button "Next" at bounding box center [795, 517] width 80 height 34
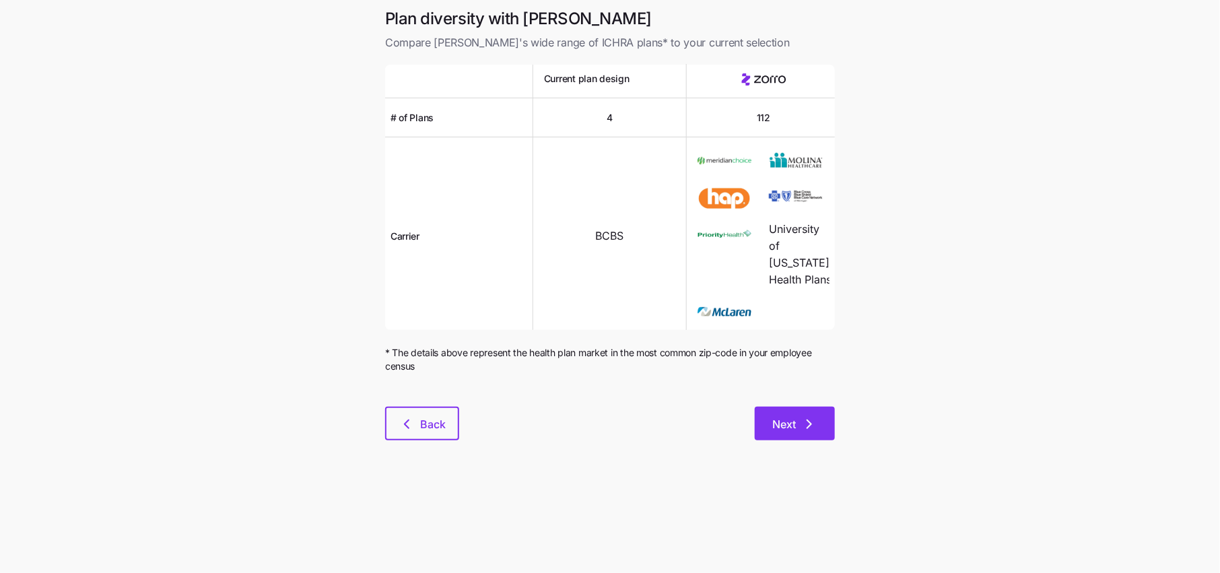
click at [801, 432] on icon "button" at bounding box center [809, 424] width 16 height 16
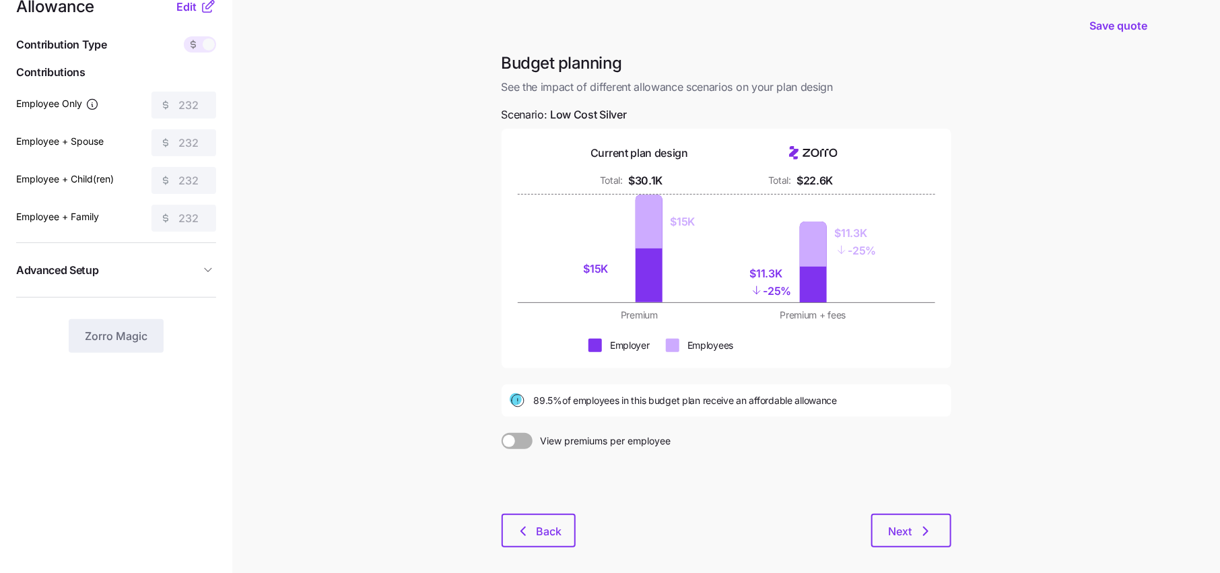
scroll to position [29, 0]
click at [915, 529] on span "Next" at bounding box center [911, 531] width 45 height 16
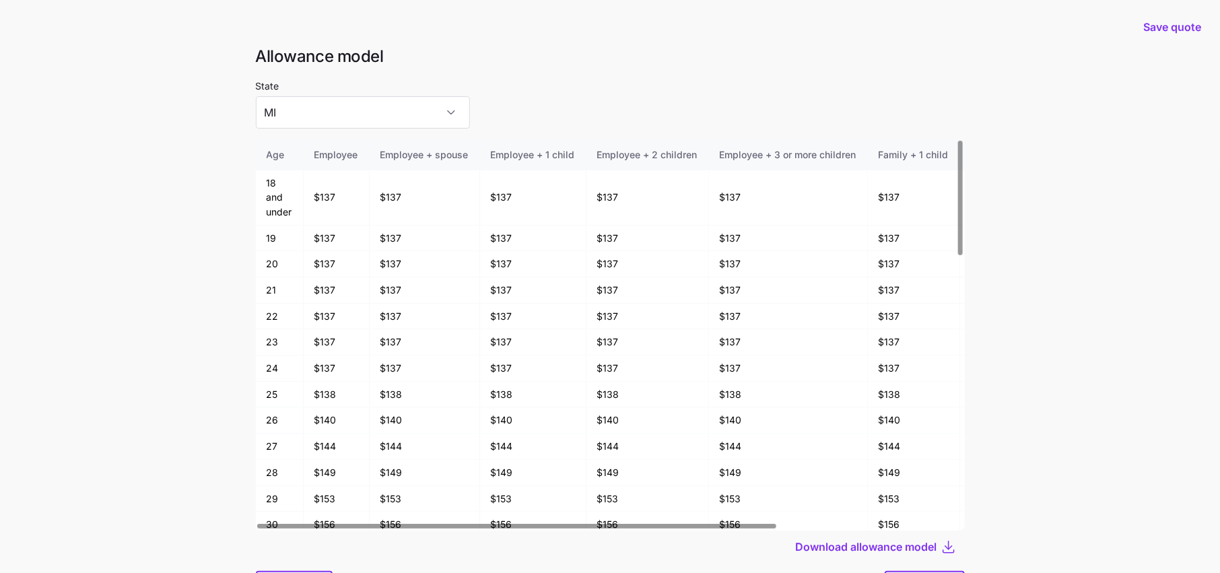
scroll to position [71, 0]
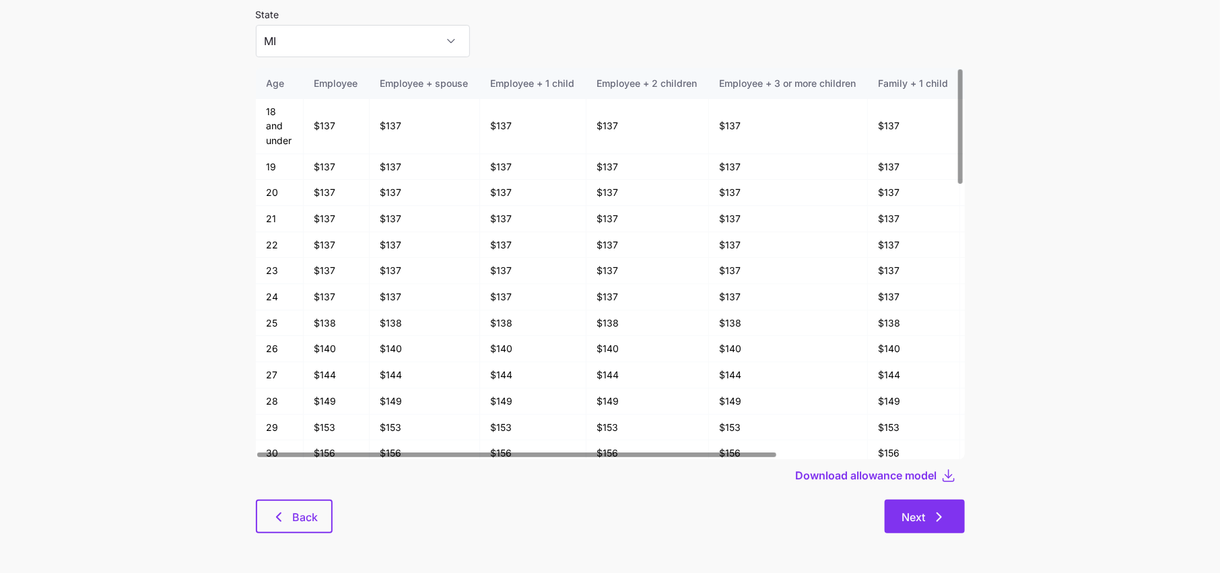
click at [929, 520] on span "Next" at bounding box center [924, 517] width 45 height 16
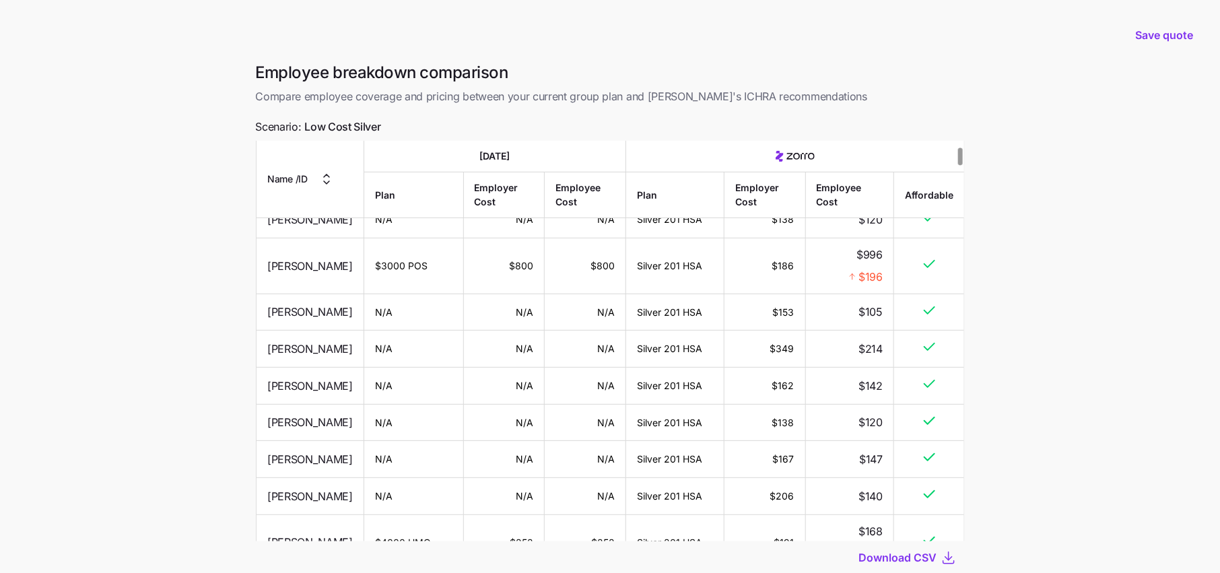
scroll to position [90, 0]
drag, startPoint x: 888, startPoint y: 314, endPoint x: 844, endPoint y: 314, distance: 43.8
click at [844, 296] on td "$996 $196" at bounding box center [849, 268] width 88 height 56
click at [880, 287] on span "$196" at bounding box center [871, 278] width 24 height 17
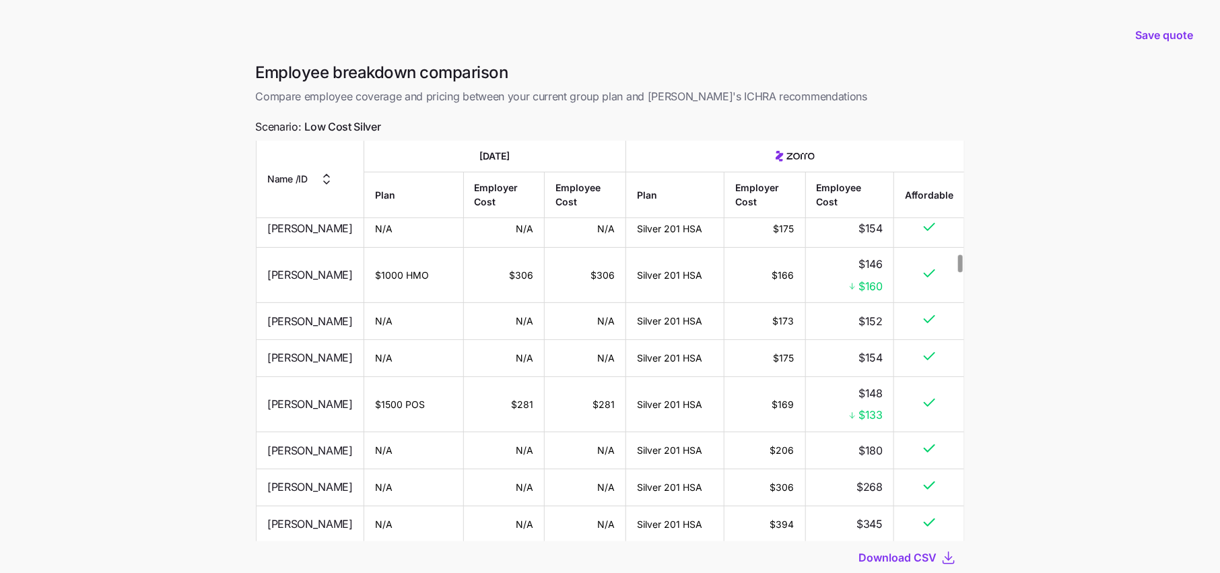
scroll to position [2576, 0]
drag, startPoint x: 885, startPoint y: 339, endPoint x: 845, endPoint y: 328, distance: 41.3
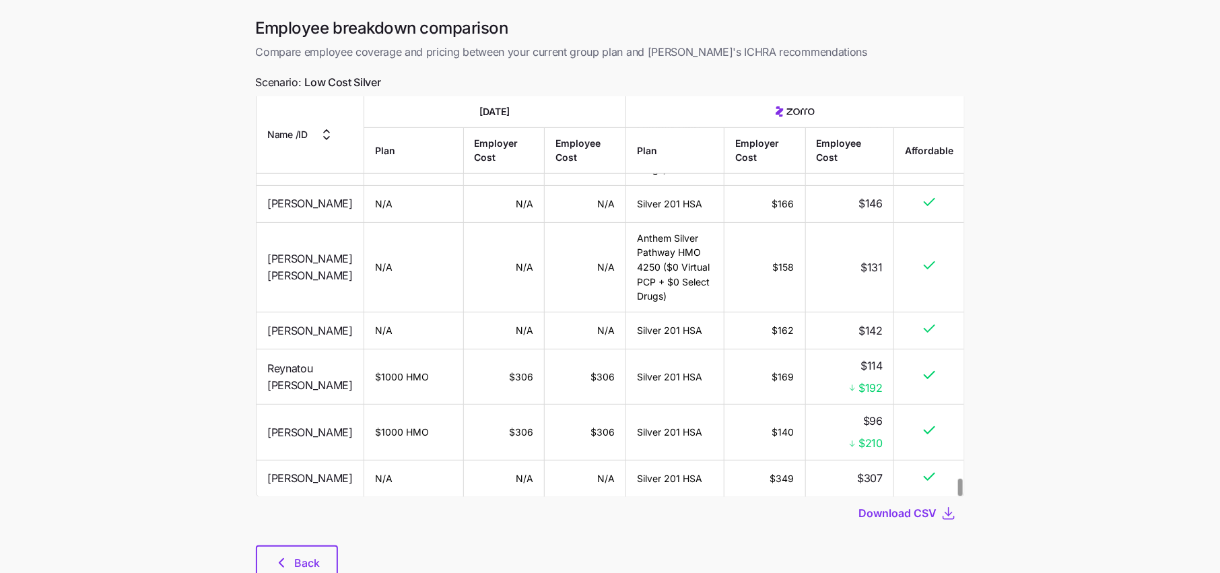
scroll to position [91, 0]
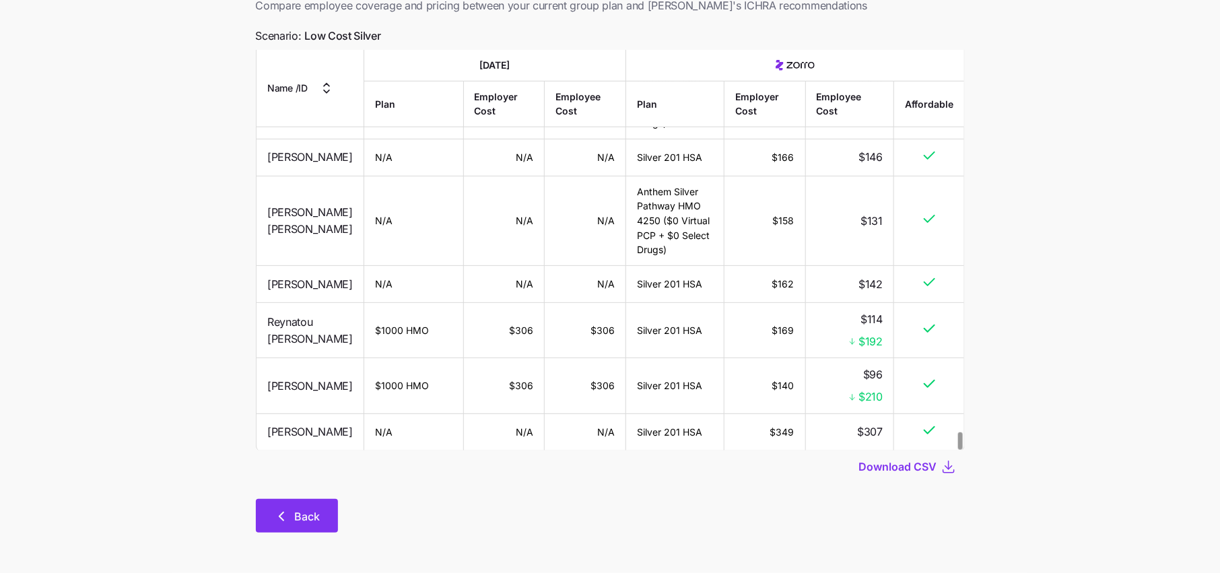
click at [296, 519] on span "Back" at bounding box center [308, 516] width 26 height 16
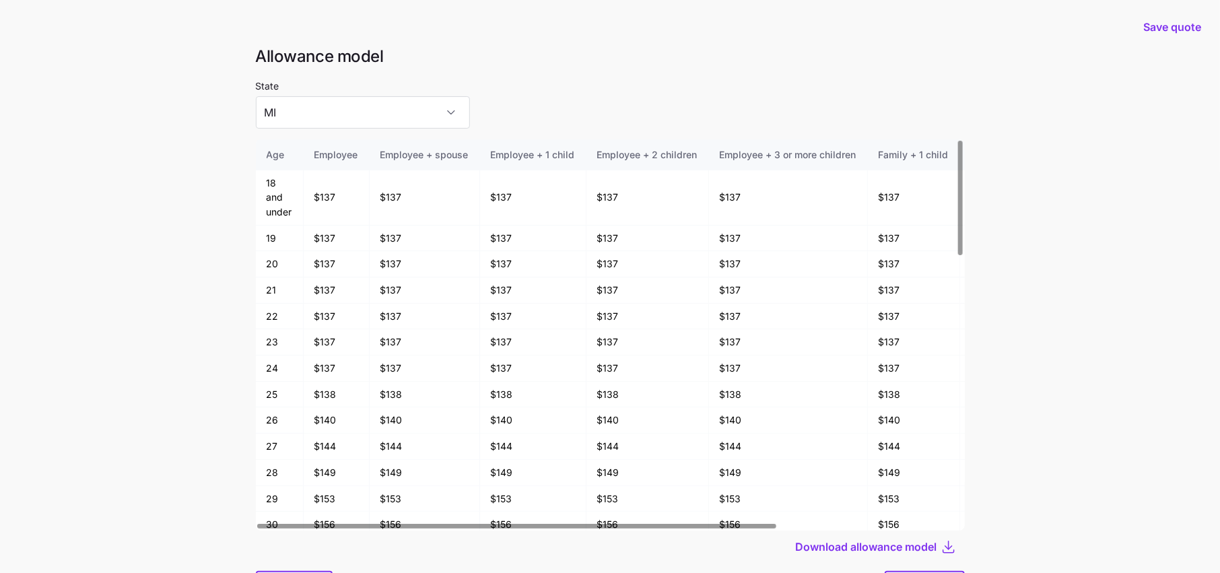
scroll to position [71, 0]
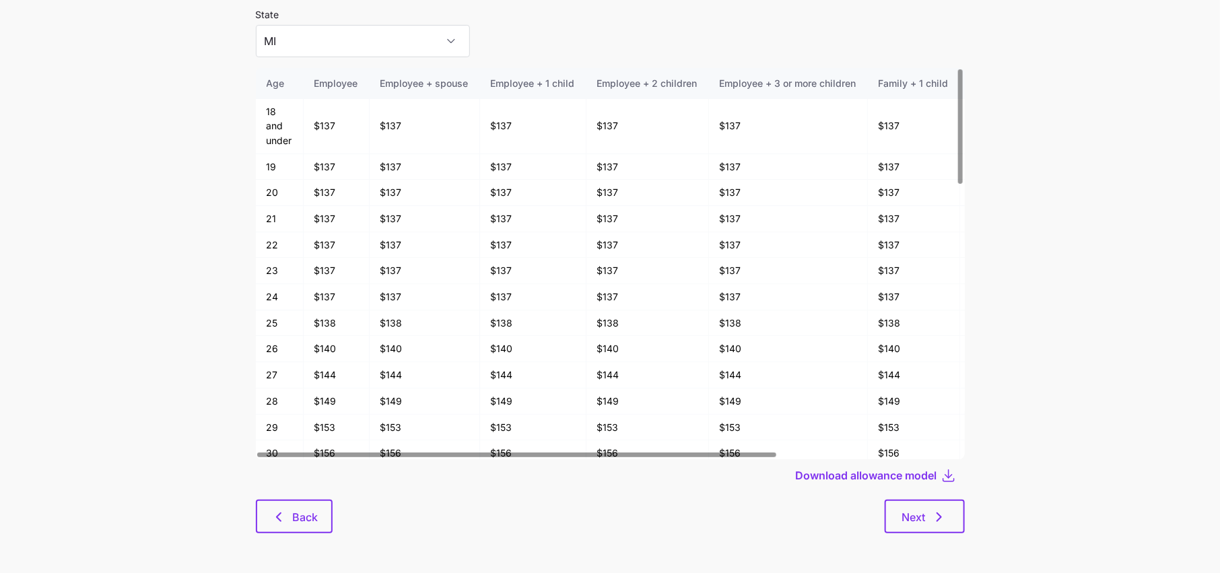
click at [264, 496] on div at bounding box center [610, 496] width 709 height 8
click at [354, 39] on input "MI" at bounding box center [363, 41] width 214 height 32
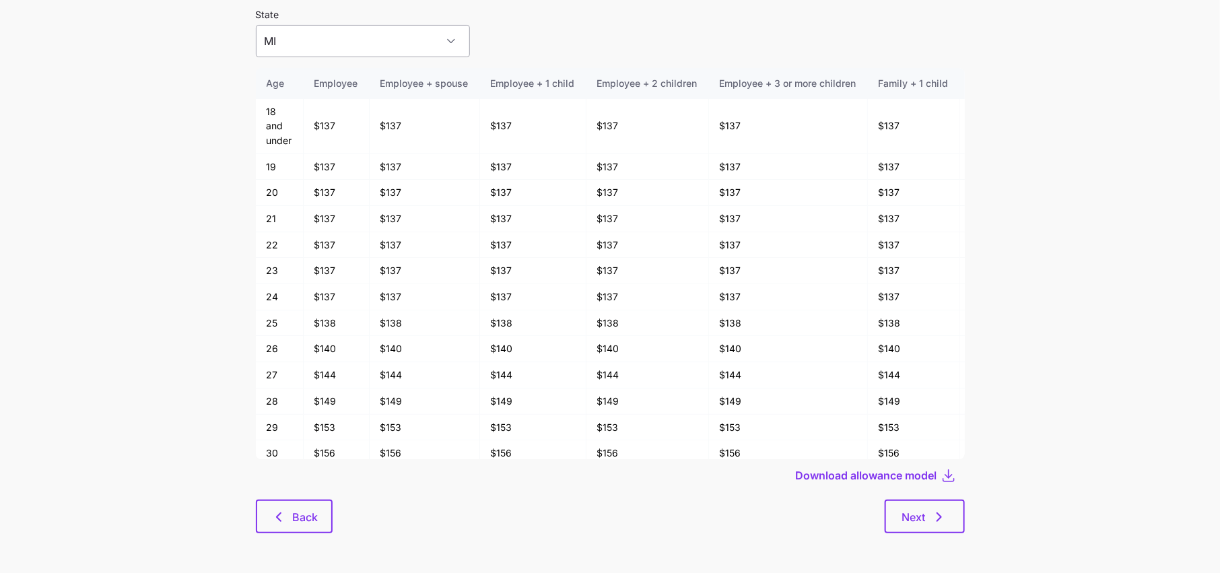
click at [346, 47] on input "MI" at bounding box center [363, 41] width 214 height 32
click at [314, 110] on div "OH" at bounding box center [339, 110] width 157 height 28
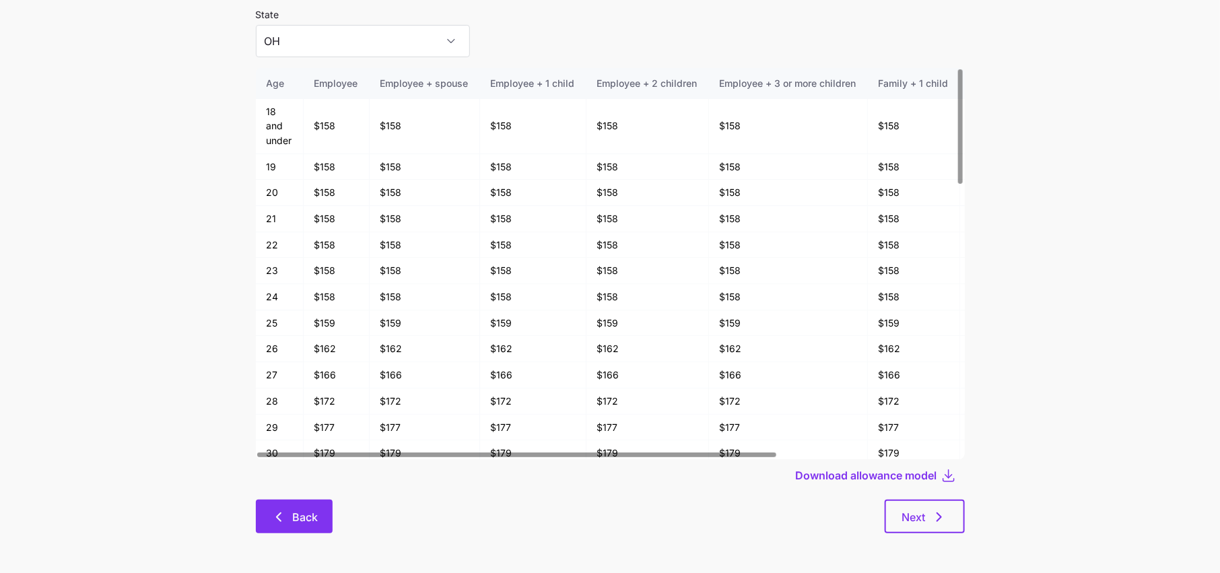
click at [294, 523] on span "Back" at bounding box center [305, 517] width 26 height 16
type input "MI"
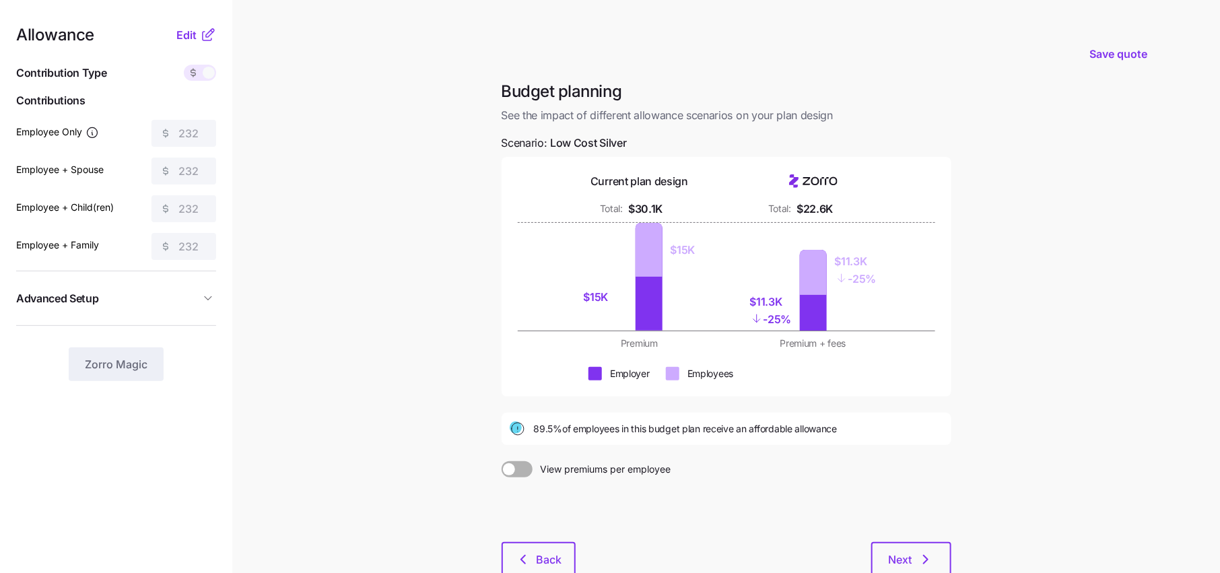
scroll to position [34, 0]
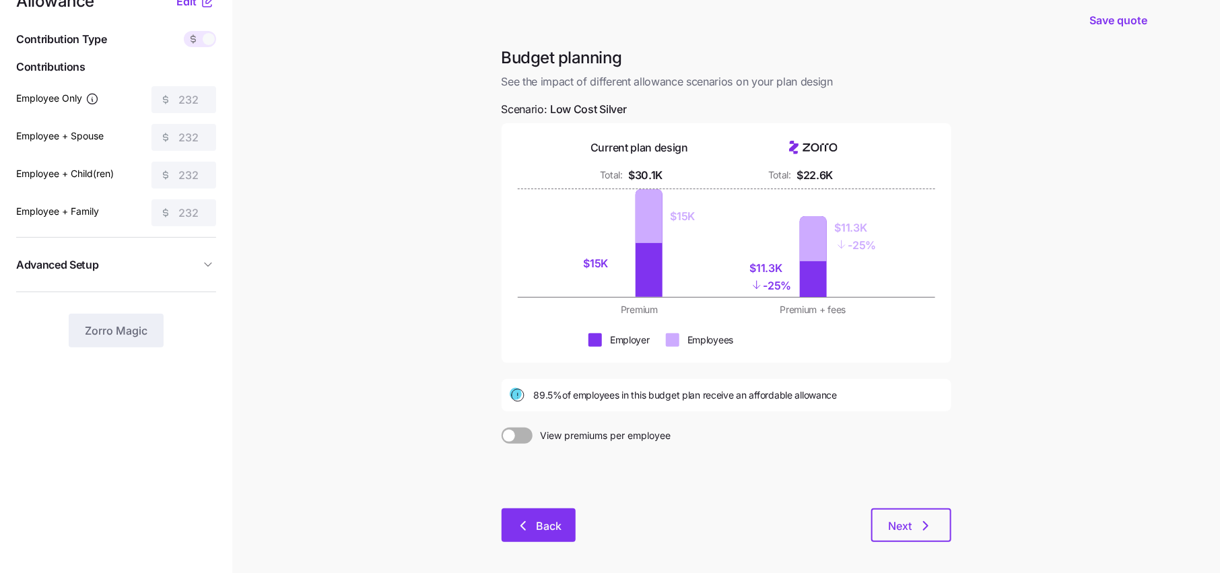
click at [515, 541] on button "Back" at bounding box center [539, 525] width 74 height 34
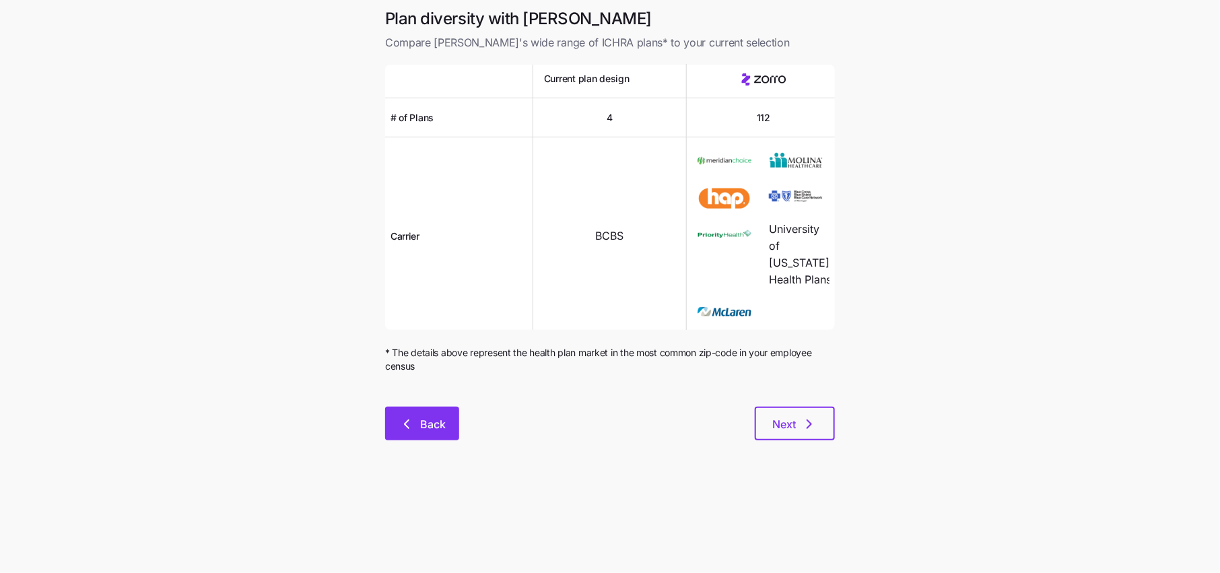
click at [442, 430] on button "Back" at bounding box center [422, 424] width 74 height 34
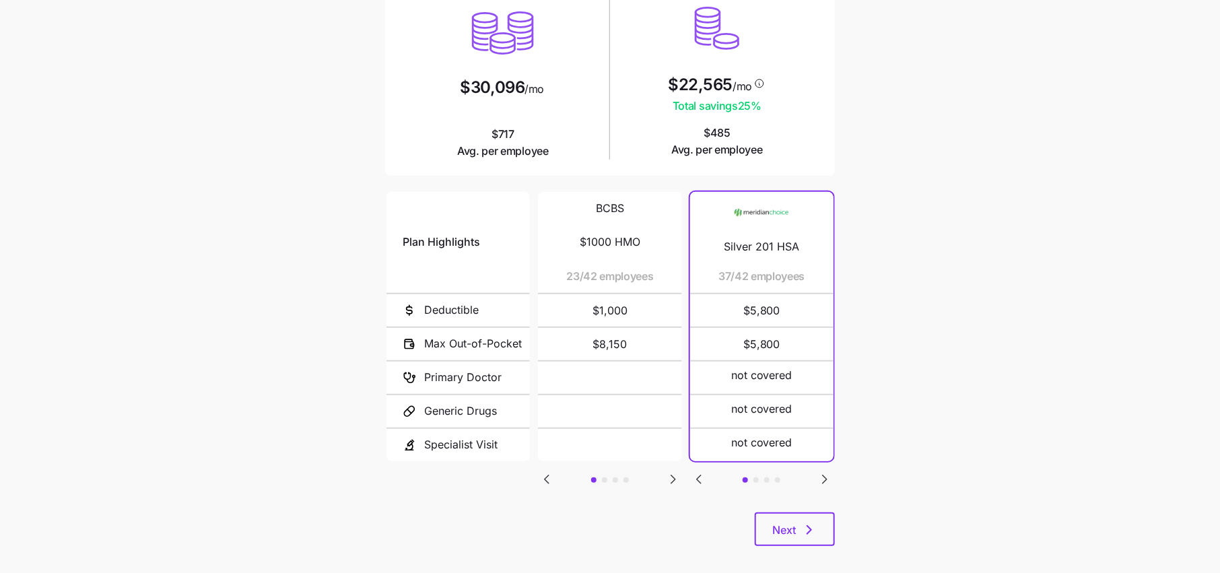
scroll to position [147, 0]
click at [826, 480] on icon "Go to next slide" at bounding box center [825, 481] width 16 height 16
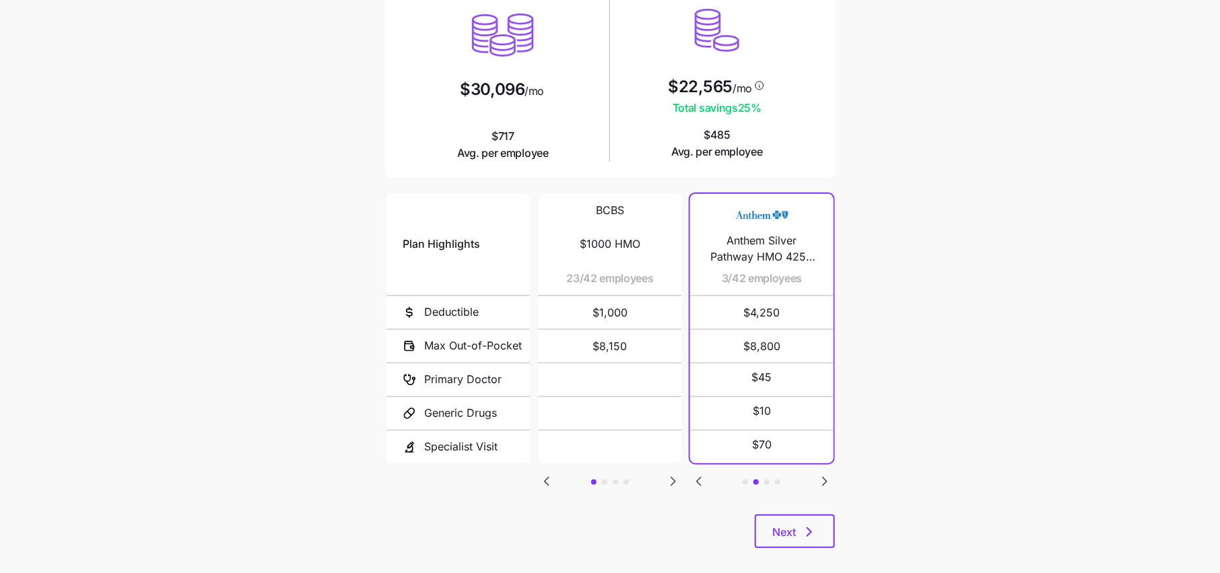
click at [701, 481] on icon "Go to previous slide" at bounding box center [699, 481] width 16 height 16
click at [820, 477] on icon "Go to next slide" at bounding box center [825, 481] width 16 height 16
click at [704, 479] on icon "Go to previous slide" at bounding box center [699, 481] width 16 height 16
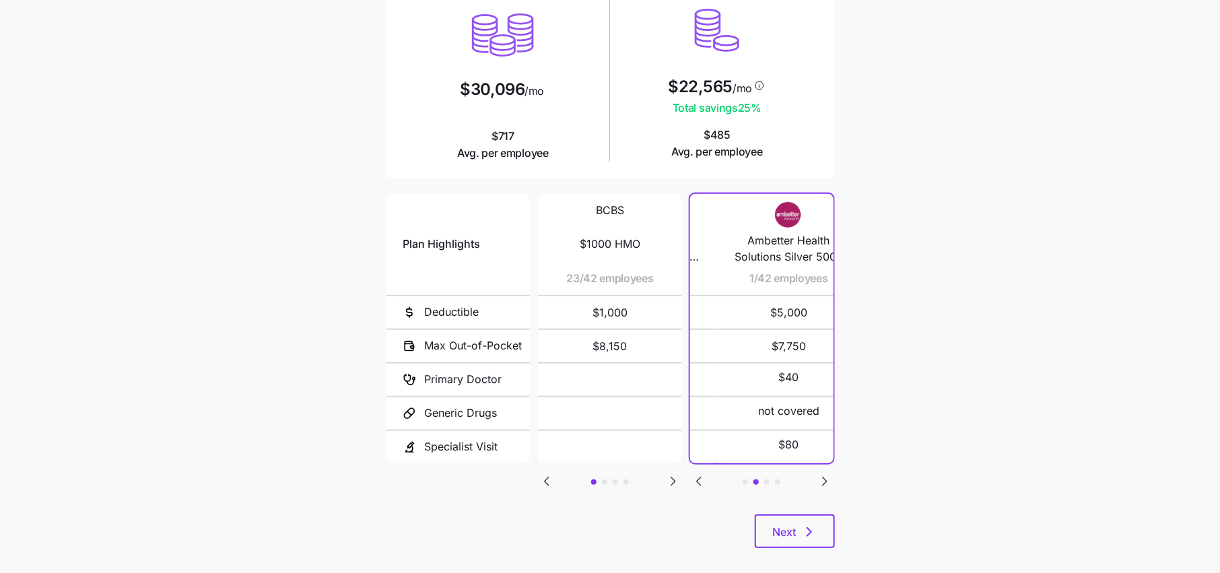
click at [704, 479] on icon "Go to previous slide" at bounding box center [699, 481] width 16 height 16
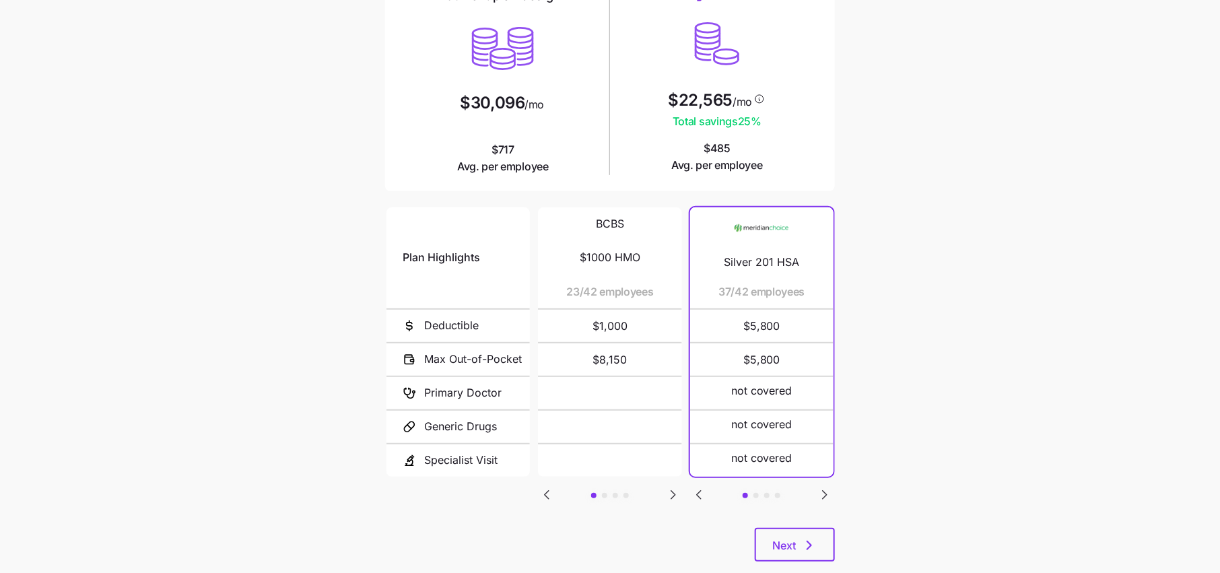
scroll to position [162, 0]
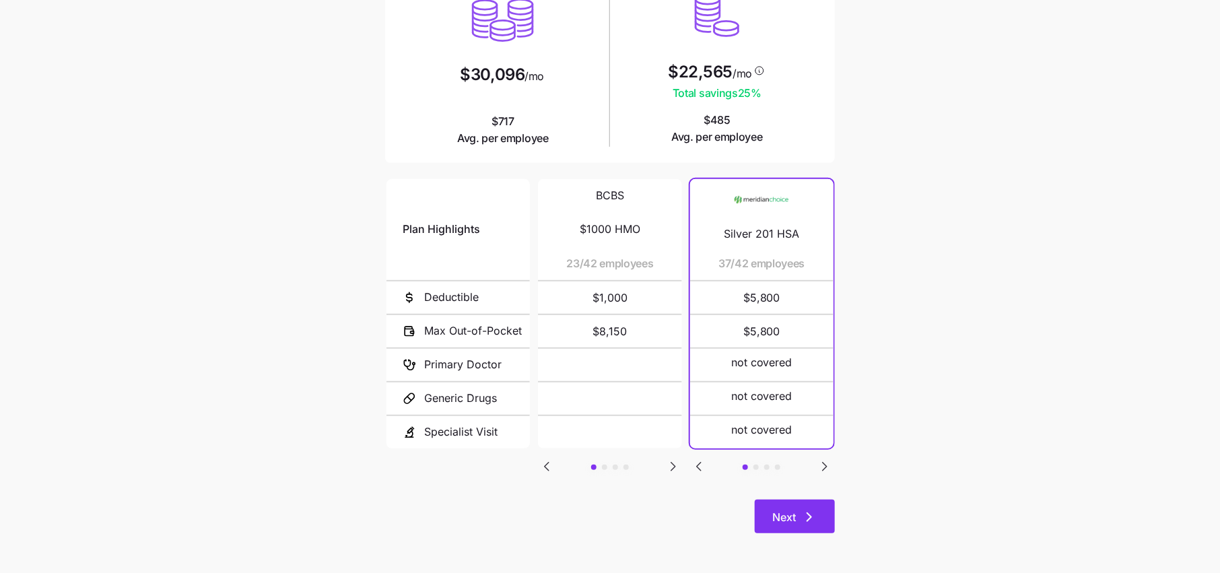
click at [783, 525] on button "Next" at bounding box center [795, 517] width 80 height 34
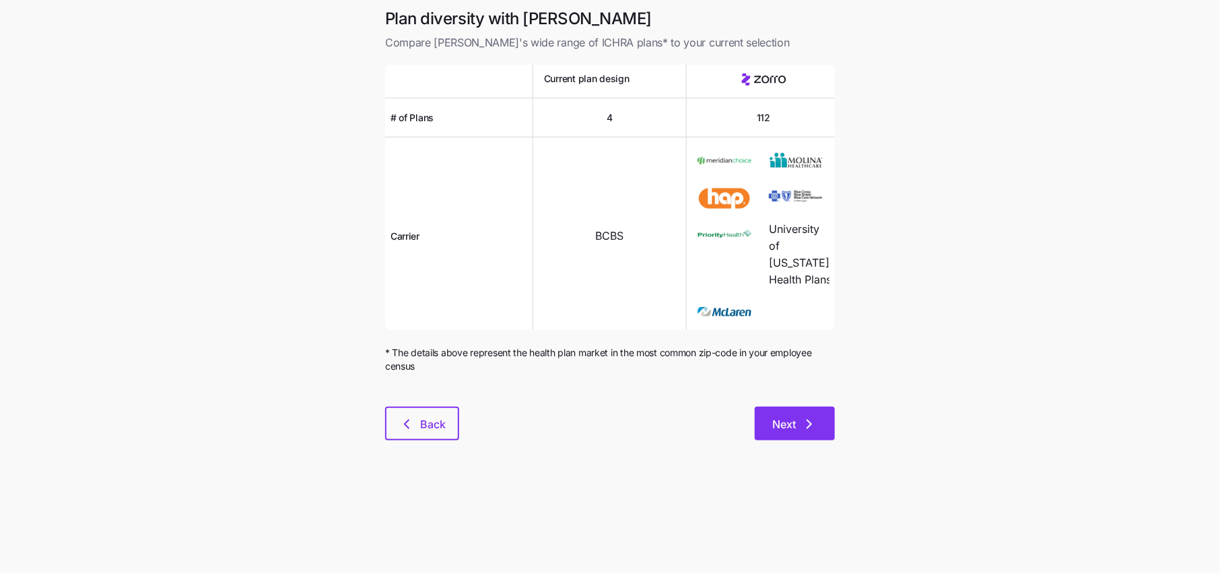
click at [782, 432] on span "Next" at bounding box center [784, 424] width 24 height 16
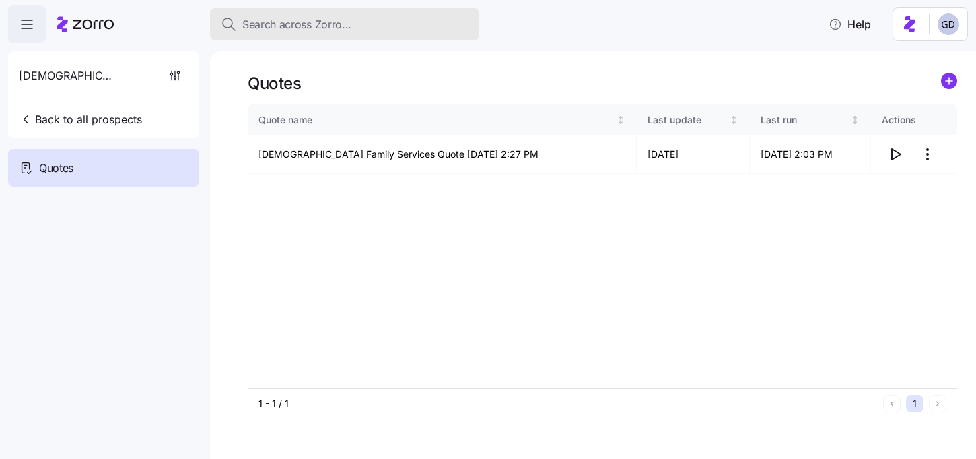
click at [321, 20] on span "Search across Zorro..." at bounding box center [296, 24] width 109 height 17
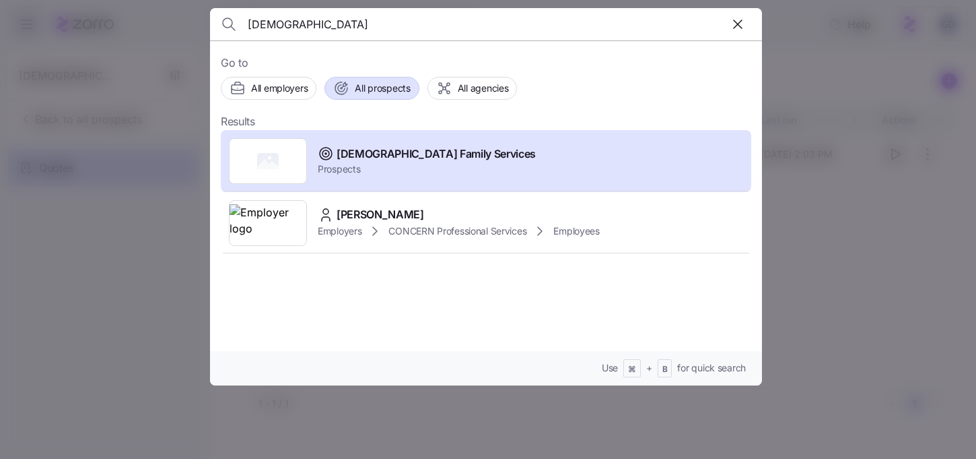
click at [390, 94] on span "All prospects" at bounding box center [382, 87] width 55 height 13
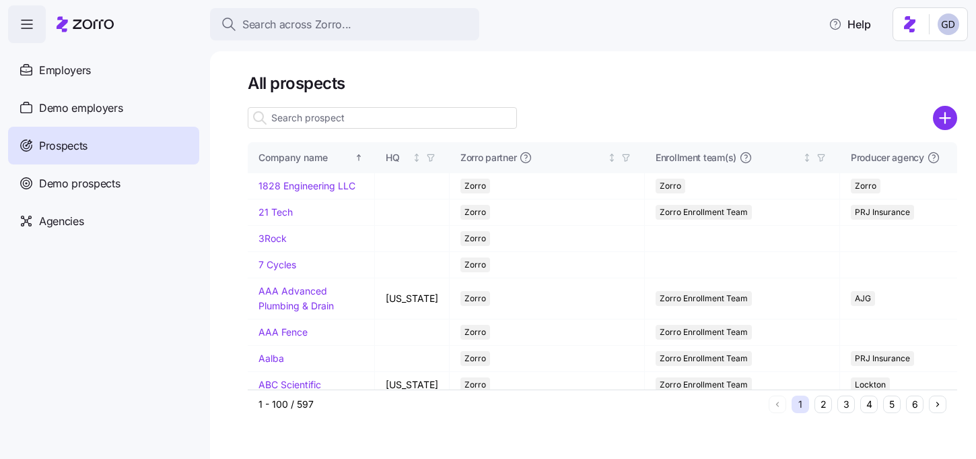
click at [945, 118] on icon "add icon" at bounding box center [945, 118] width 10 height 0
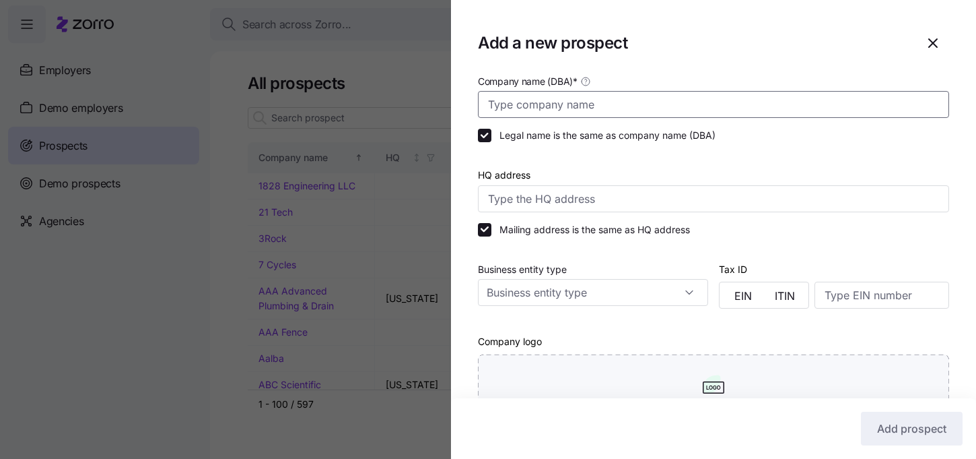
click at [500, 102] on input "Company name (DBA) *" at bounding box center [713, 104] width 471 height 27
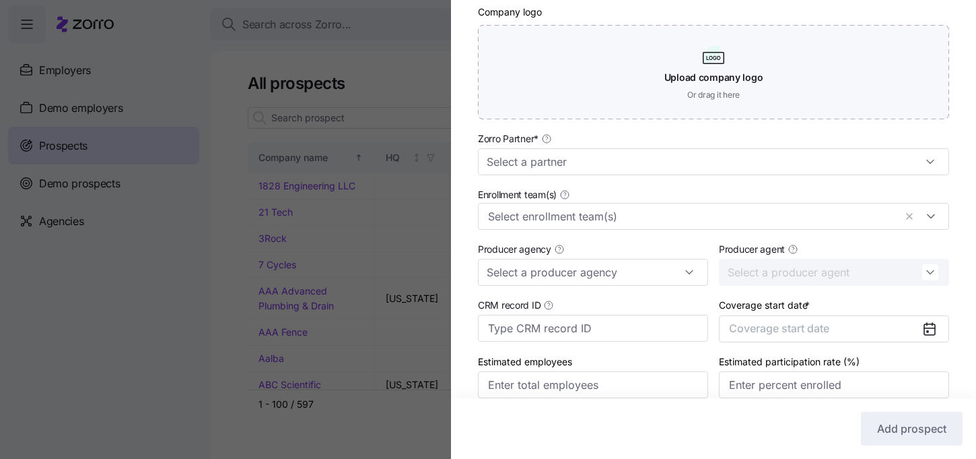
scroll to position [330, 0]
type input "Humane Society [GEOGRAPHIC_DATA][PERSON_NAME]"
click at [556, 157] on input "Zorro Partner *" at bounding box center [713, 160] width 471 height 27
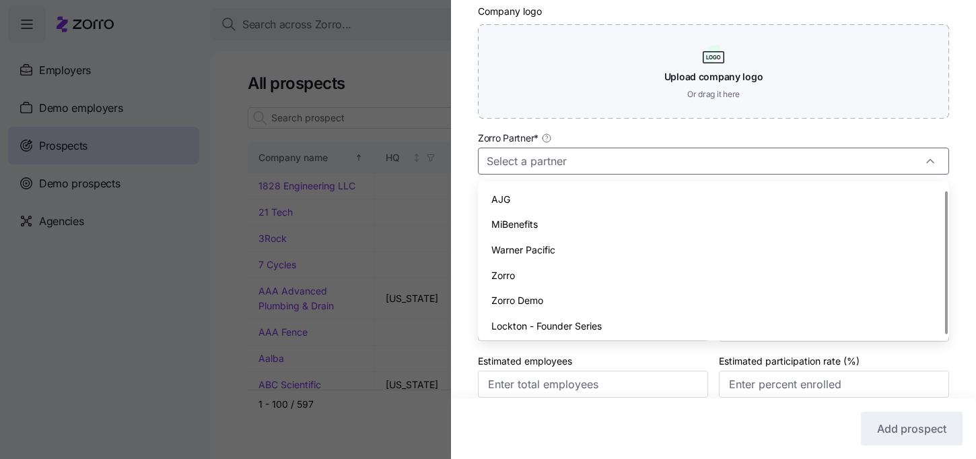
scroll to position [4, 0]
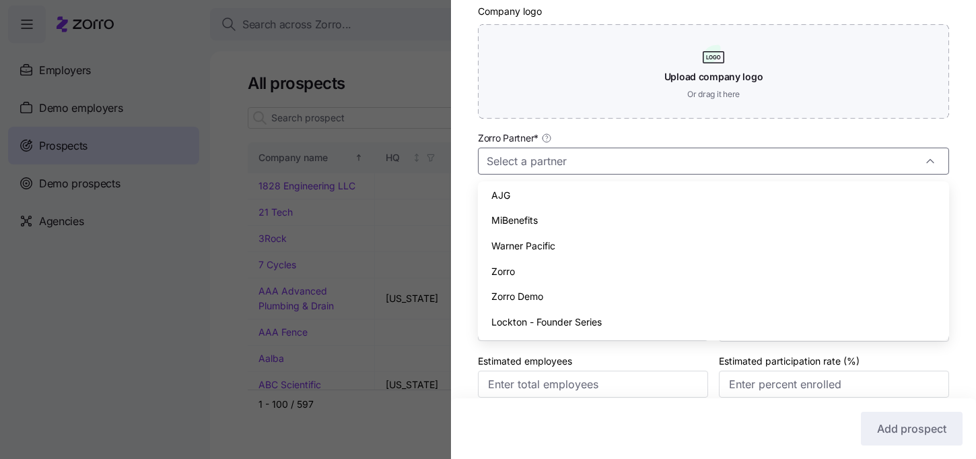
click at [522, 198] on div "AJG" at bounding box center [714, 195] width 461 height 26
type input "AJG"
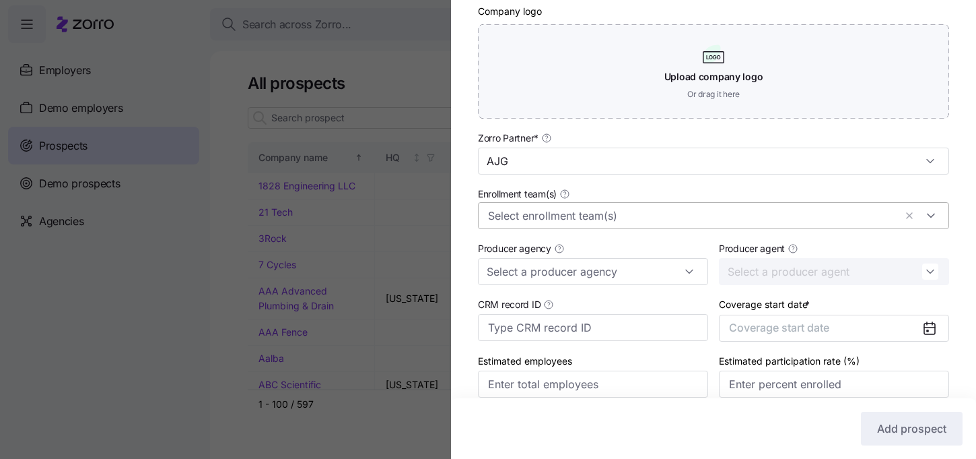
click at [554, 209] on input "Enrollment team(s)" at bounding box center [691, 216] width 407 height 18
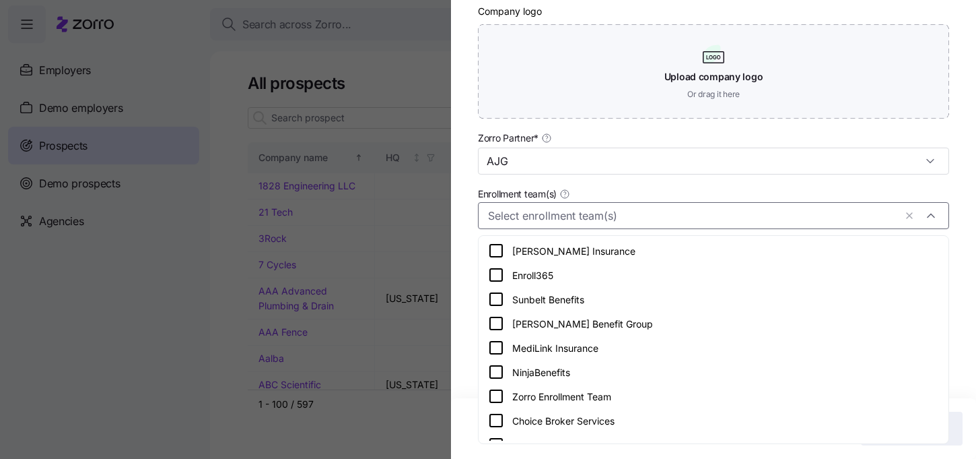
click at [497, 392] on icon at bounding box center [496, 396] width 16 height 16
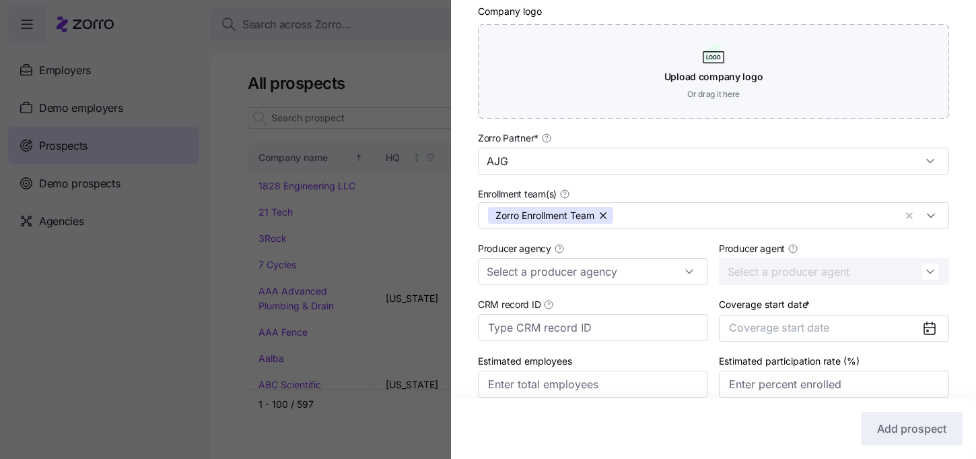
click at [457, 283] on div "Company name (DBA) * Humane Society Fort Wayne Legal name is the same as compan…" at bounding box center [713, 84] width 525 height 682
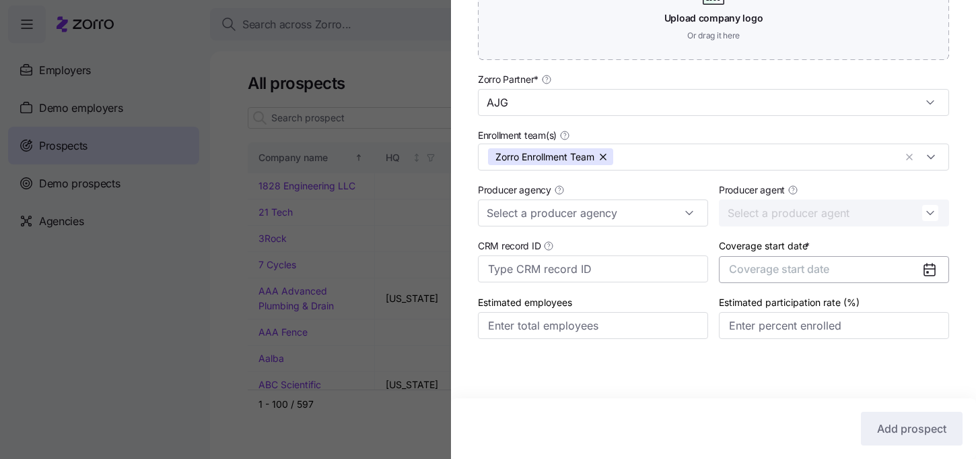
click at [910, 264] on button "Coverage start date" at bounding box center [834, 269] width 230 height 27
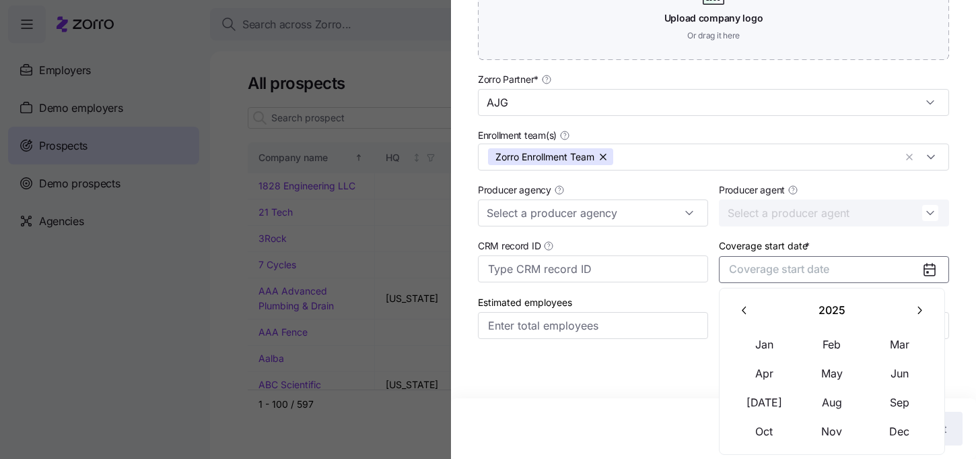
click at [922, 317] on button "button" at bounding box center [920, 310] width 28 height 28
click at [766, 346] on button "Jan" at bounding box center [764, 344] width 67 height 28
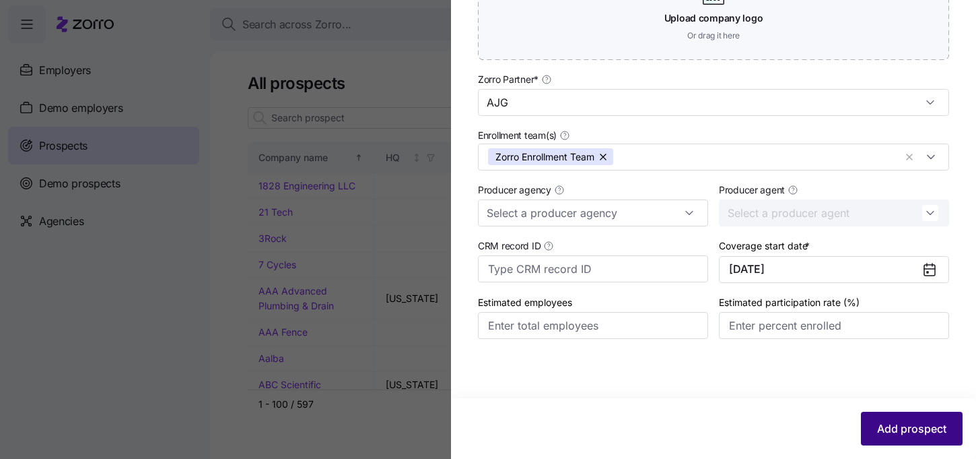
click at [914, 439] on button "Add prospect" at bounding box center [912, 428] width 102 height 34
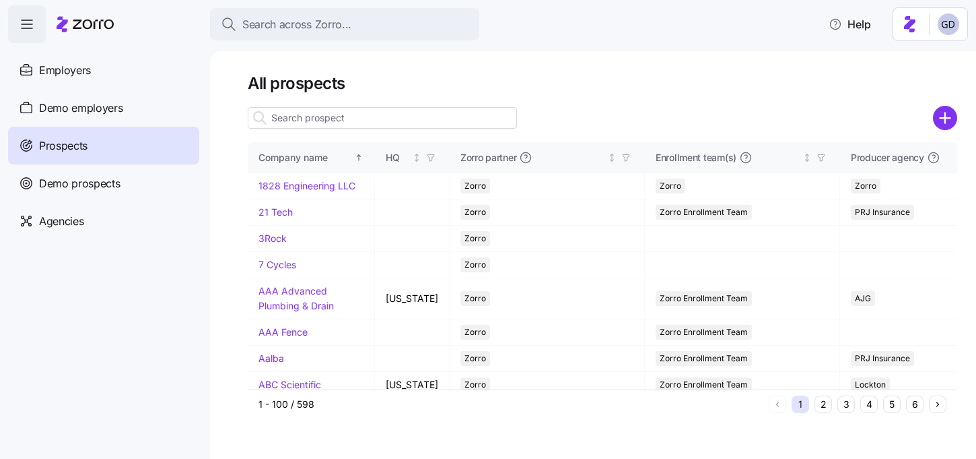
click at [317, 117] on input at bounding box center [382, 118] width 269 height 22
type input "F"
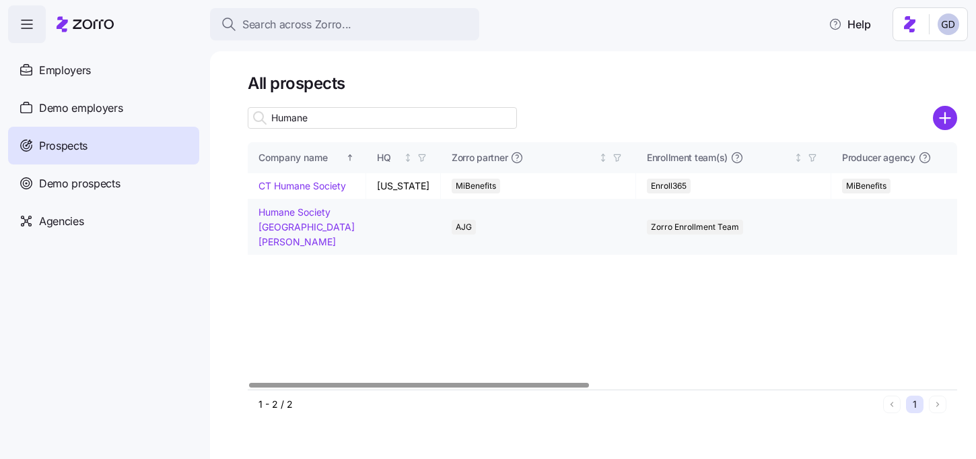
type input "Humane"
click at [299, 226] on link "Humane Society [GEOGRAPHIC_DATA][PERSON_NAME]" at bounding box center [307, 226] width 96 height 40
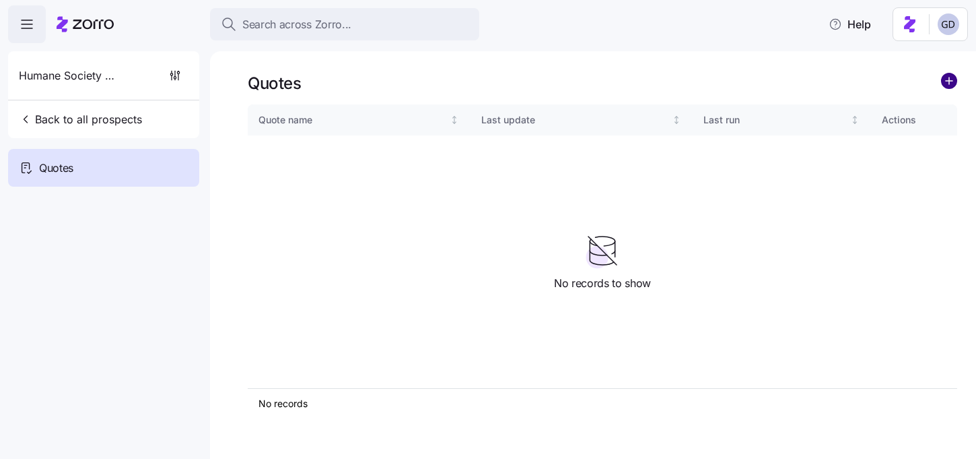
click at [948, 80] on circle "add icon" at bounding box center [949, 80] width 15 height 15
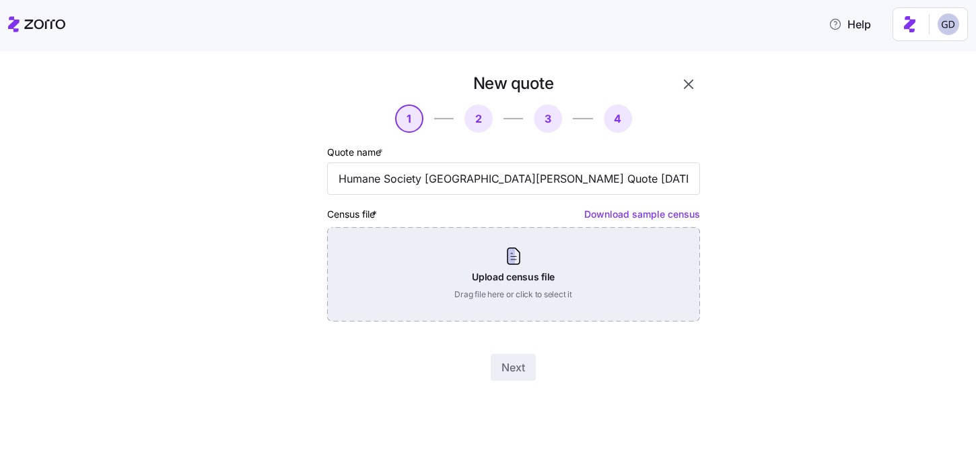
click at [504, 286] on div "Upload census file Drag file here or click to select it" at bounding box center [513, 274] width 373 height 94
click at [487, 276] on div "Upload census file Drag file here or click to select it" at bounding box center [513, 274] width 373 height 94
click at [527, 267] on div "Upload census file Drag file here or click to select it" at bounding box center [513, 274] width 373 height 94
click at [535, 267] on div "Upload census file Drag file here or click to select it" at bounding box center [513, 274] width 373 height 94
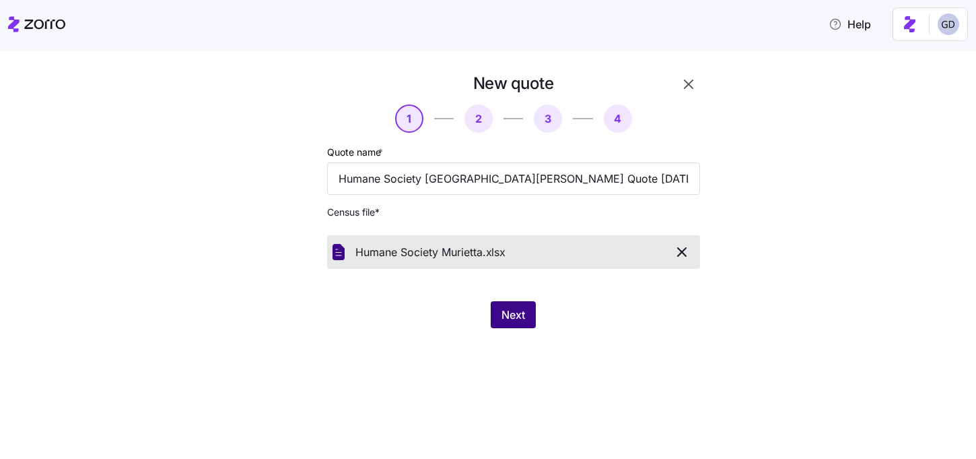
click at [502, 312] on span "Next" at bounding box center [514, 314] width 24 height 16
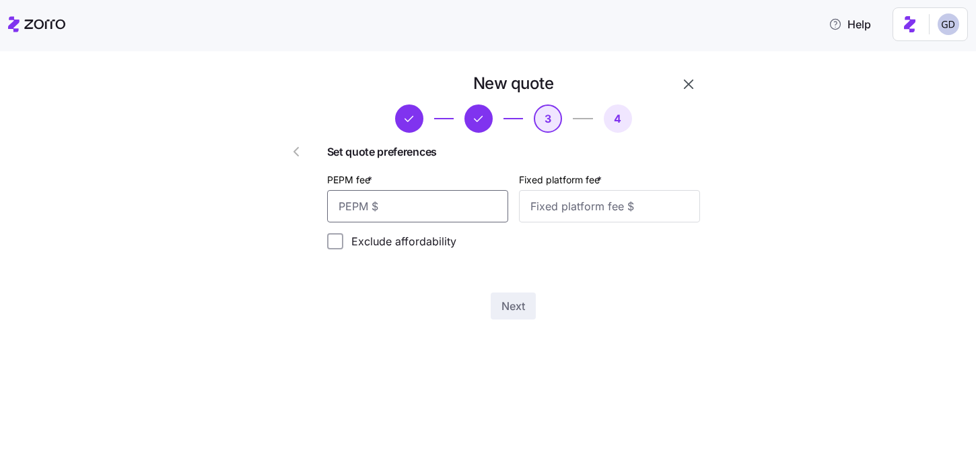
click at [442, 210] on input "PEPM fee *" at bounding box center [417, 206] width 181 height 32
type input "60"
click at [599, 207] on input "Fixed platform fee *" at bounding box center [609, 206] width 181 height 32
type input "100"
click at [525, 308] on span "Next" at bounding box center [514, 306] width 24 height 16
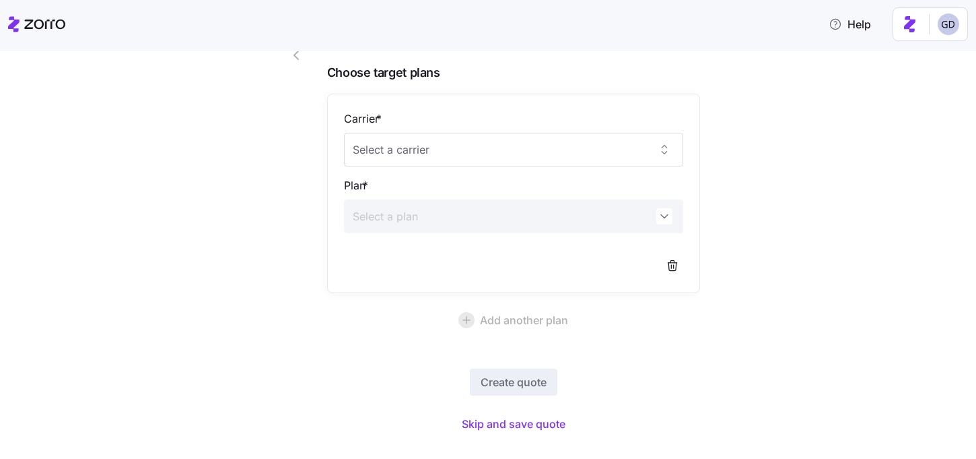
scroll to position [121, 0]
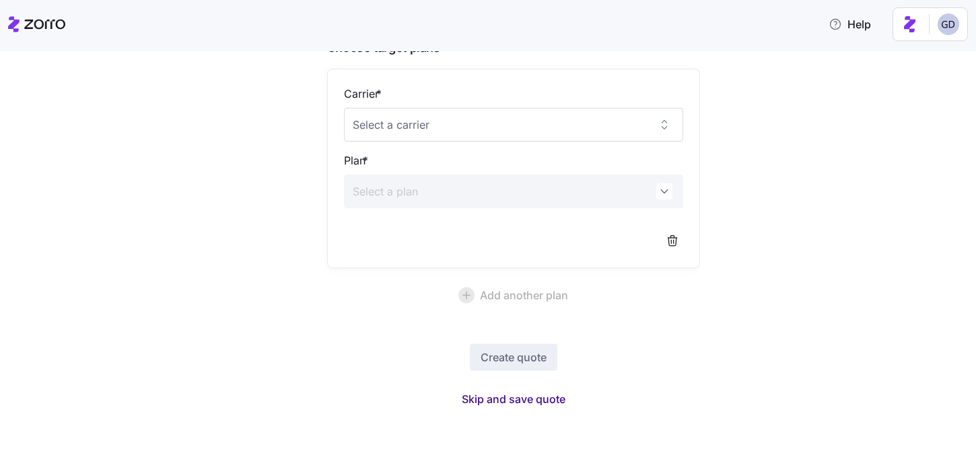
click at [502, 397] on span "Skip and save quote" at bounding box center [514, 399] width 104 height 16
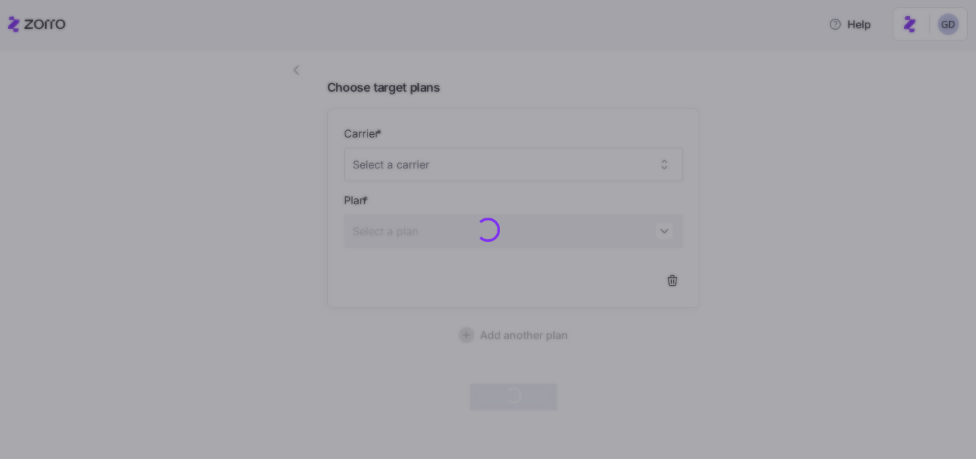
scroll to position [81, 0]
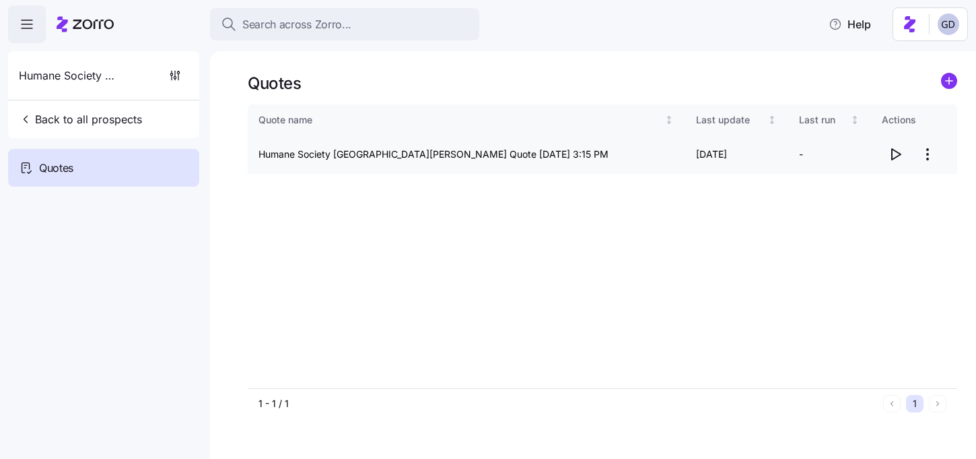
click at [901, 158] on icon "button" at bounding box center [896, 154] width 16 height 16
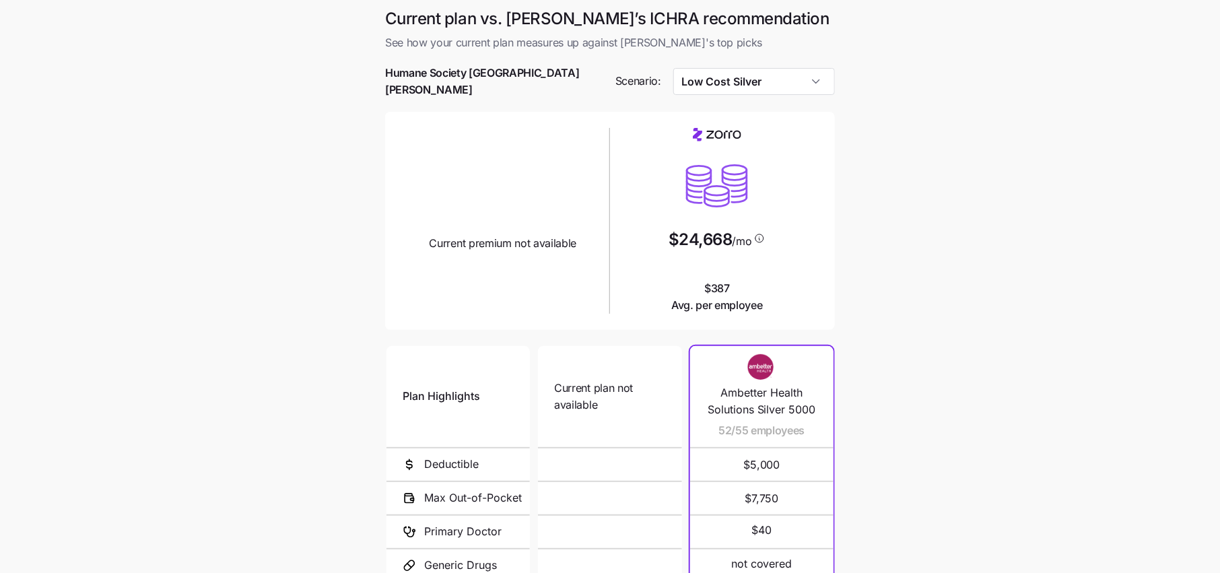
scroll to position [161, 0]
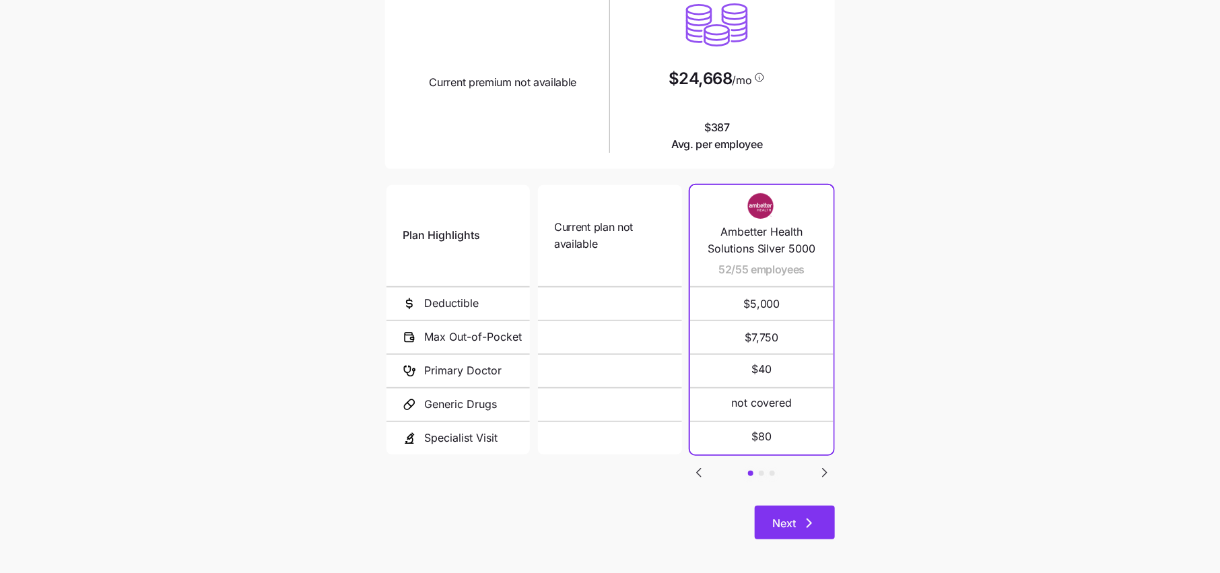
click at [799, 506] on button "Next" at bounding box center [795, 523] width 80 height 34
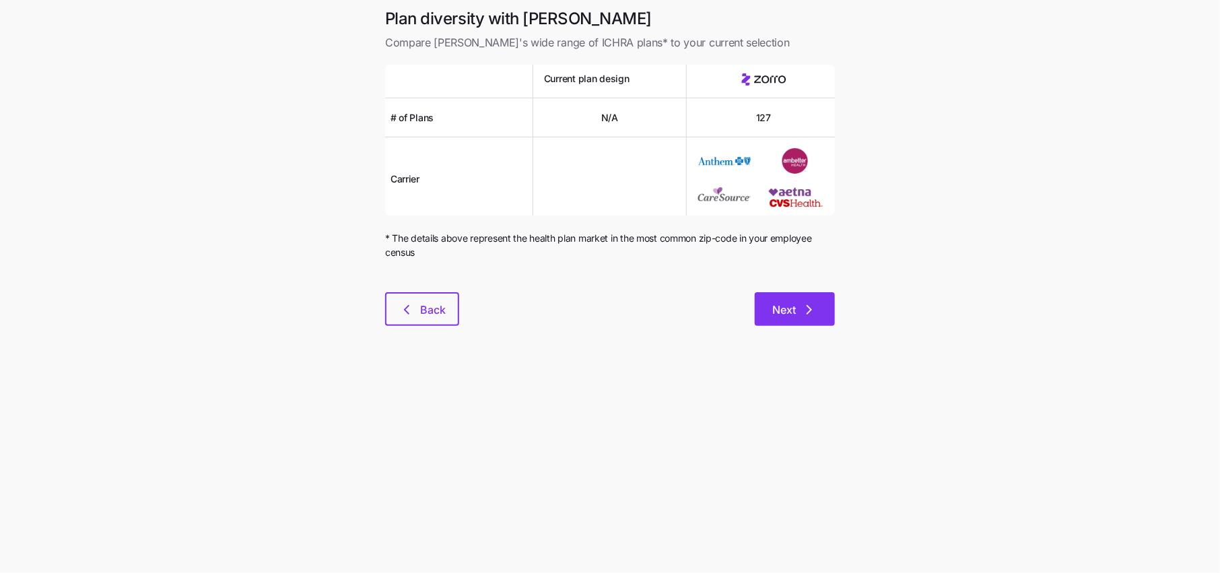
click at [804, 310] on icon "button" at bounding box center [809, 310] width 16 height 16
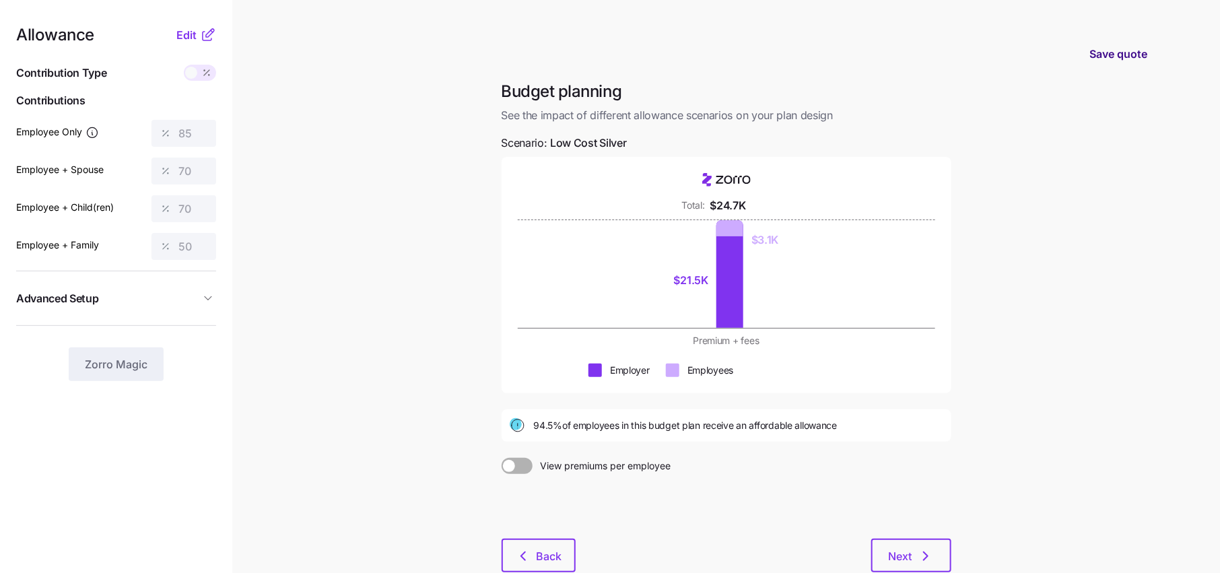
click at [1118, 55] on span "Save quote" at bounding box center [1119, 54] width 58 height 16
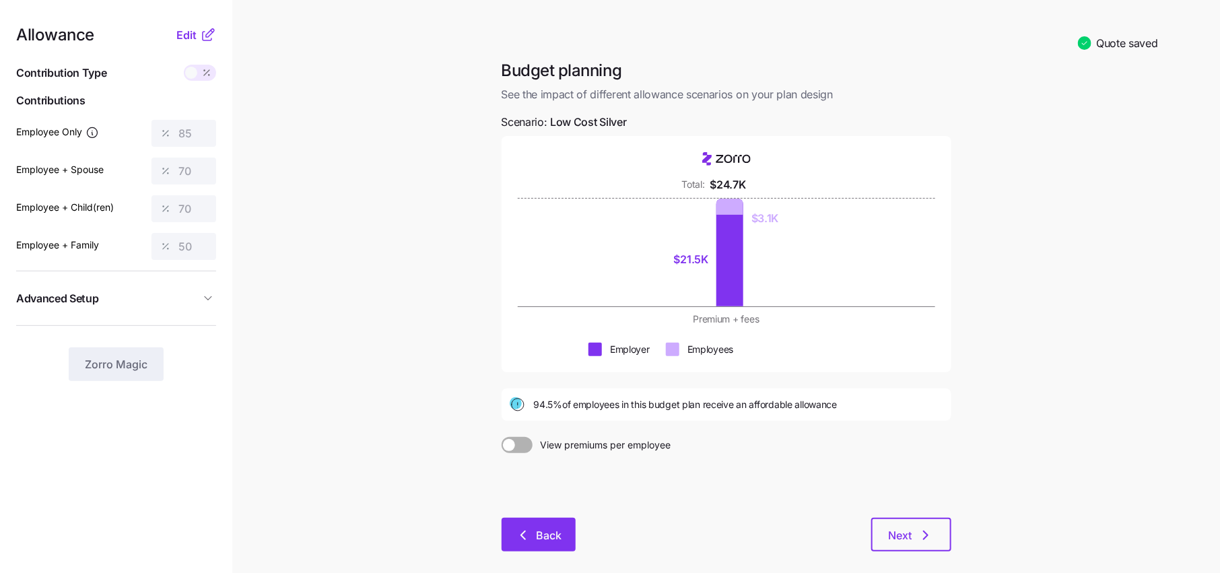
click at [537, 532] on span "Back" at bounding box center [550, 535] width 26 height 16
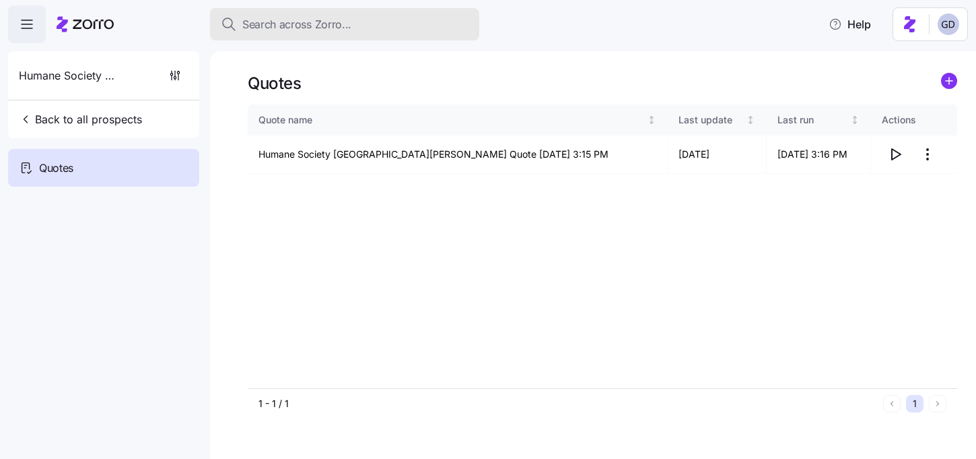
click at [345, 29] on span "Search across Zorro..." at bounding box center [296, 24] width 109 height 17
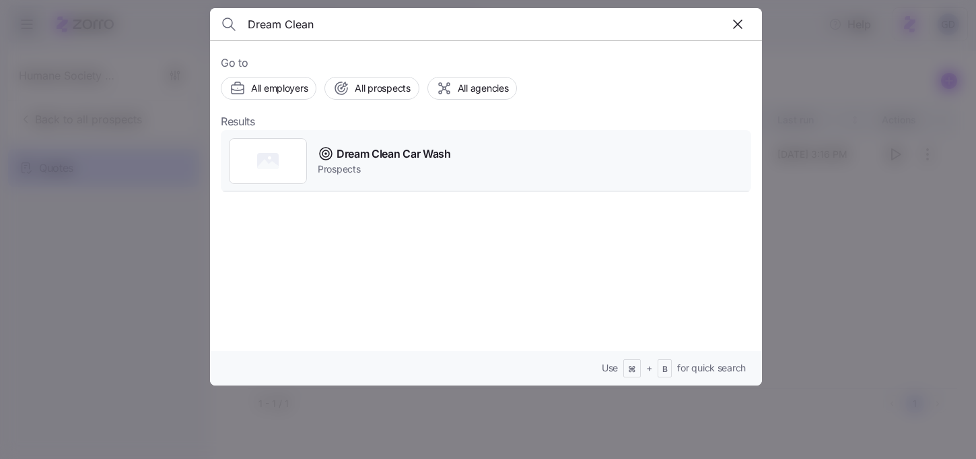
type input "Dream Clean"
click at [378, 156] on span "Dream Clean Car Wash" at bounding box center [394, 153] width 114 height 17
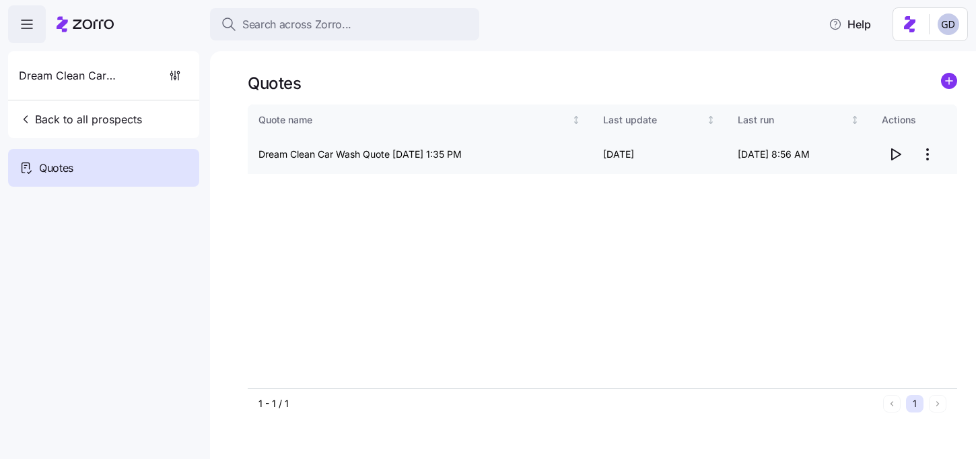
click at [894, 154] on icon "button" at bounding box center [896, 154] width 16 height 16
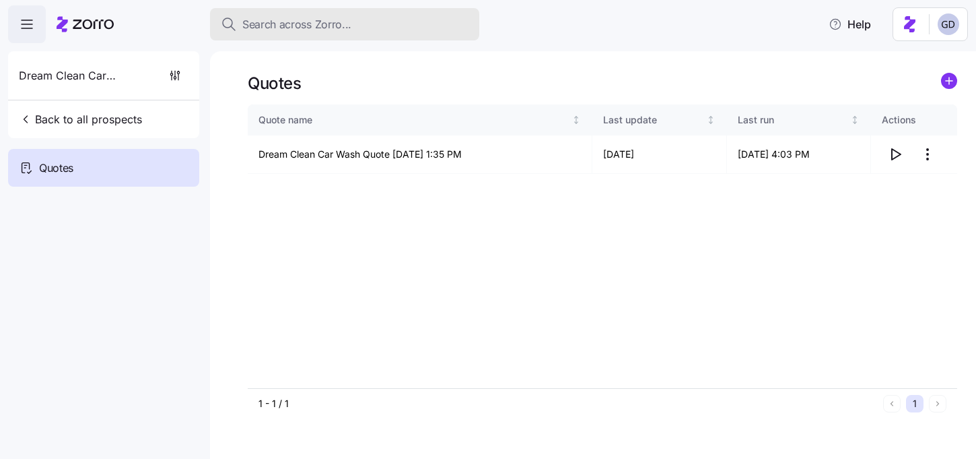
click at [300, 18] on span "Search across Zorro..." at bounding box center [296, 24] width 109 height 17
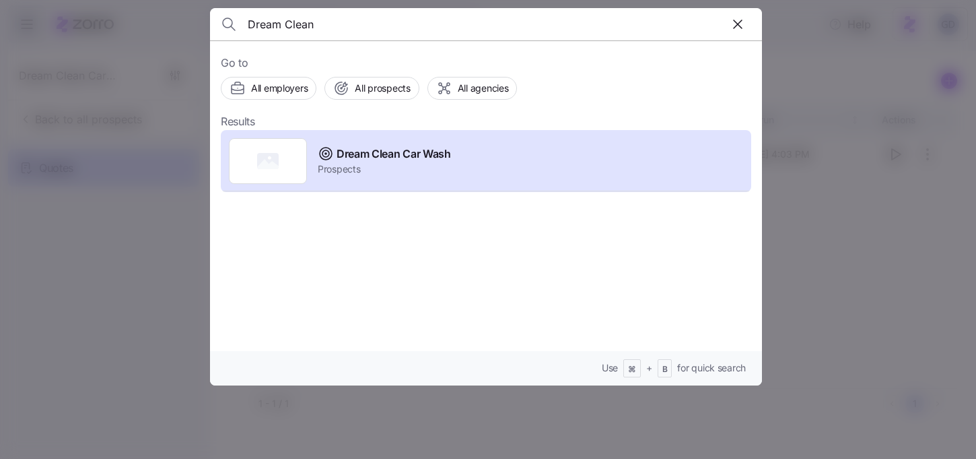
click at [338, 27] on input "Dream Clean" at bounding box center [420, 24] width 345 height 32
type input "RFI"
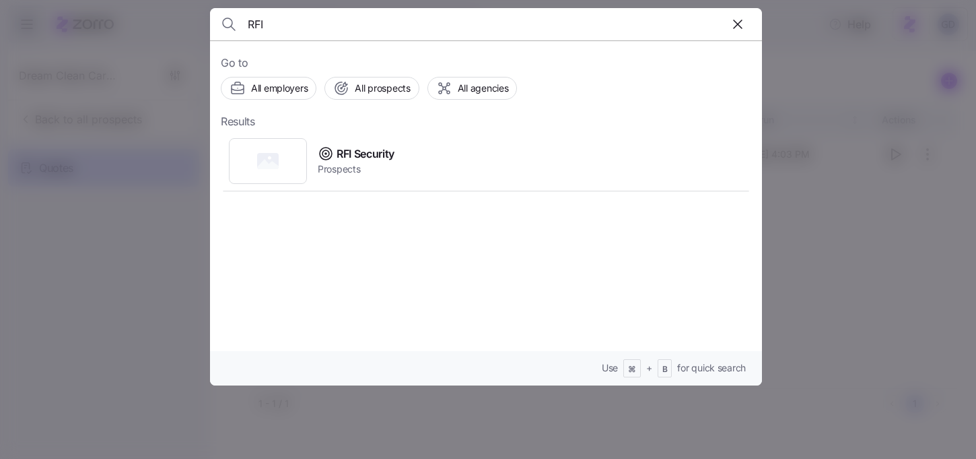
click at [362, 37] on input "RFI" at bounding box center [420, 24] width 345 height 32
click at [180, 189] on div at bounding box center [488, 229] width 976 height 459
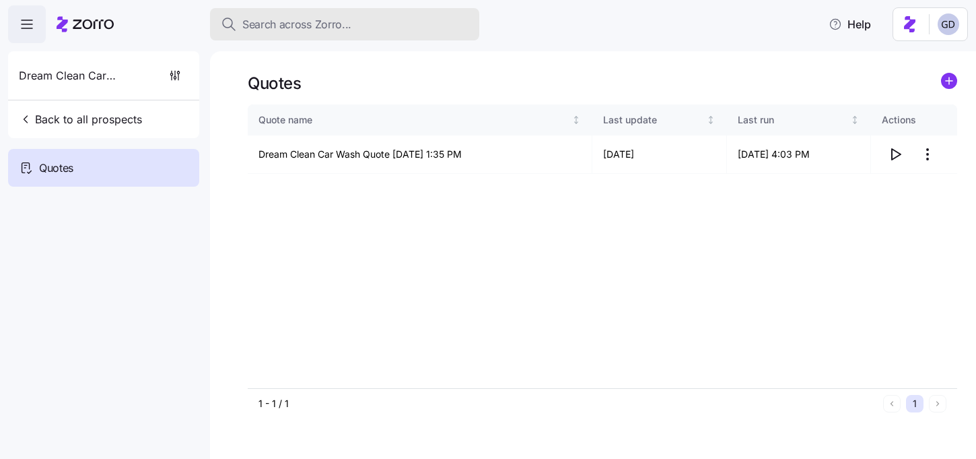
click at [319, 32] on span "Search across Zorro..." at bounding box center [296, 24] width 109 height 17
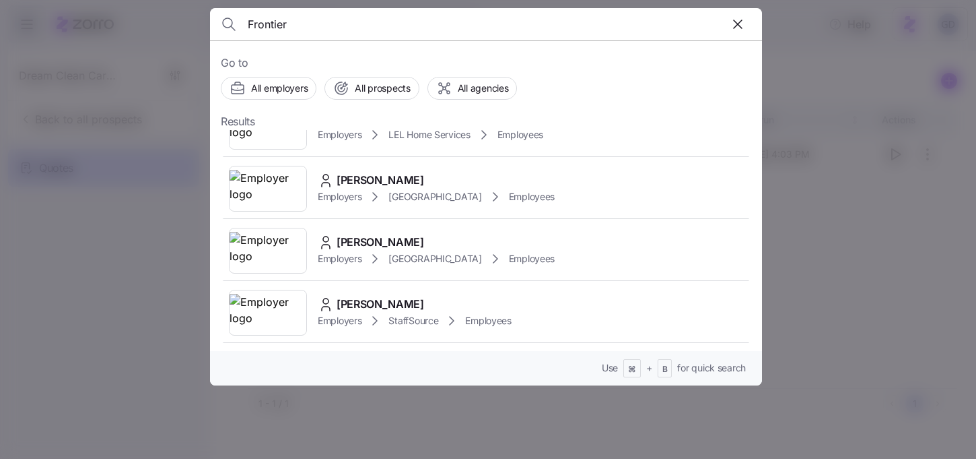
scroll to position [404, 0]
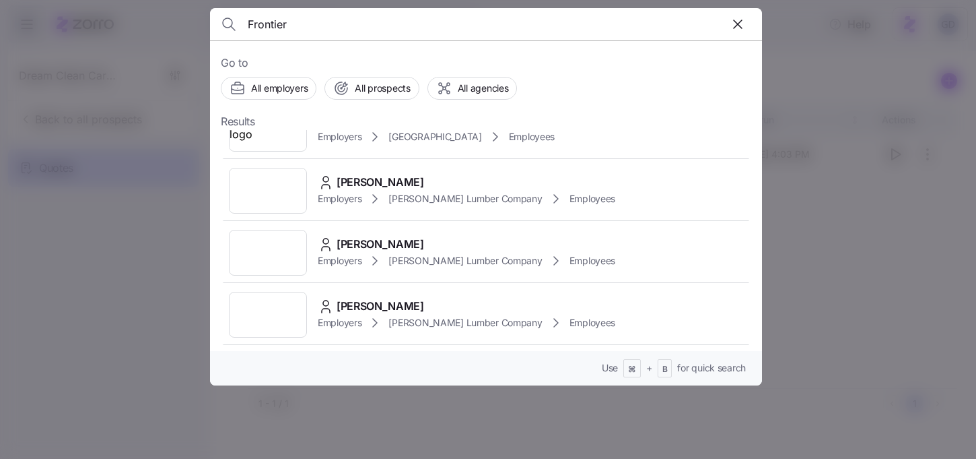
type input "Frontier"
click at [808, 287] on div at bounding box center [488, 229] width 976 height 459
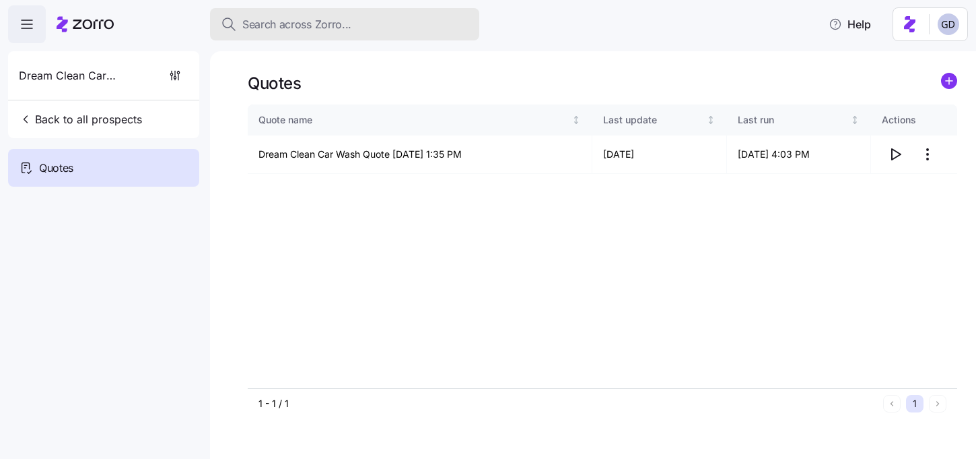
click at [317, 24] on span "Search across Zorro..." at bounding box center [296, 24] width 109 height 17
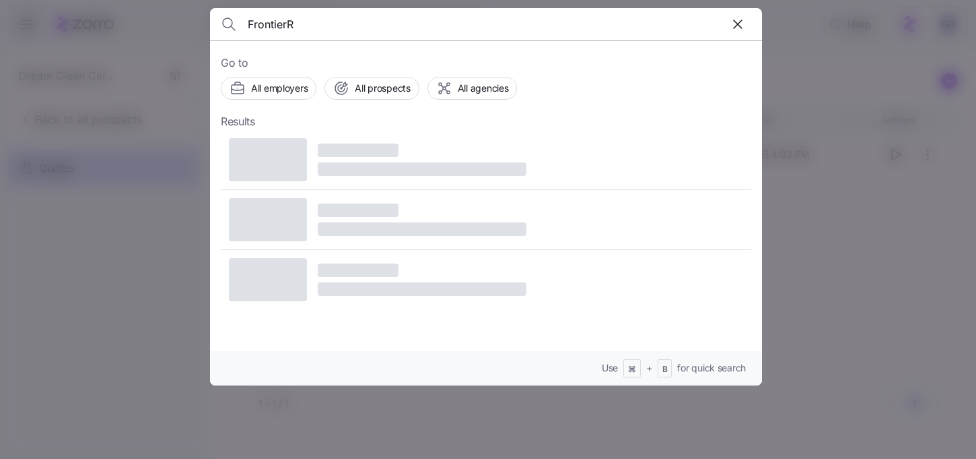
click at [317, 24] on input "FrontierR" at bounding box center [420, 24] width 345 height 32
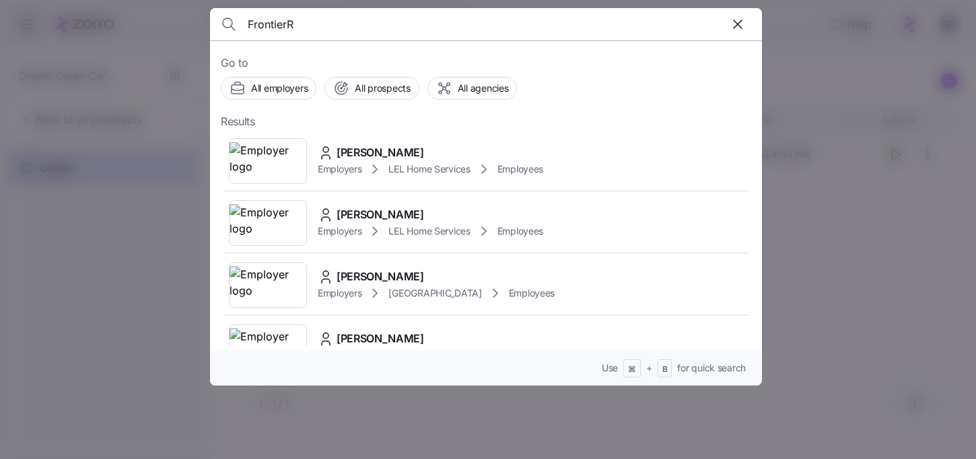
click at [317, 24] on input "FrontierR" at bounding box center [420, 24] width 345 height 32
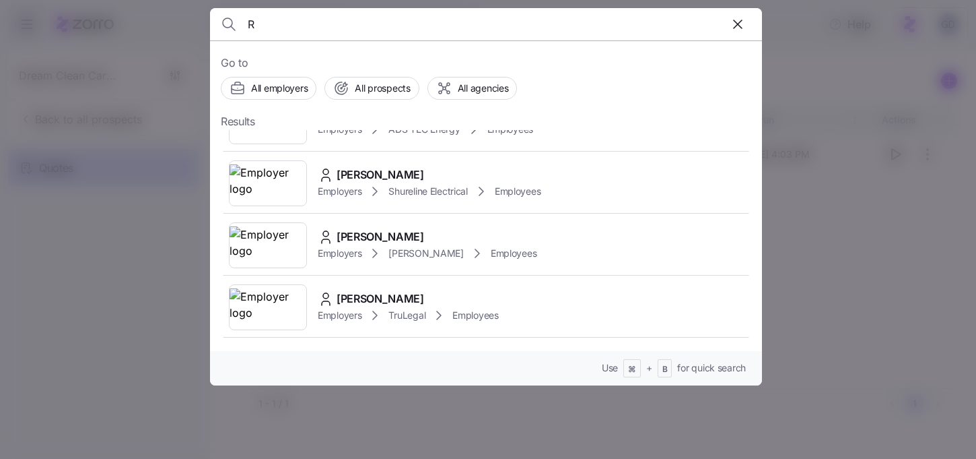
scroll to position [103, 0]
type input "R"
click at [379, 85] on span "All prospects" at bounding box center [382, 87] width 55 height 13
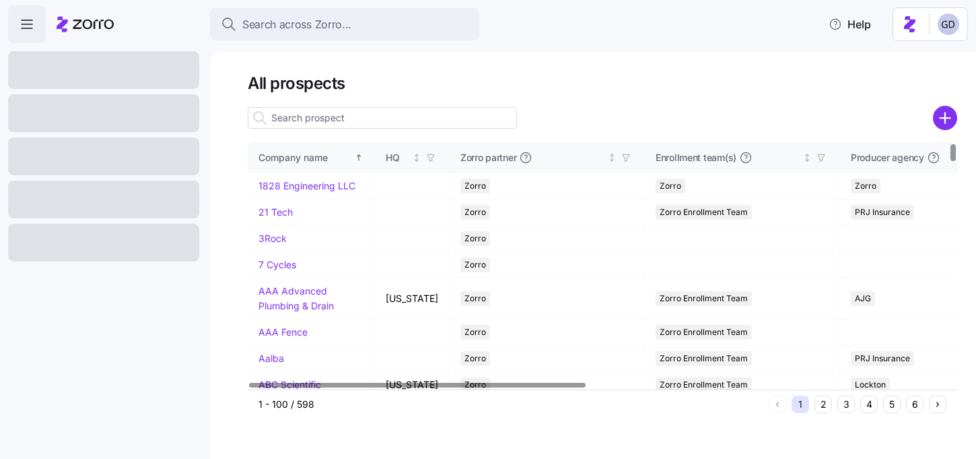
click at [319, 119] on input at bounding box center [382, 118] width 269 height 22
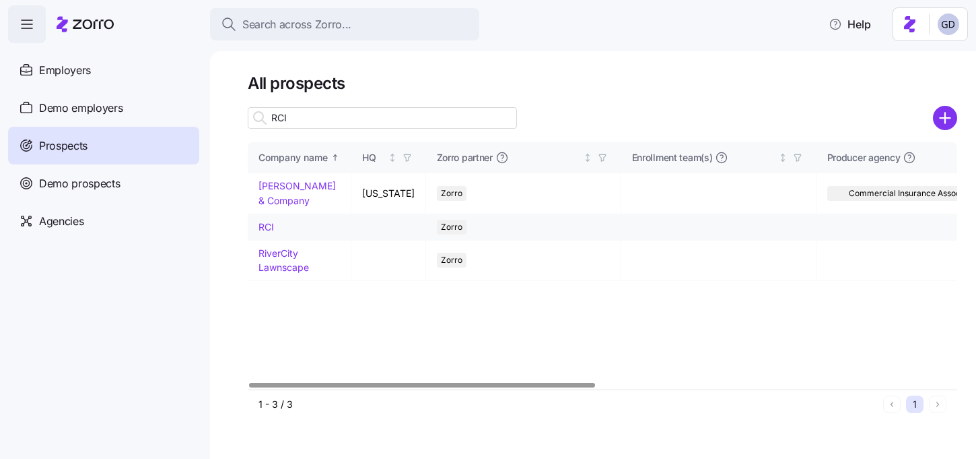
type input "RCI"
click at [265, 224] on link "RCI" at bounding box center [266, 226] width 15 height 11
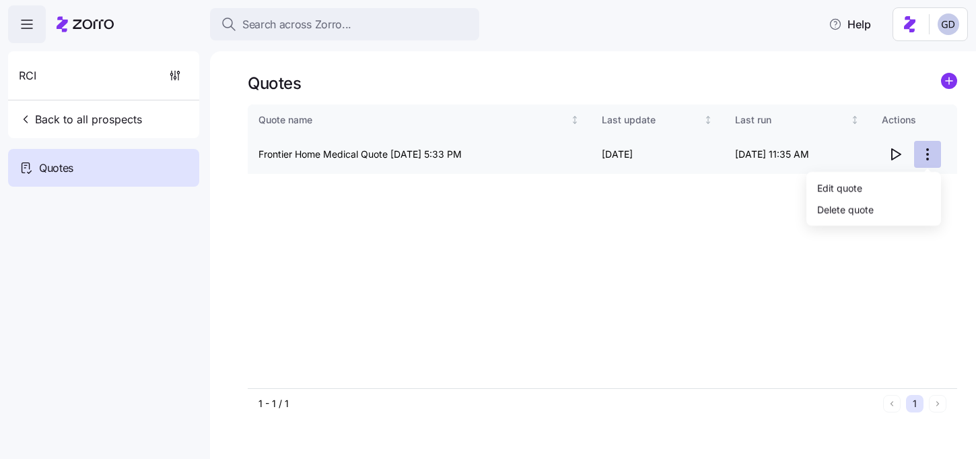
click at [931, 156] on html "Search across Zorro... Help RCI Back to all prospects Quotes - new Quotes Quote…" at bounding box center [488, 225] width 976 height 451
click at [871, 180] on div "Edit quote" at bounding box center [874, 187] width 124 height 22
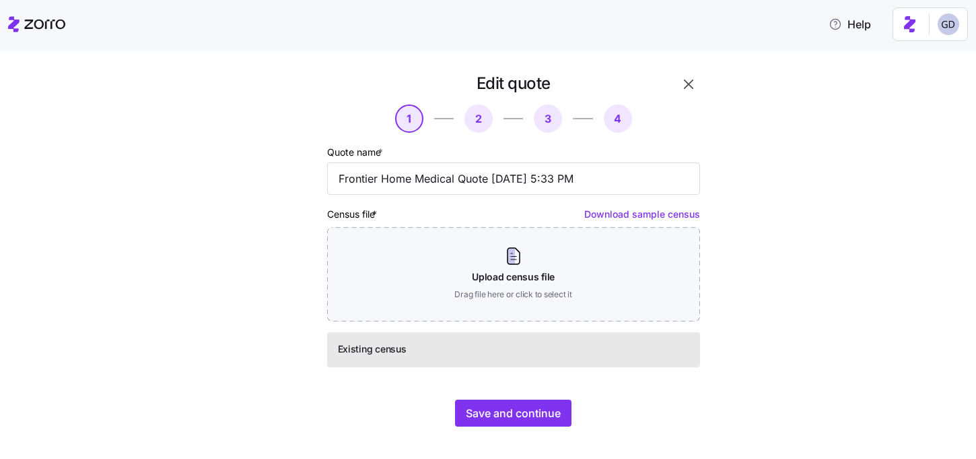
click at [688, 79] on icon "button" at bounding box center [689, 84] width 16 height 16
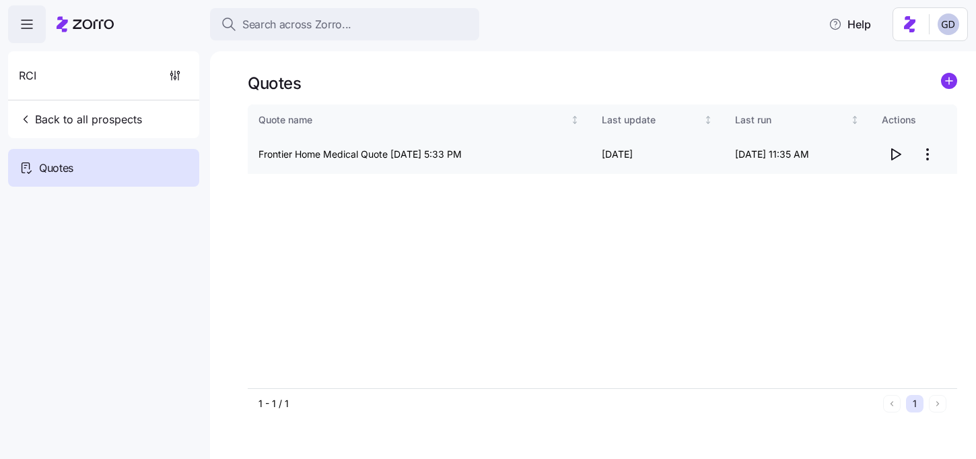
click at [896, 156] on icon "button" at bounding box center [896, 154] width 16 height 16
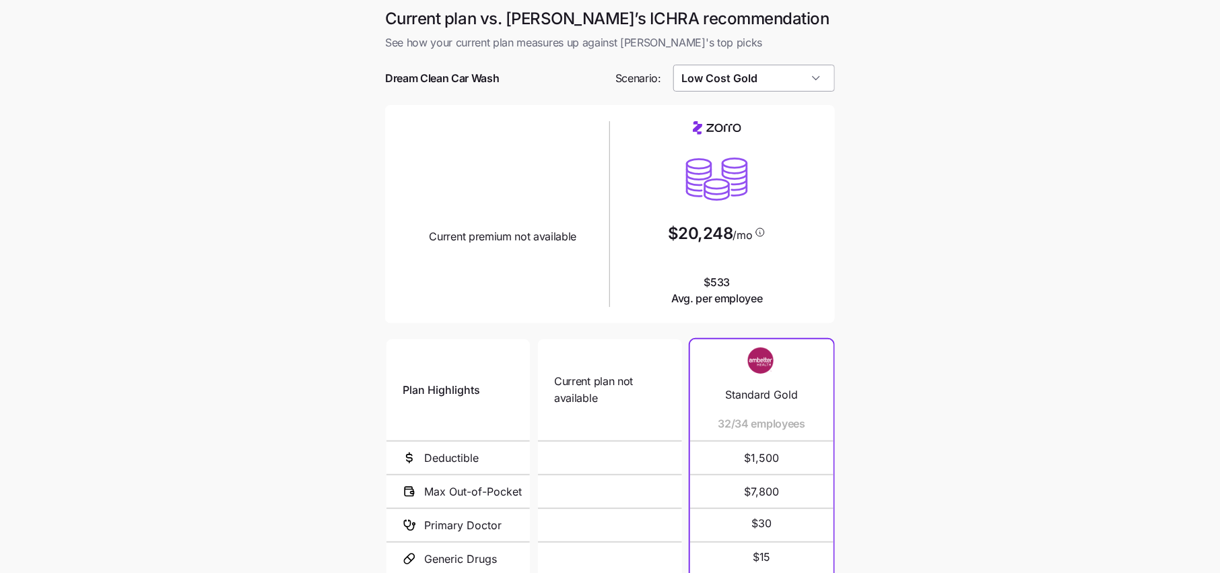
click at [736, 81] on input "Low Cost Gold" at bounding box center [754, 78] width 162 height 27
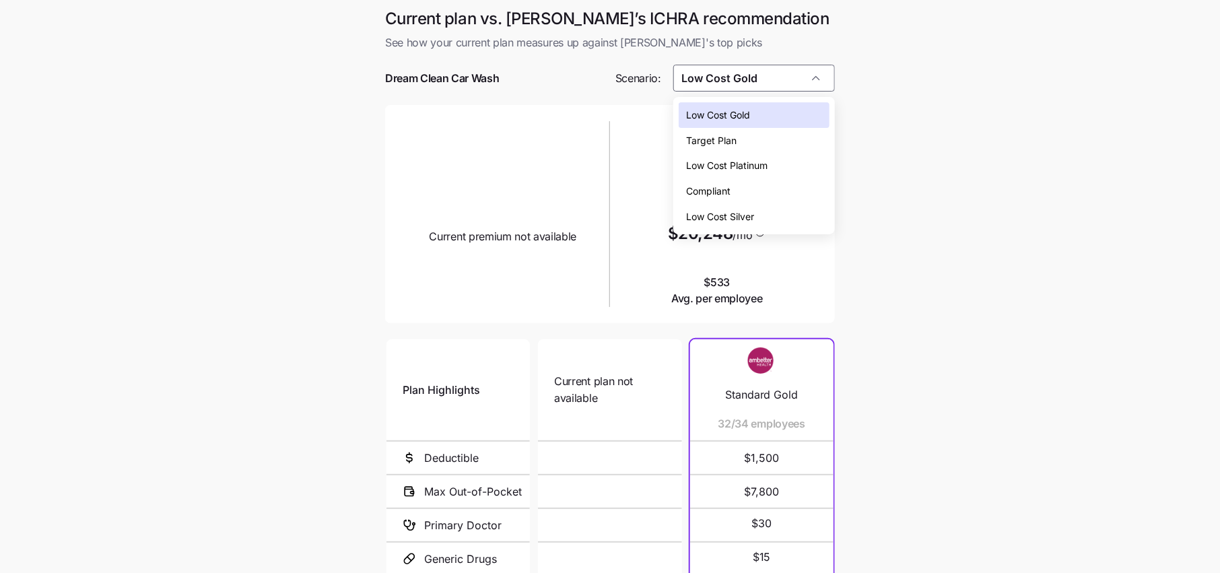
click at [733, 220] on span "Low Cost Silver" at bounding box center [721, 216] width 68 height 15
type input "Low Cost Silver"
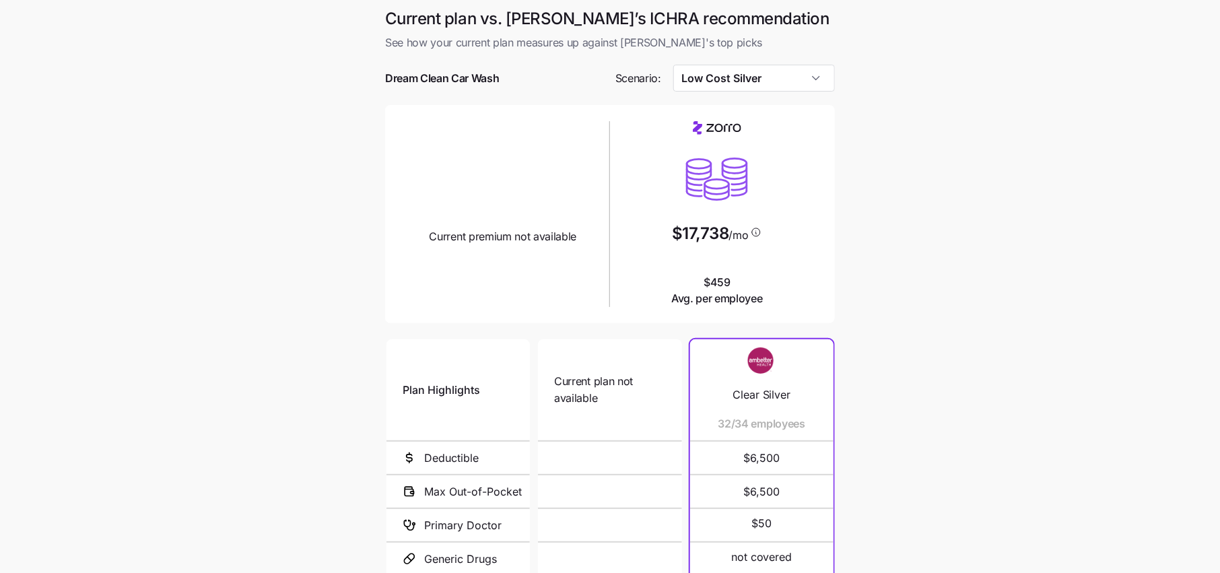
scroll to position [161, 0]
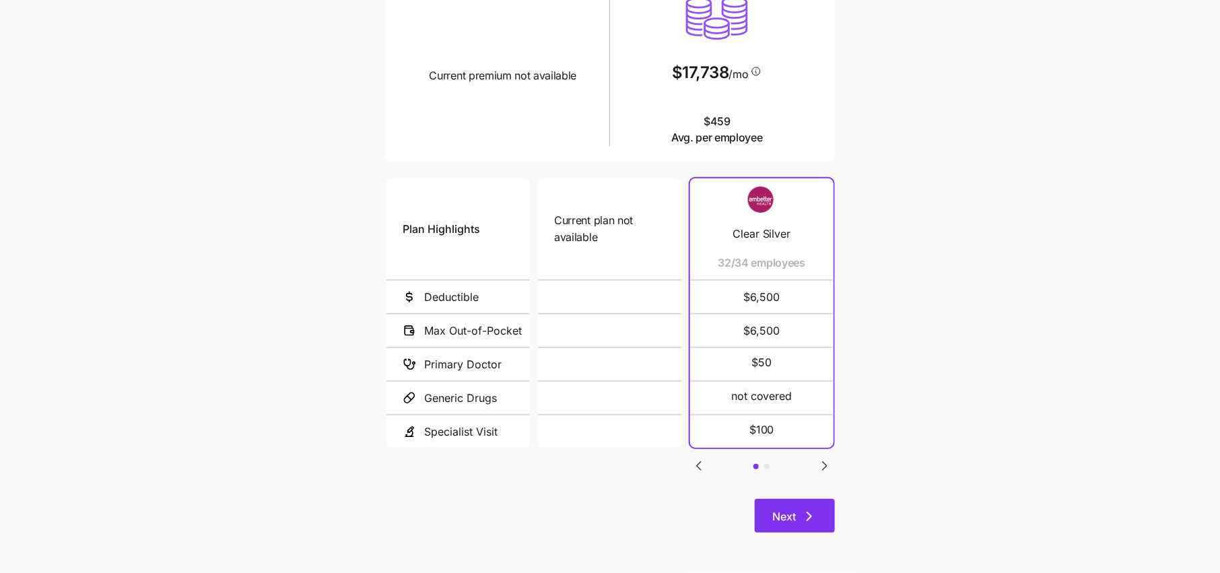
click at [818, 528] on button "Next" at bounding box center [795, 516] width 80 height 34
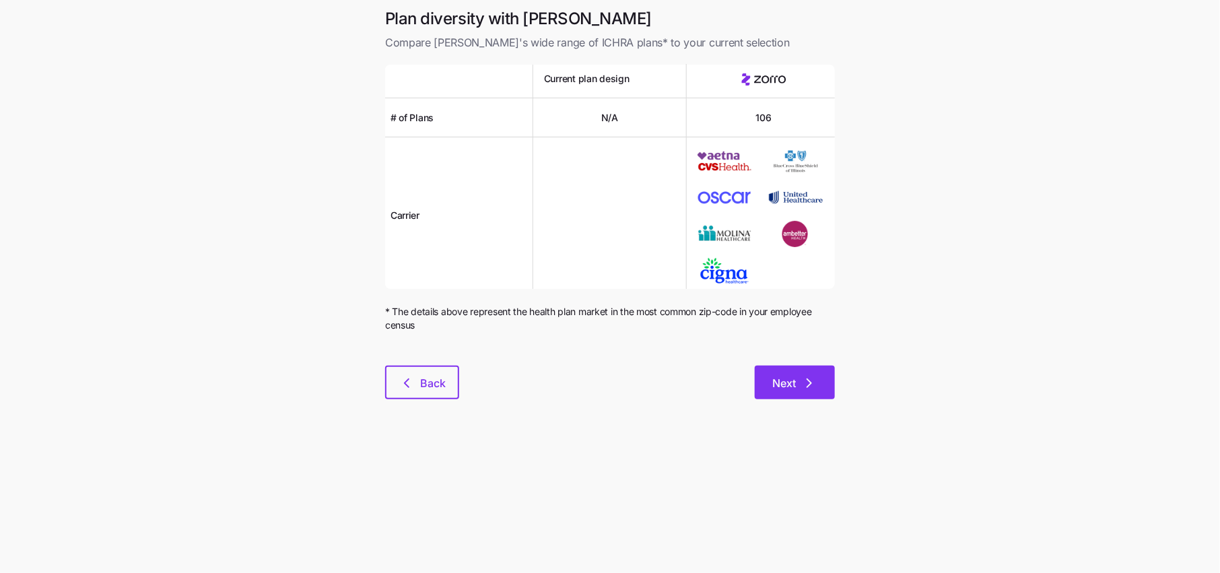
click at [796, 382] on span "Next" at bounding box center [794, 383] width 45 height 16
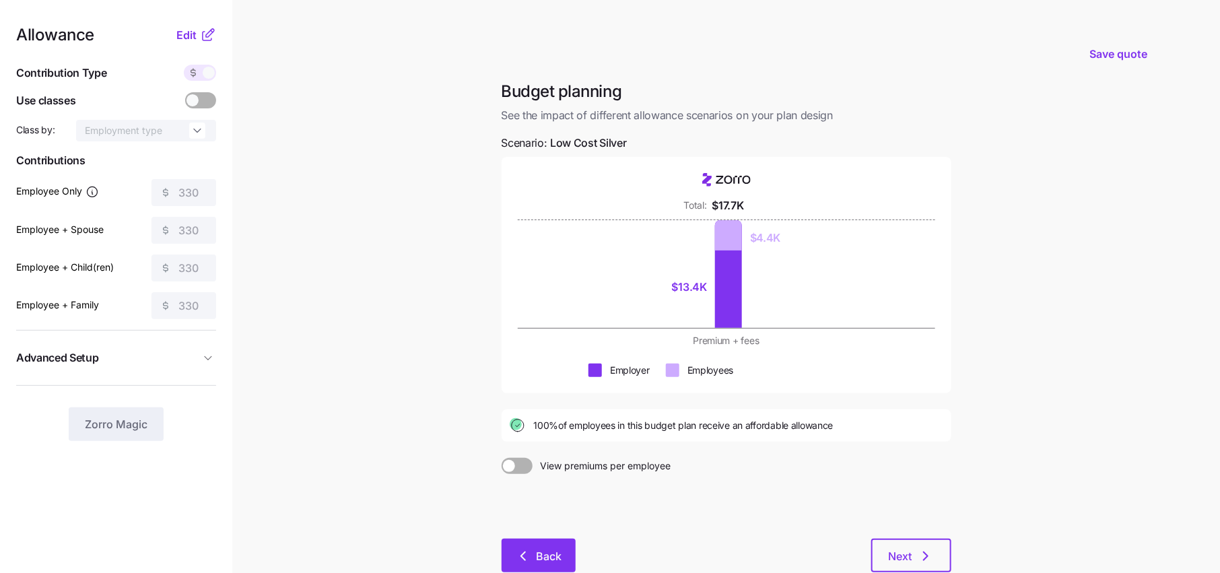
click at [532, 550] on span "Back" at bounding box center [538, 556] width 39 height 16
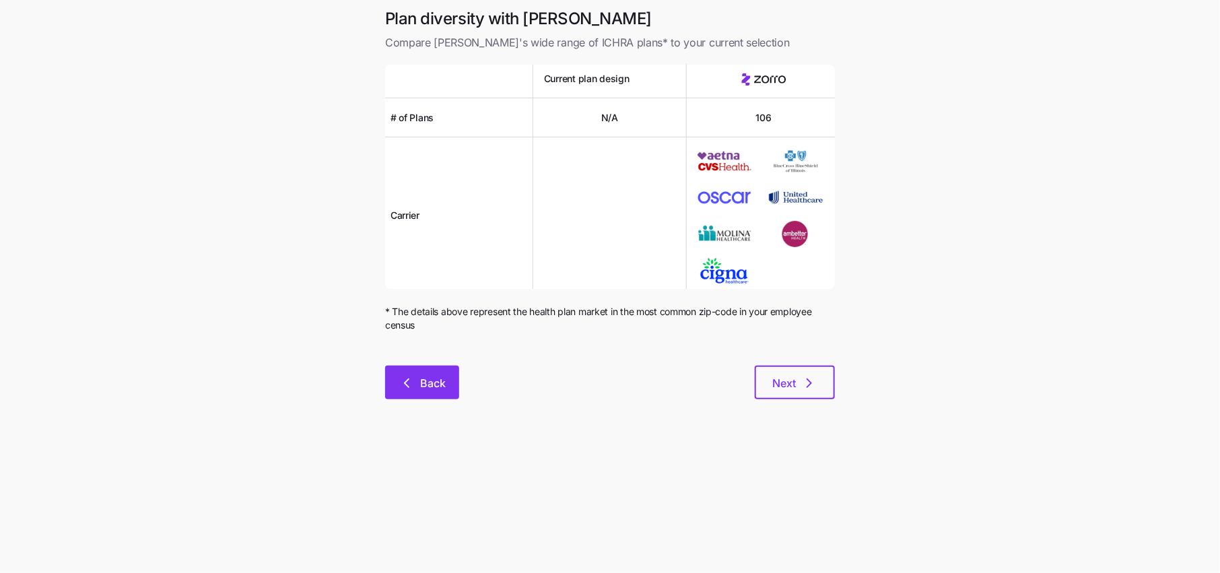
click at [434, 391] on button "Back" at bounding box center [422, 383] width 74 height 34
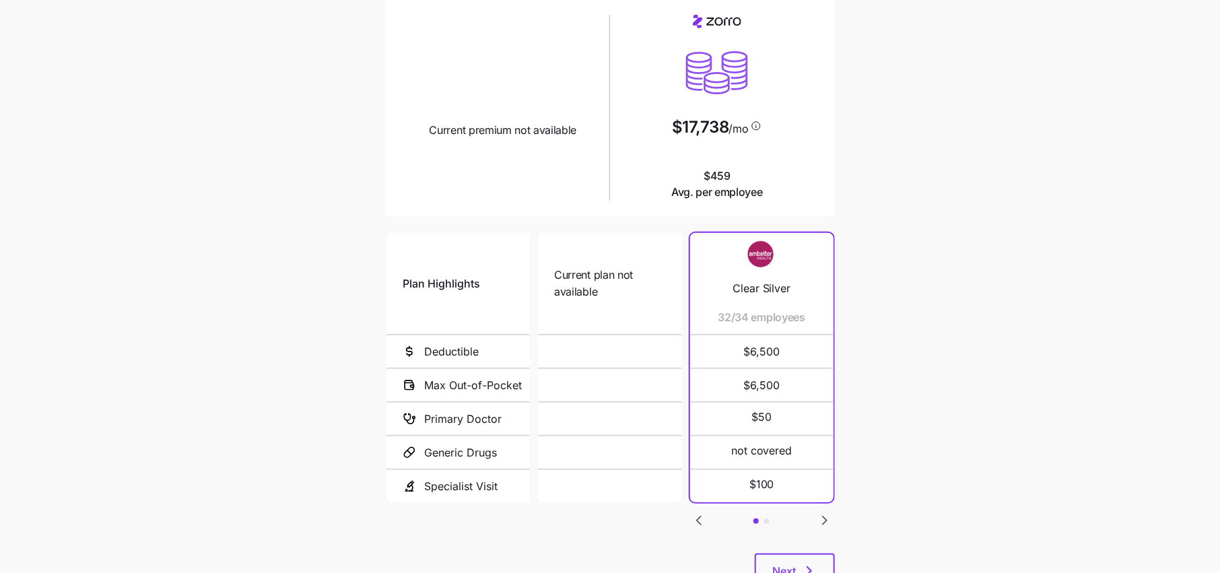
scroll to position [108, 0]
click at [823, 517] on icon "Go to next slide" at bounding box center [825, 519] width 4 height 8
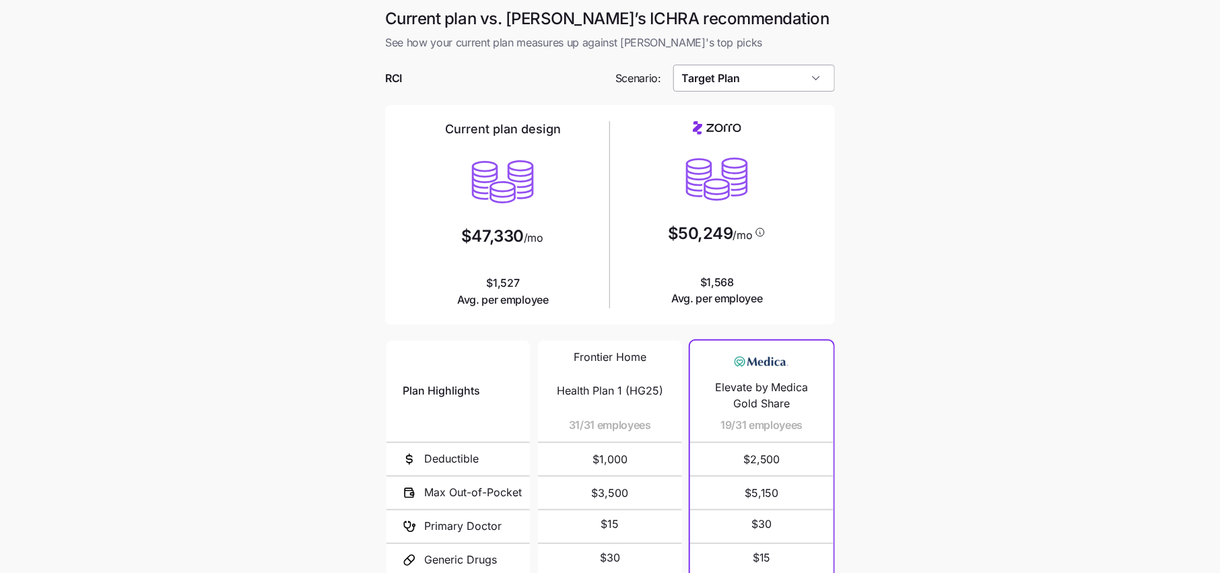
click at [749, 79] on input "Target Plan" at bounding box center [754, 78] width 162 height 27
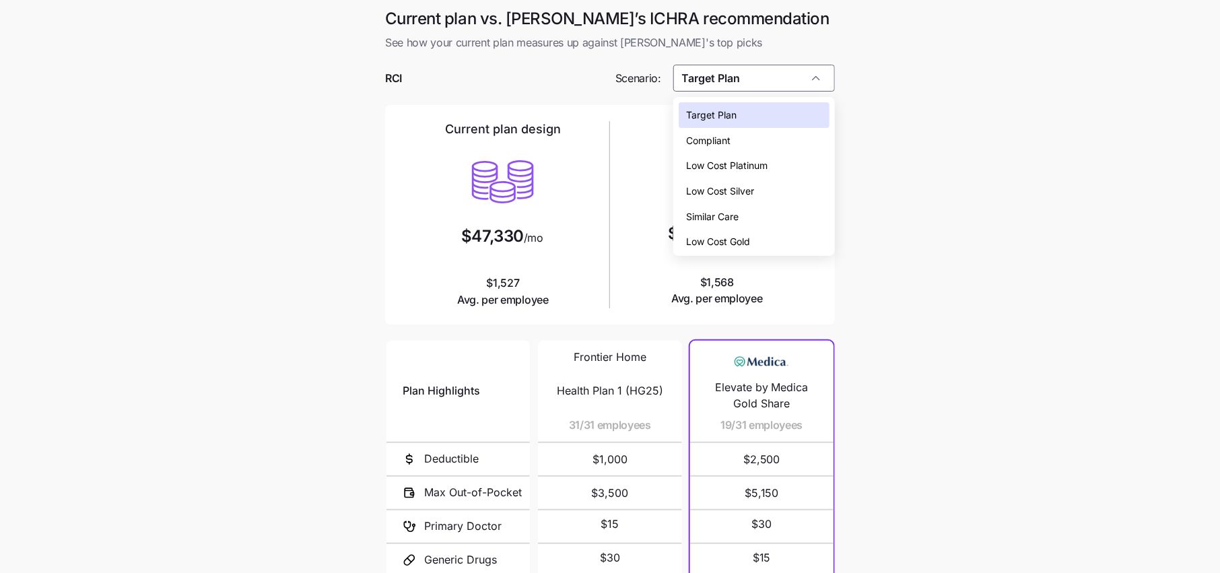
click at [740, 237] on span "Low Cost Gold" at bounding box center [719, 241] width 64 height 15
type input "Low Cost Gold"
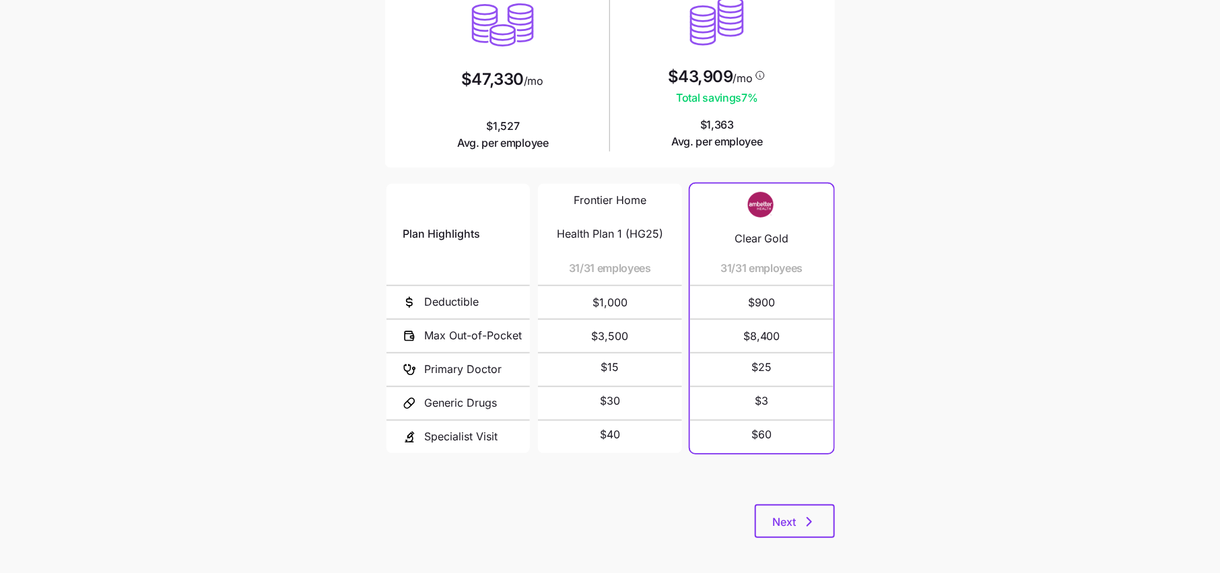
scroll to position [162, 0]
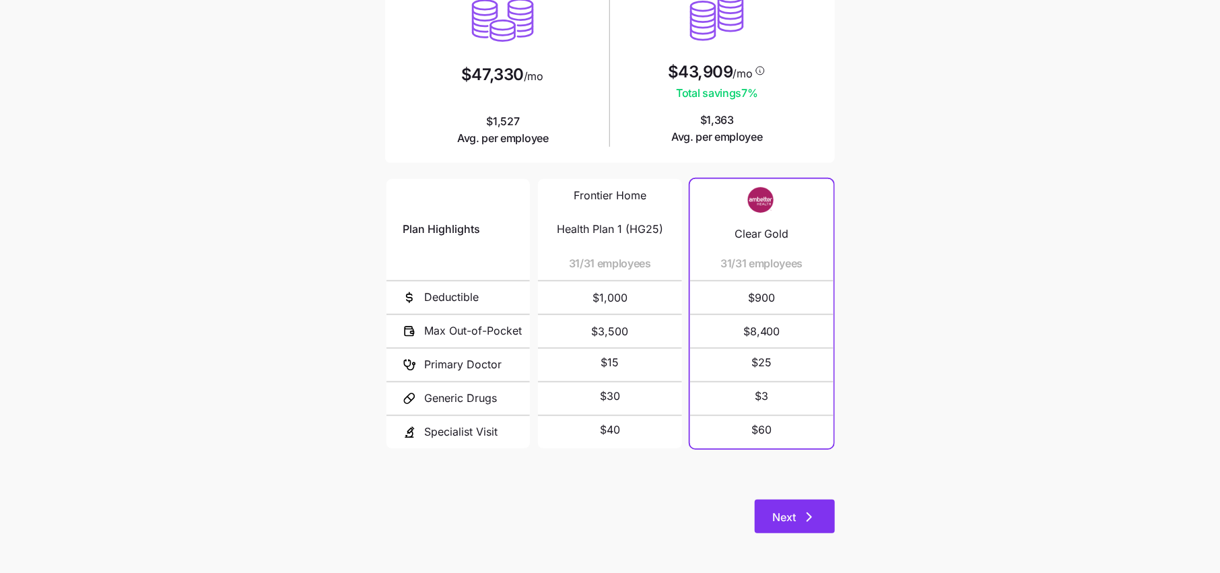
click at [810, 506] on button "Next" at bounding box center [795, 517] width 80 height 34
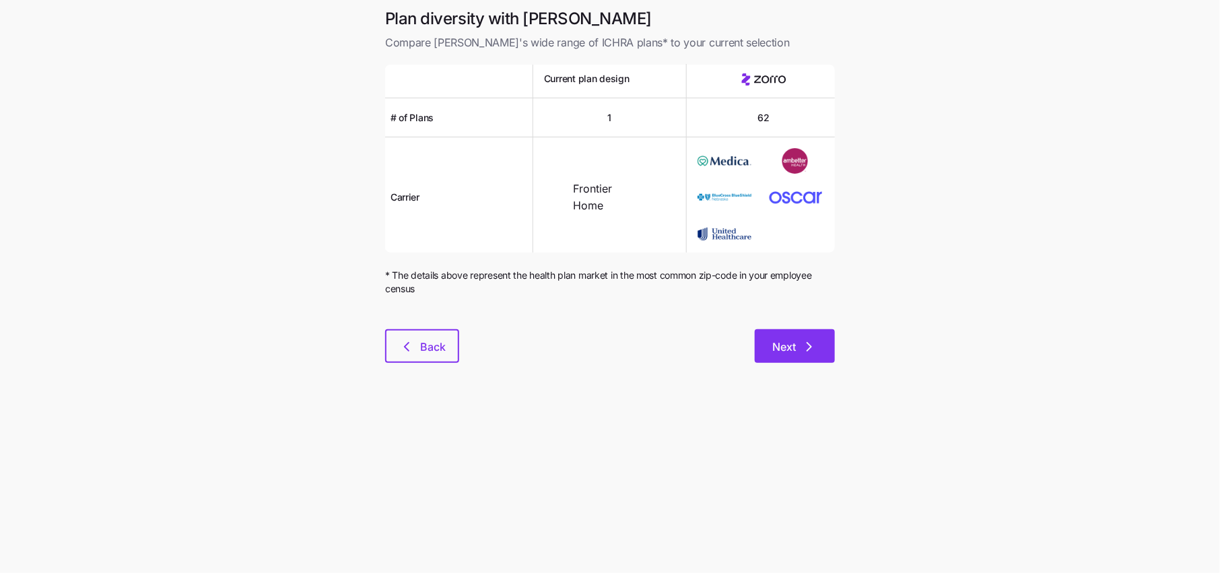
click at [805, 356] on button "Next" at bounding box center [795, 346] width 80 height 34
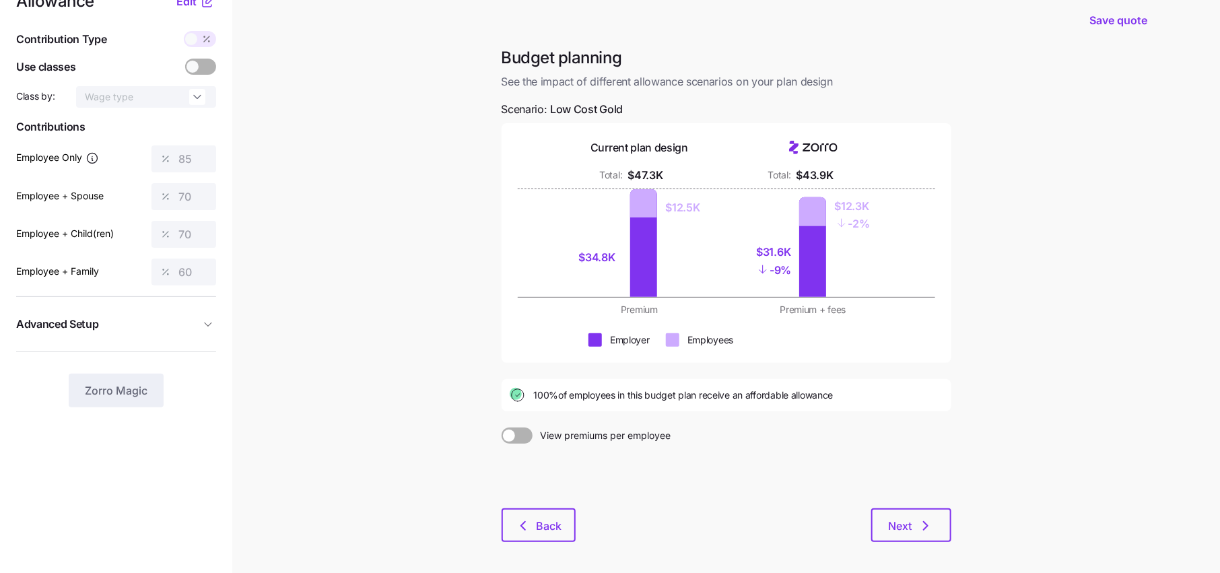
scroll to position [47, 0]
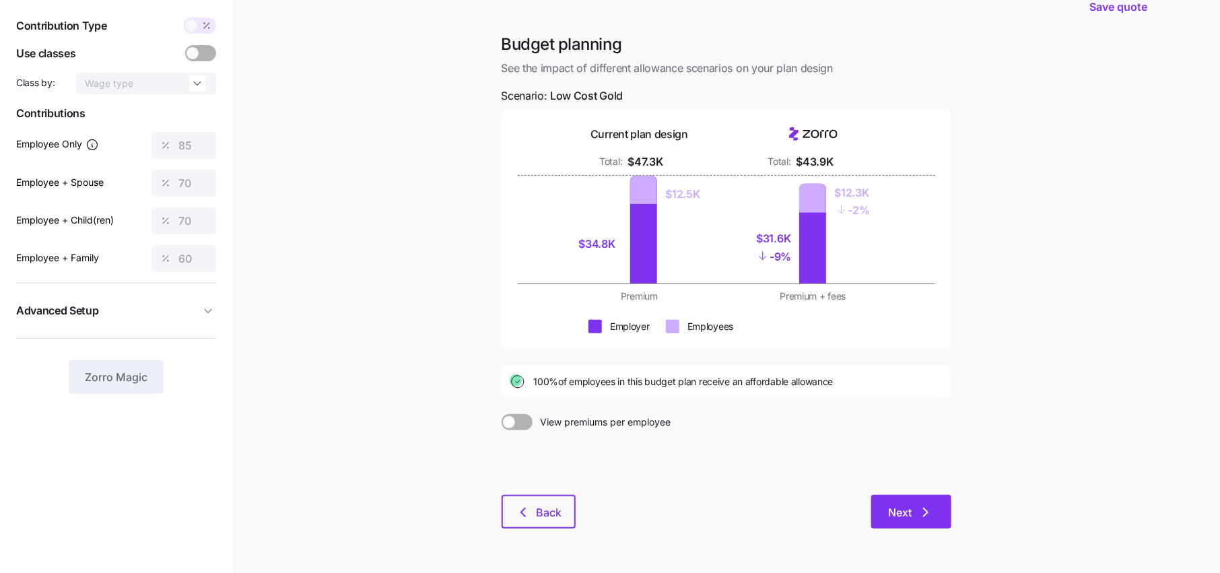
click at [935, 523] on button "Next" at bounding box center [911, 512] width 80 height 34
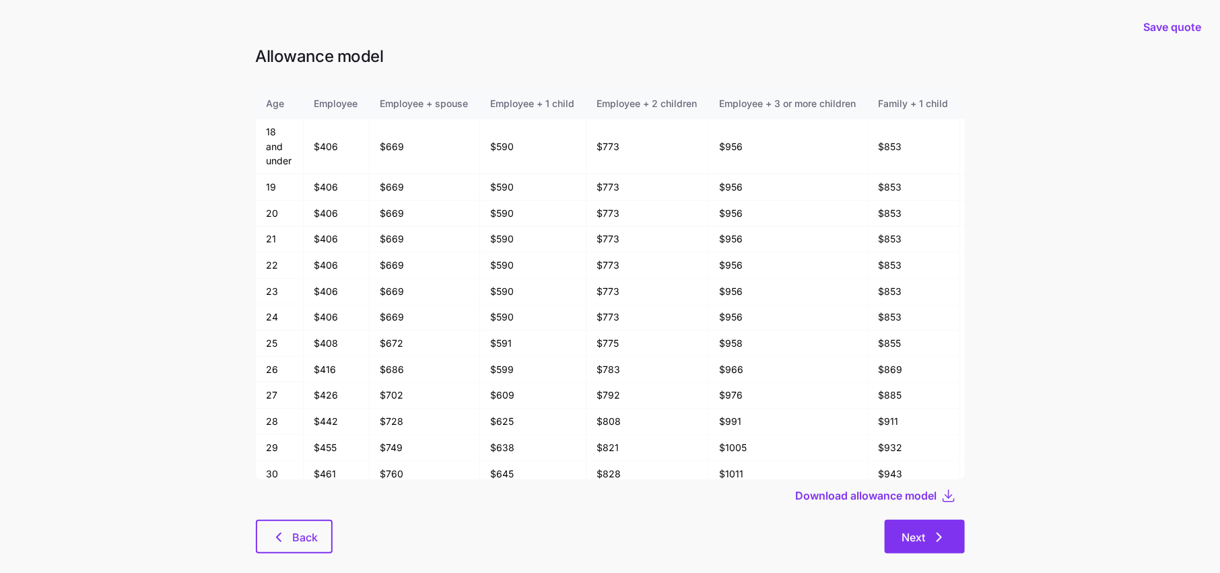
click at [931, 542] on icon "button" at bounding box center [939, 537] width 16 height 16
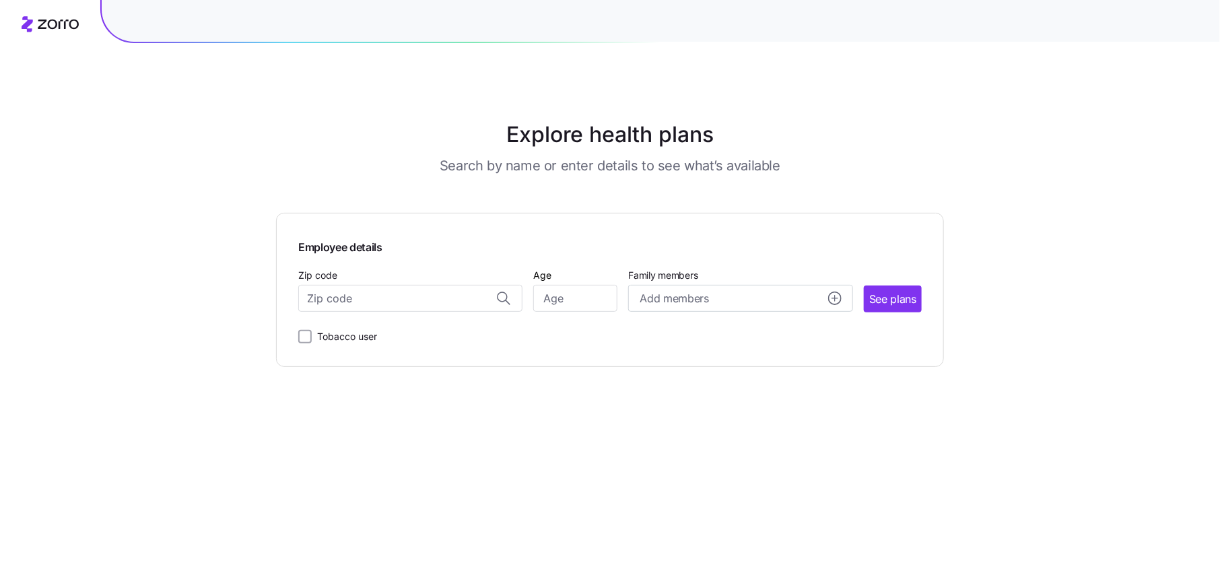
click at [378, 312] on div "Employee details Zip code Age Family members Add members See plans Tobacco user" at bounding box center [610, 290] width 624 height 110
click at [378, 304] on input "Zip code" at bounding box center [410, 298] width 224 height 27
paste input "50009"
click at [408, 342] on div "50009, [GEOGRAPHIC_DATA], [GEOGRAPHIC_DATA]" at bounding box center [411, 335] width 210 height 28
type input "50009, [GEOGRAPHIC_DATA], [GEOGRAPHIC_DATA]"
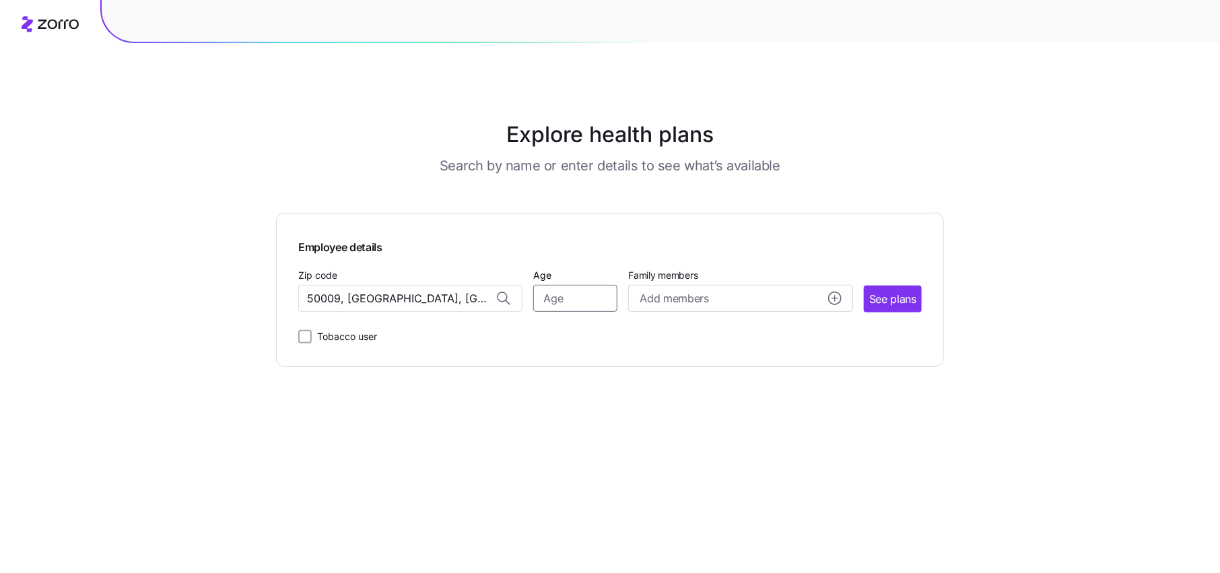
click at [585, 297] on input "Age" at bounding box center [575, 298] width 84 height 27
type input "40"
click at [883, 291] on span "See plans" at bounding box center [892, 299] width 47 height 17
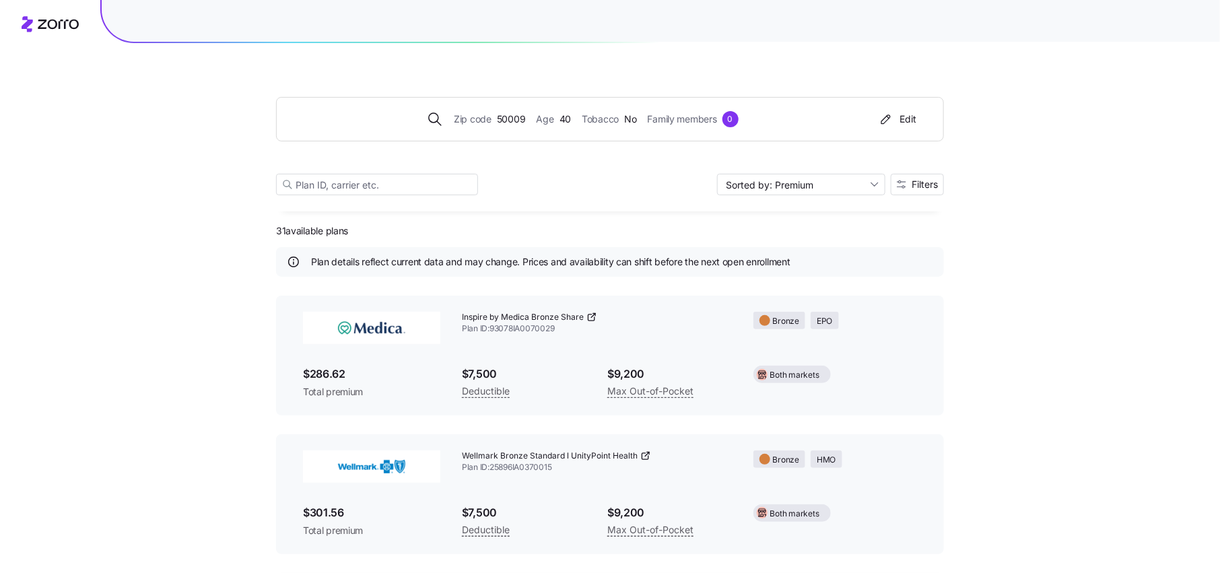
scroll to position [75, 0]
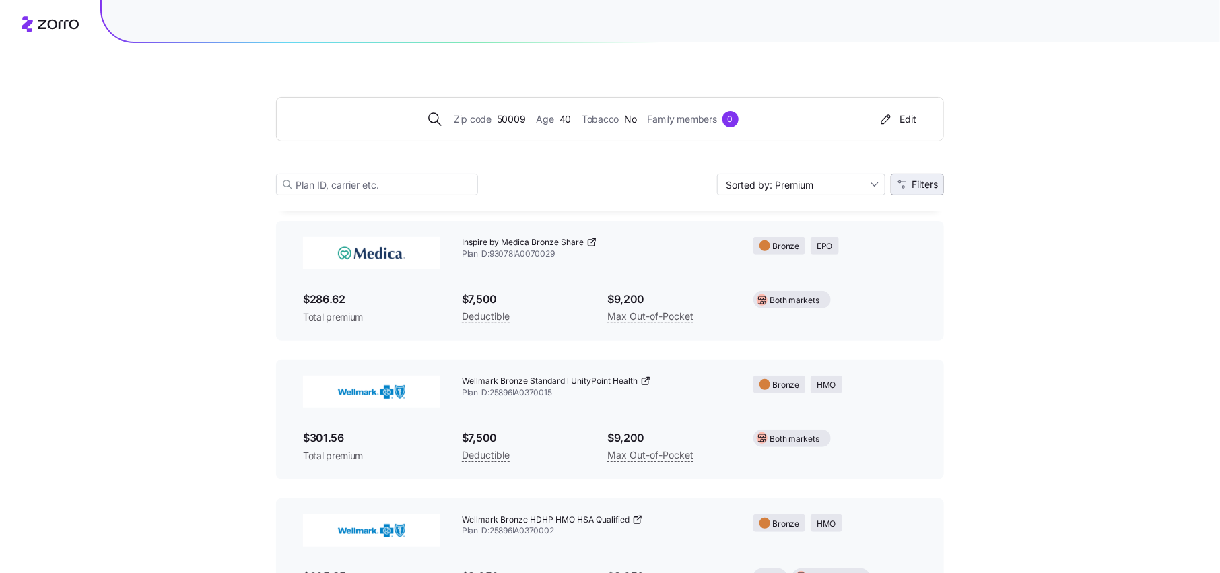
click at [928, 189] on button "Filters" at bounding box center [917, 185] width 53 height 22
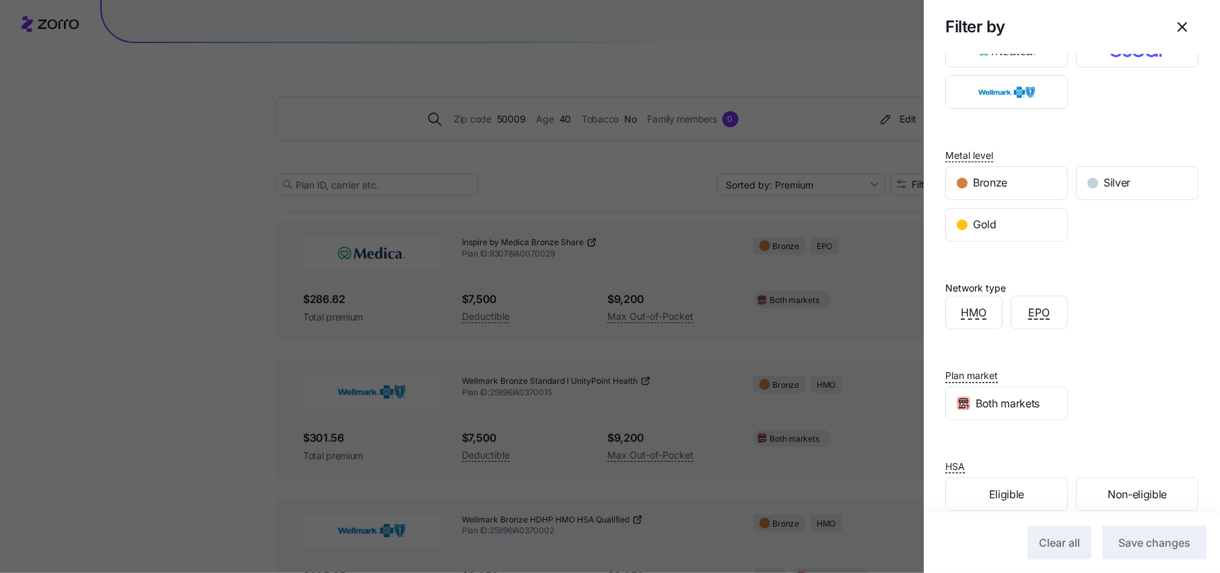
scroll to position [86, 0]
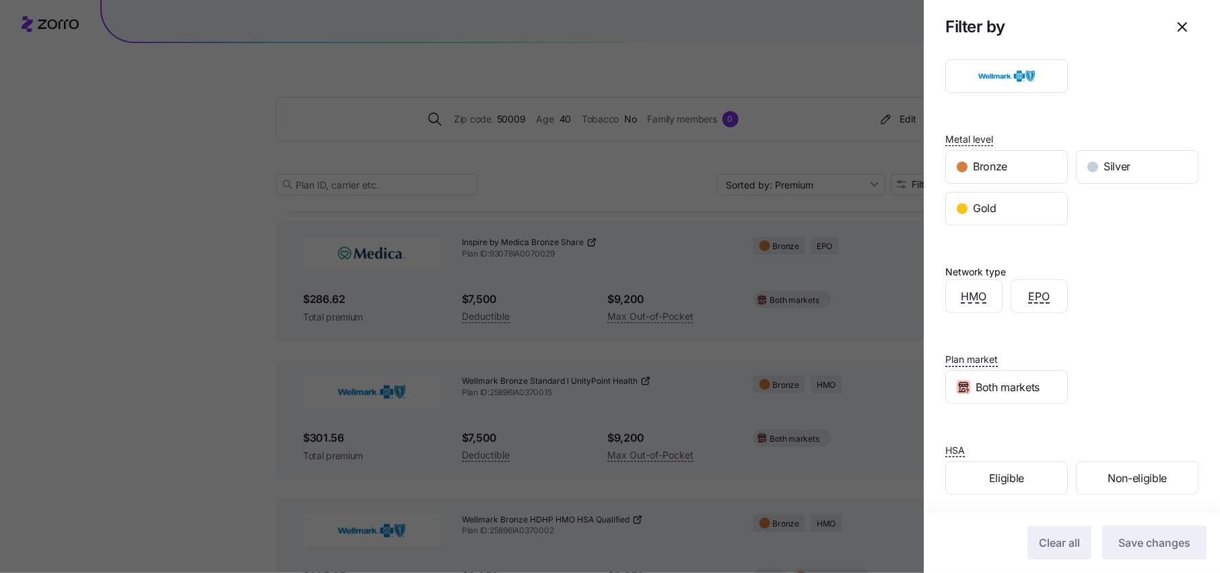
click at [995, 496] on div "Carriers Metal level Bronze Silver Gold Network type HMO EPO Plan market Both m…" at bounding box center [1072, 253] width 296 height 527
click at [1001, 479] on span "Eligible" at bounding box center [1006, 478] width 35 height 17
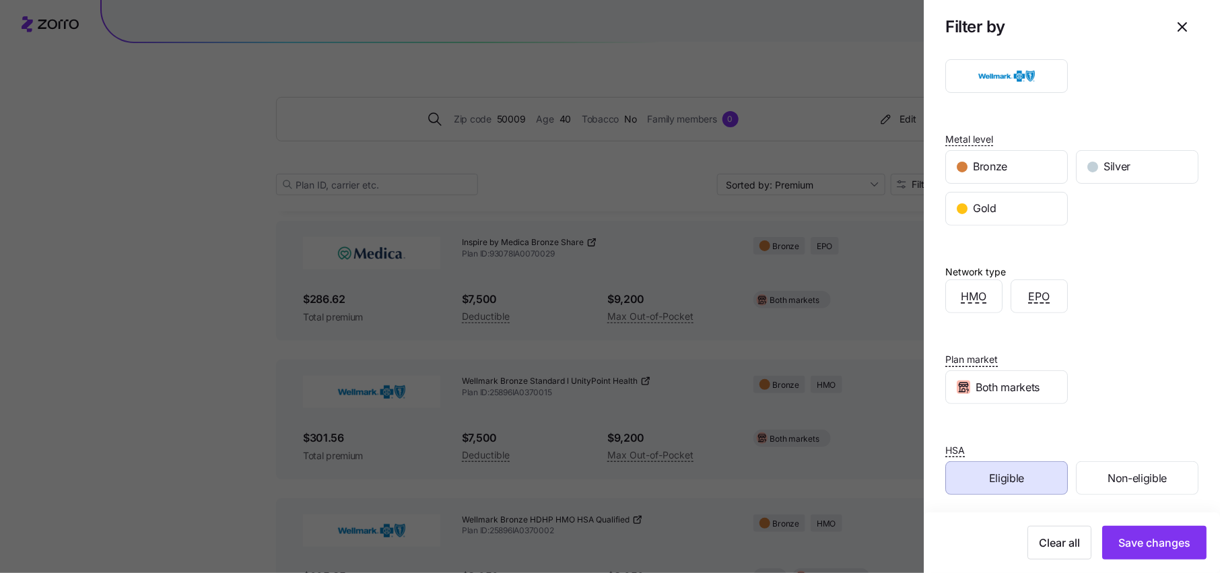
scroll to position [0, 0]
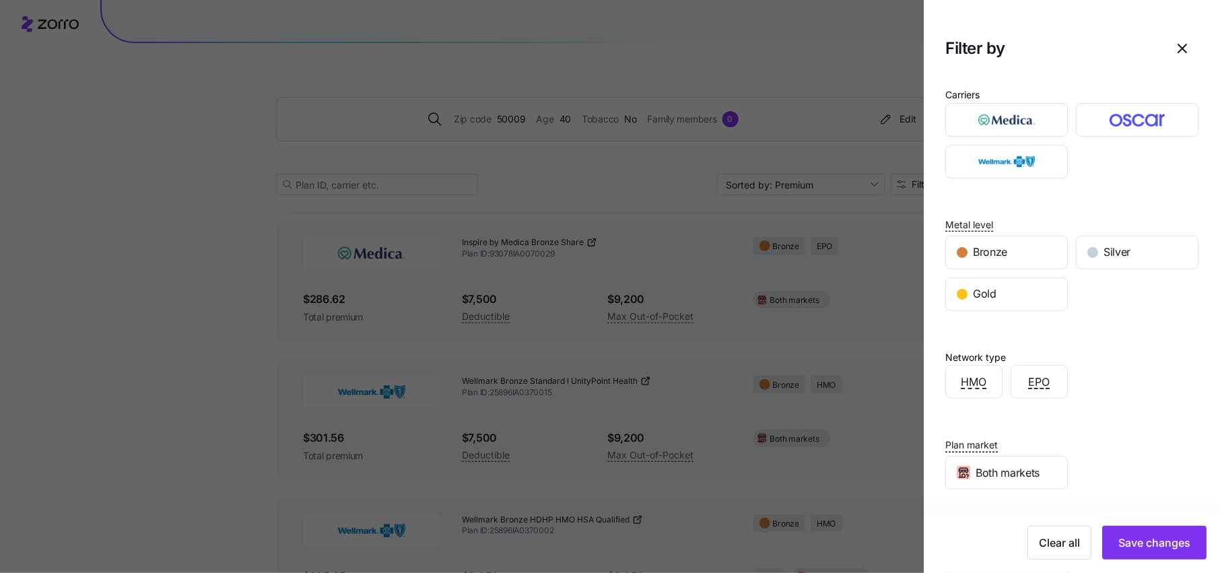
click at [1144, 562] on div "Clear all Save changes" at bounding box center [1072, 542] width 296 height 61
click at [1145, 556] on button "Save changes" at bounding box center [1154, 543] width 104 height 34
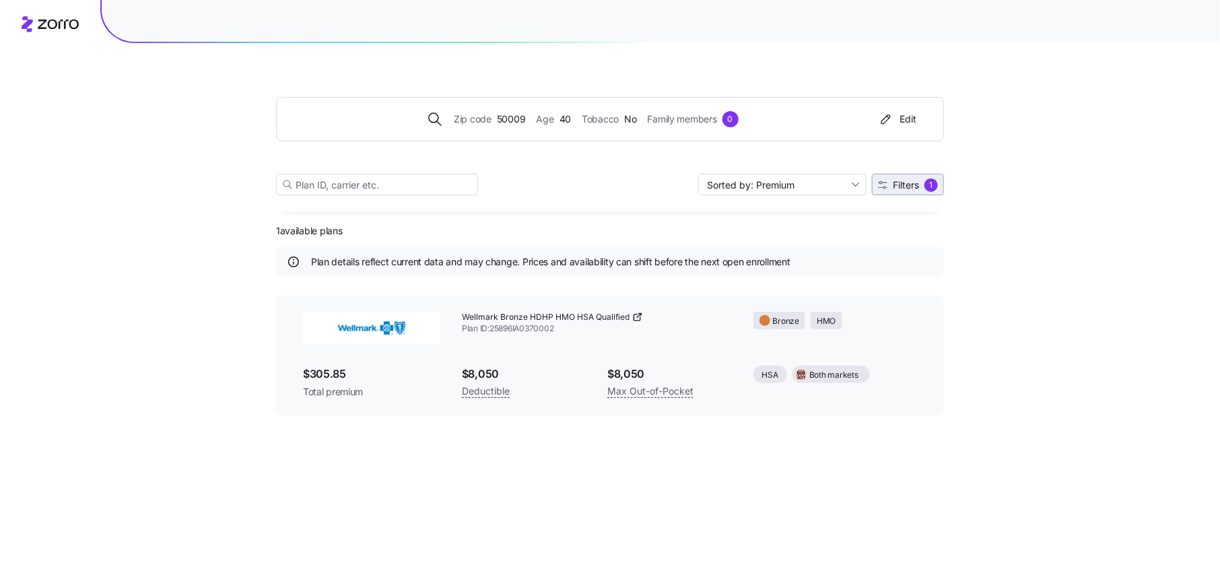
click at [887, 182] on span "Filters 1" at bounding box center [908, 184] width 60 height 13
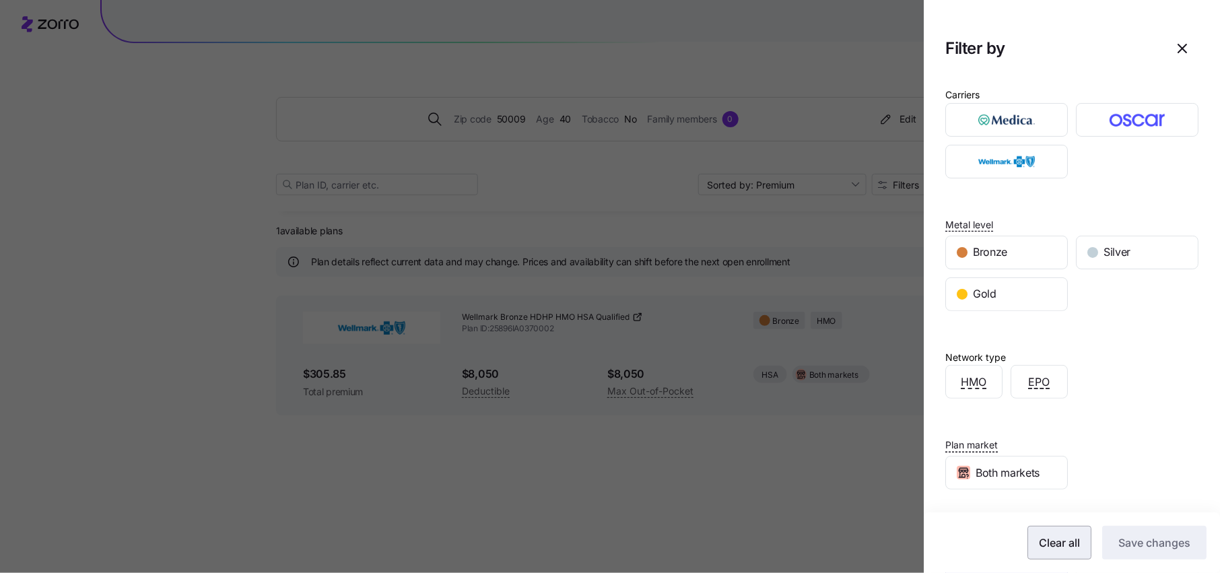
click at [1059, 539] on span "Clear all" at bounding box center [1059, 543] width 41 height 16
click at [1131, 545] on span "Save changes" at bounding box center [1155, 543] width 72 height 16
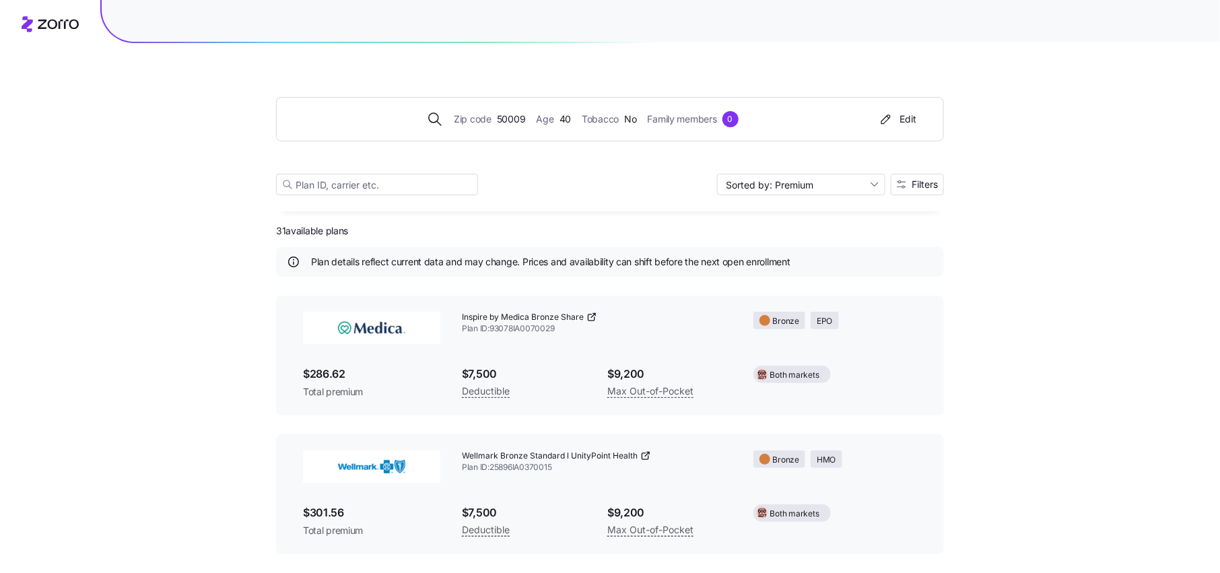
scroll to position [38, 0]
